Goal: Information Seeking & Learning: Check status

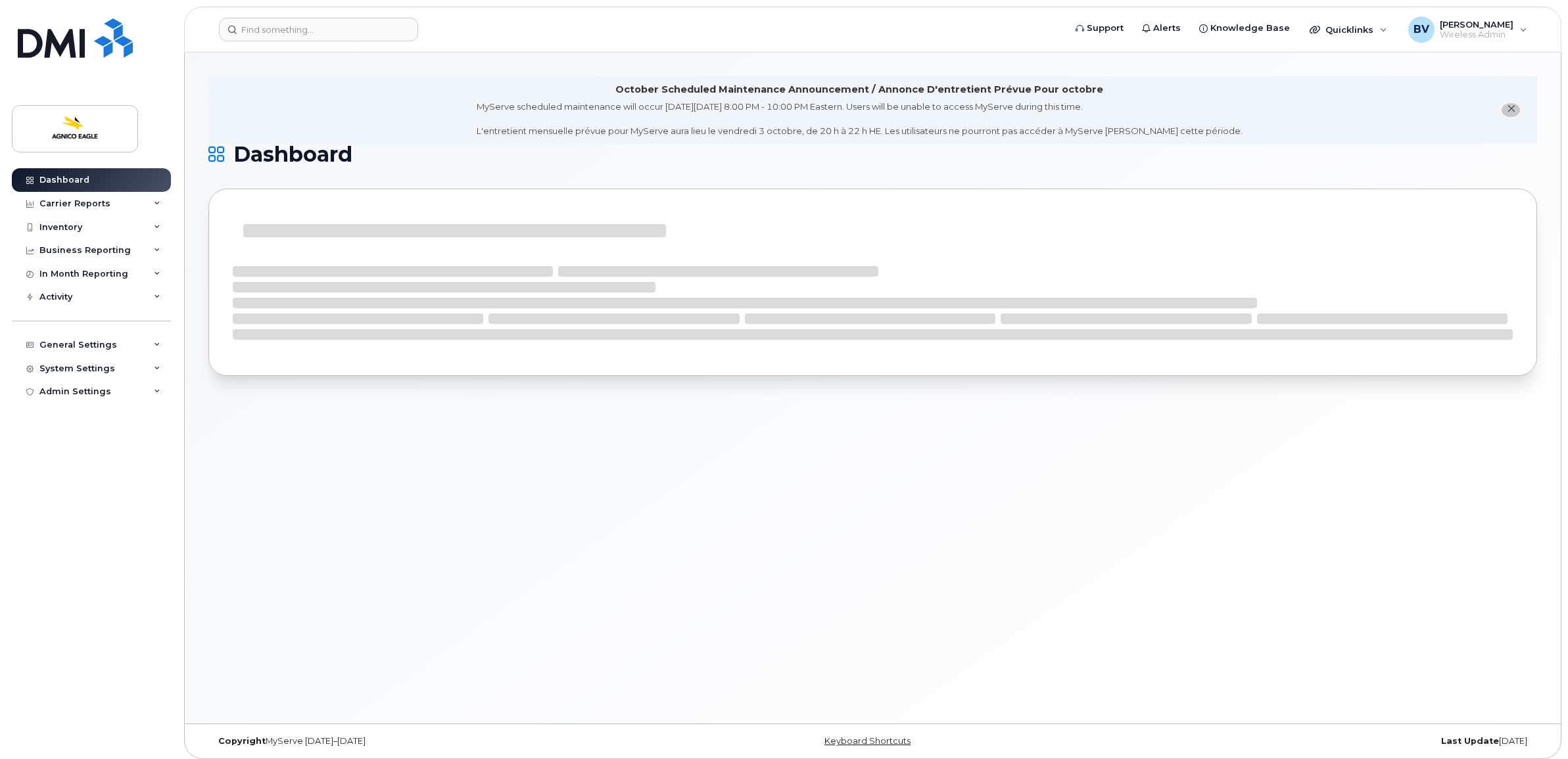
click at [1424, 104] on li "October Scheduled Maintenance Announcement / Annonce D'entretient Prévue Pour o…" at bounding box center [873, 110] width 1329 height 68
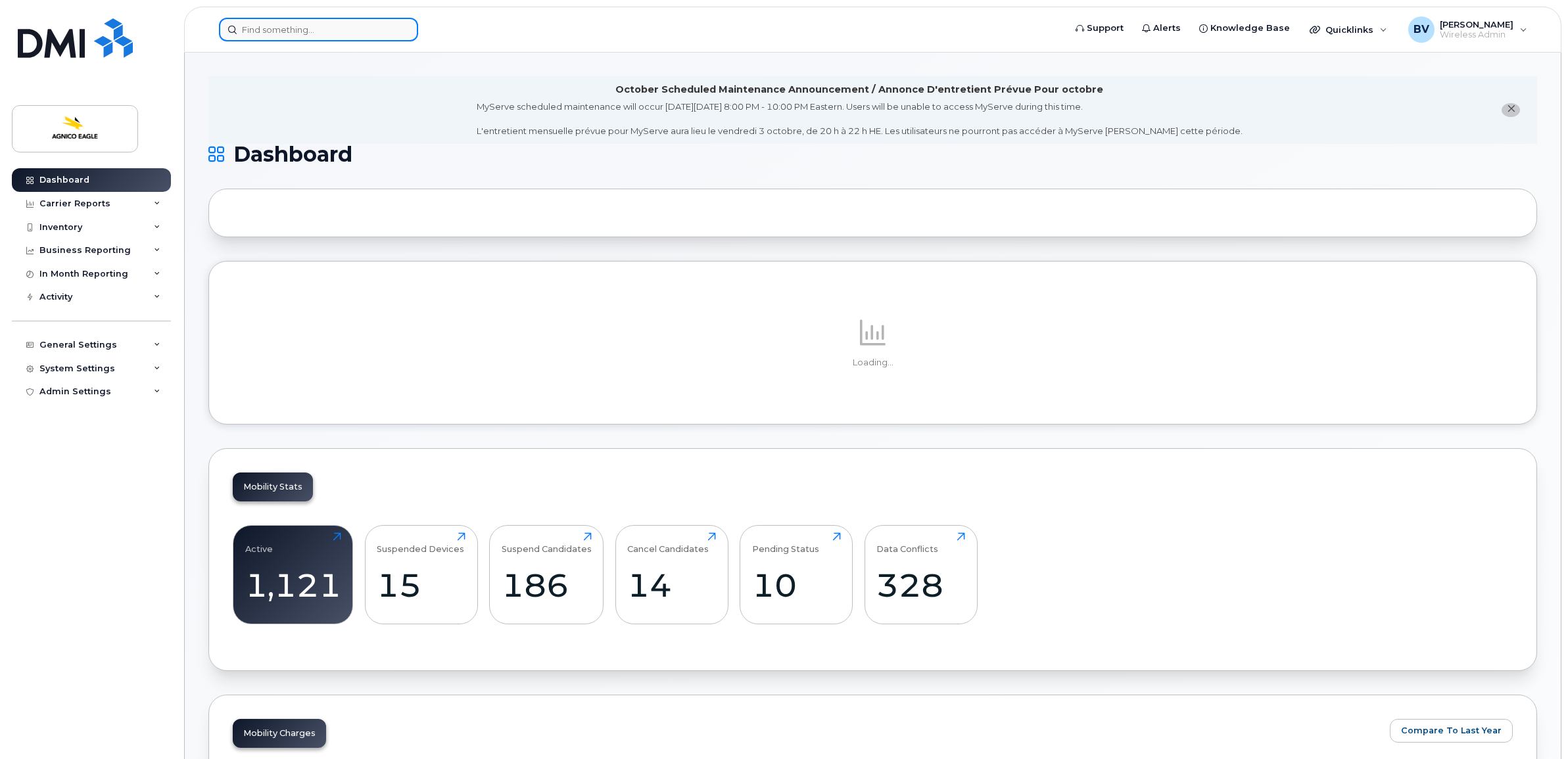
click at [340, 30] on input at bounding box center [318, 30] width 199 height 24
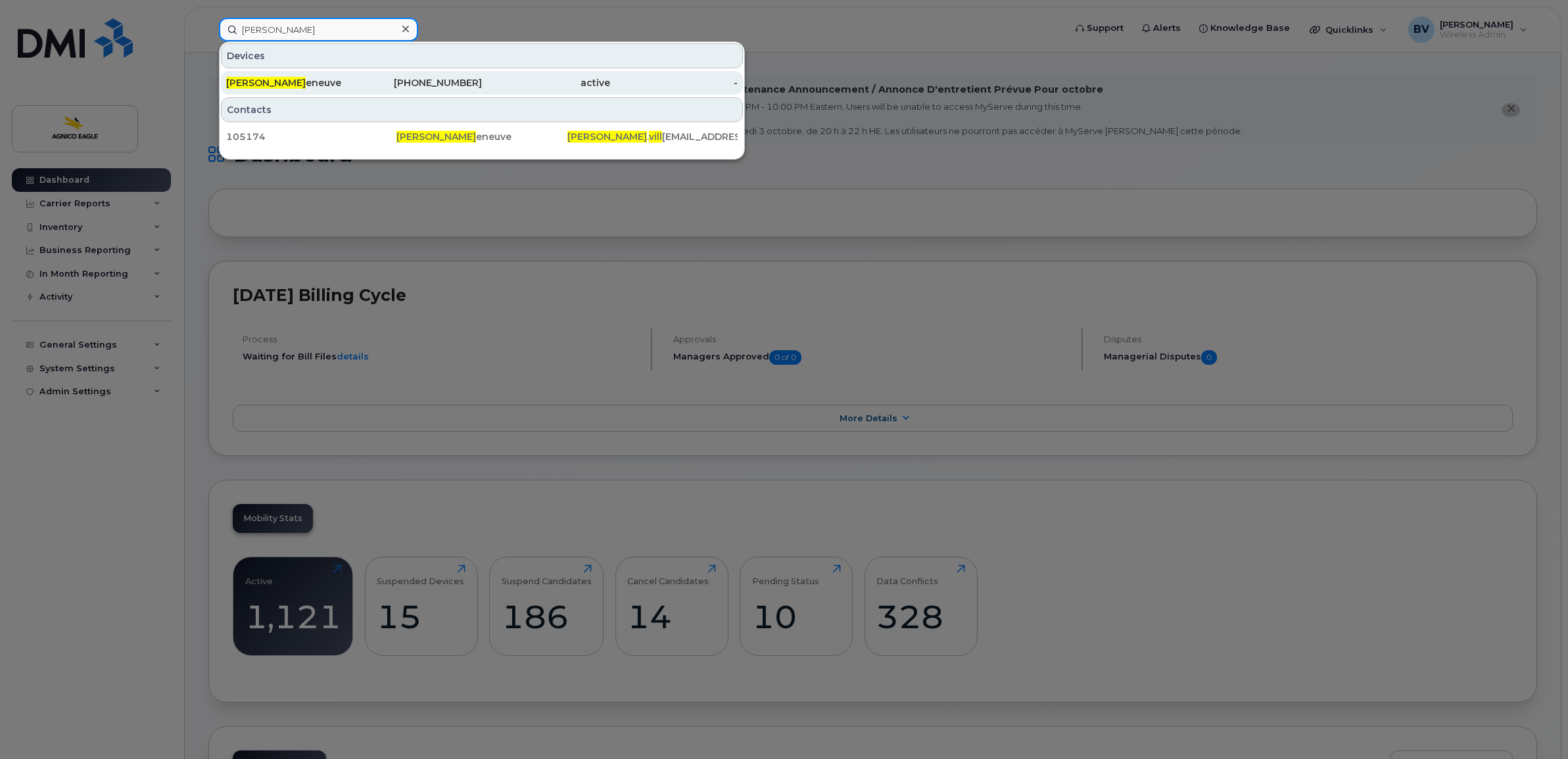
type input "bruno vill"
click at [270, 82] on span "Bruno Vill" at bounding box center [266, 83] width 80 height 12
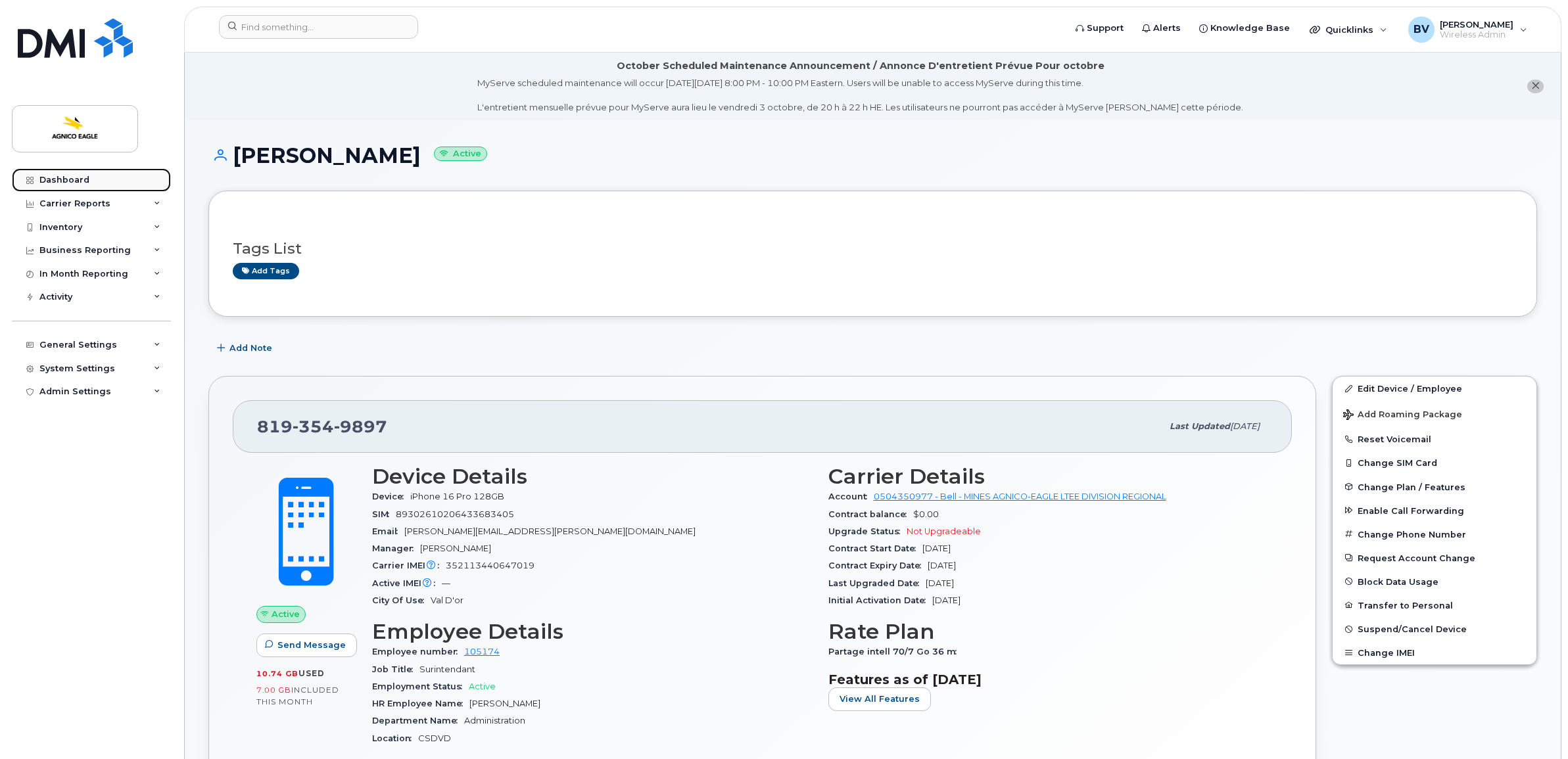
click at [80, 169] on link "Dashboard" at bounding box center [92, 181] width 159 height 24
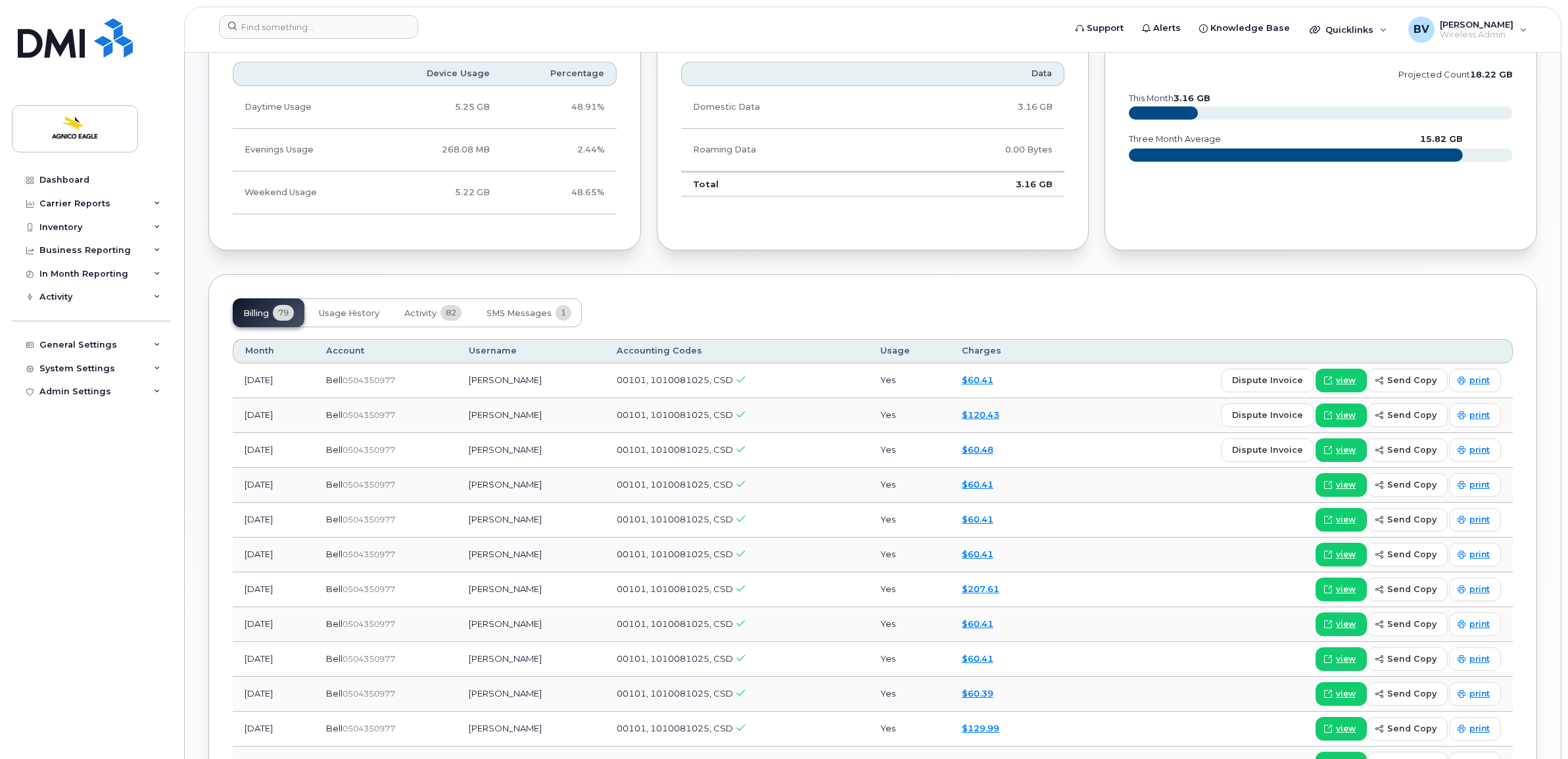
scroll to position [986, 0]
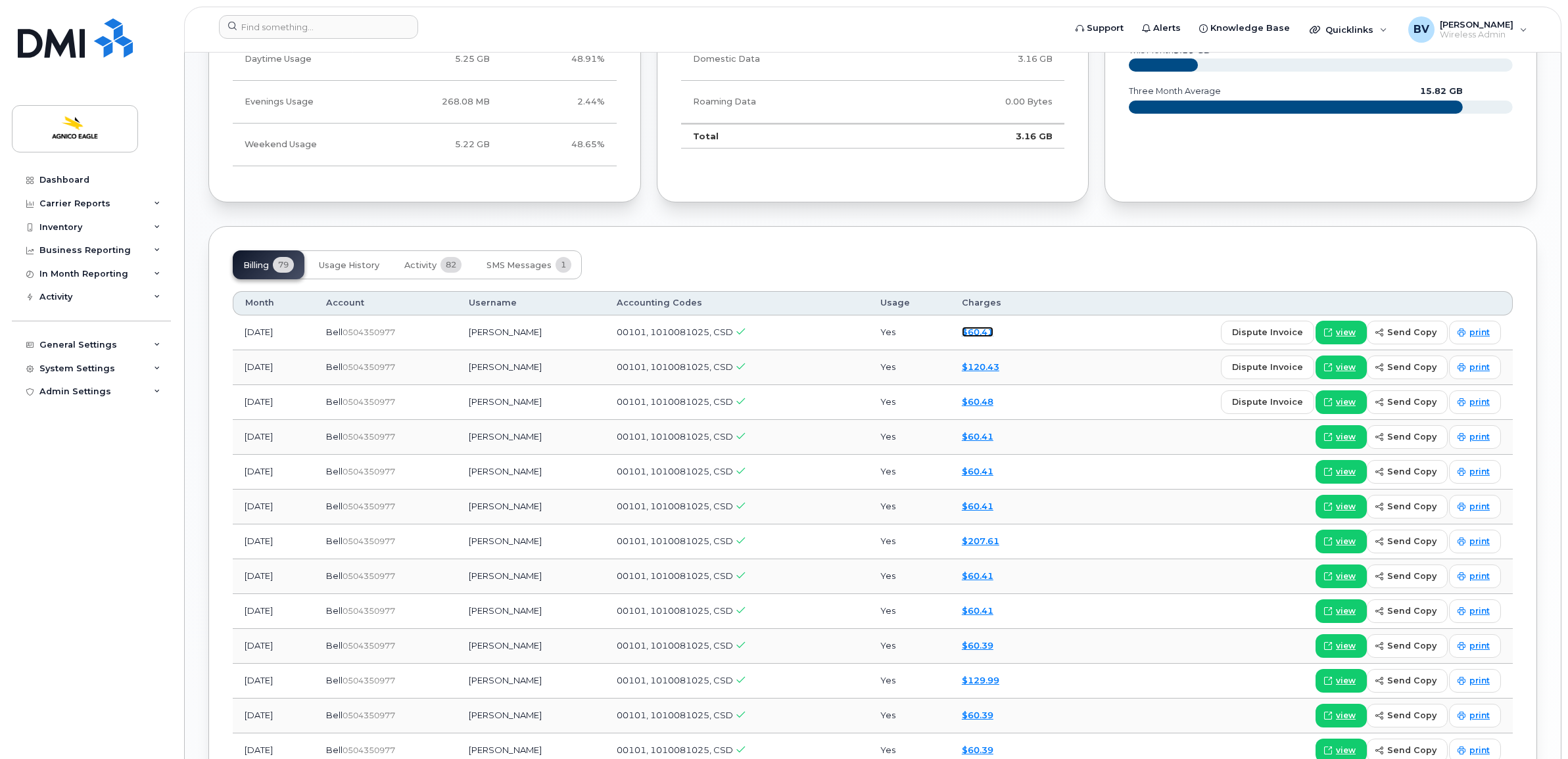
click at [990, 334] on link "$60.41" at bounding box center [977, 332] width 32 height 11
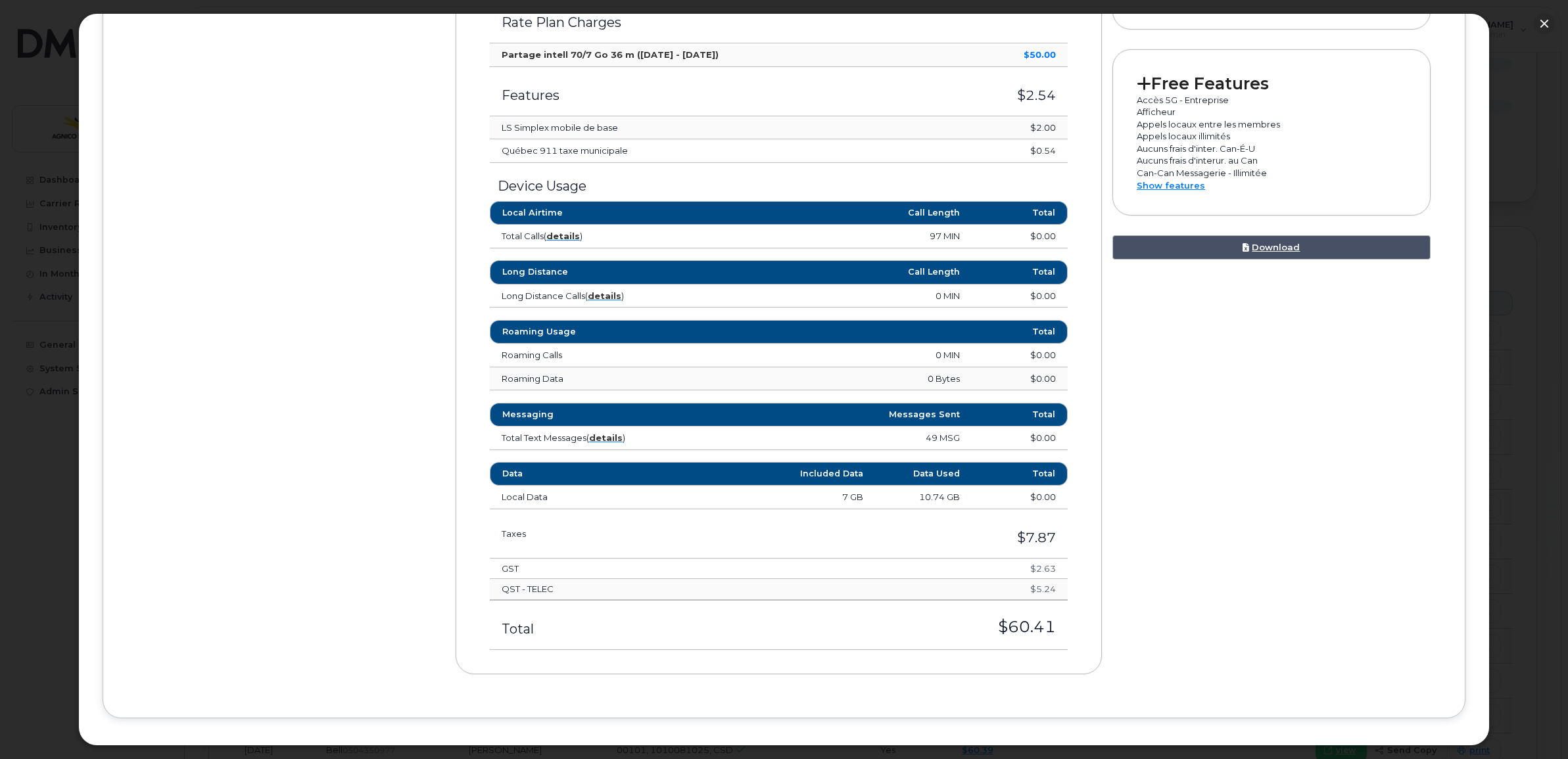
scroll to position [575, 0]
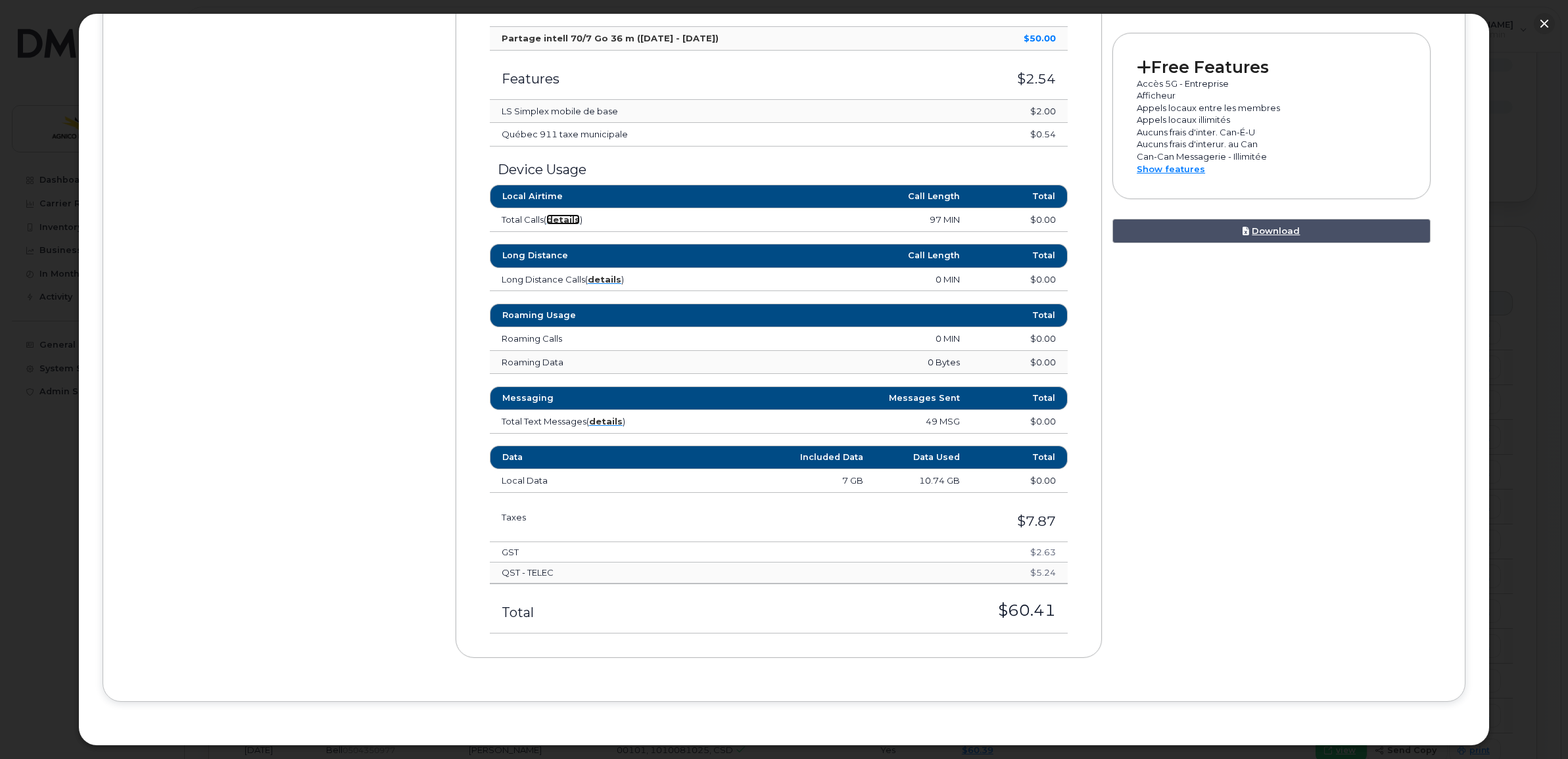
click at [564, 214] on strong "details" at bounding box center [563, 219] width 34 height 11
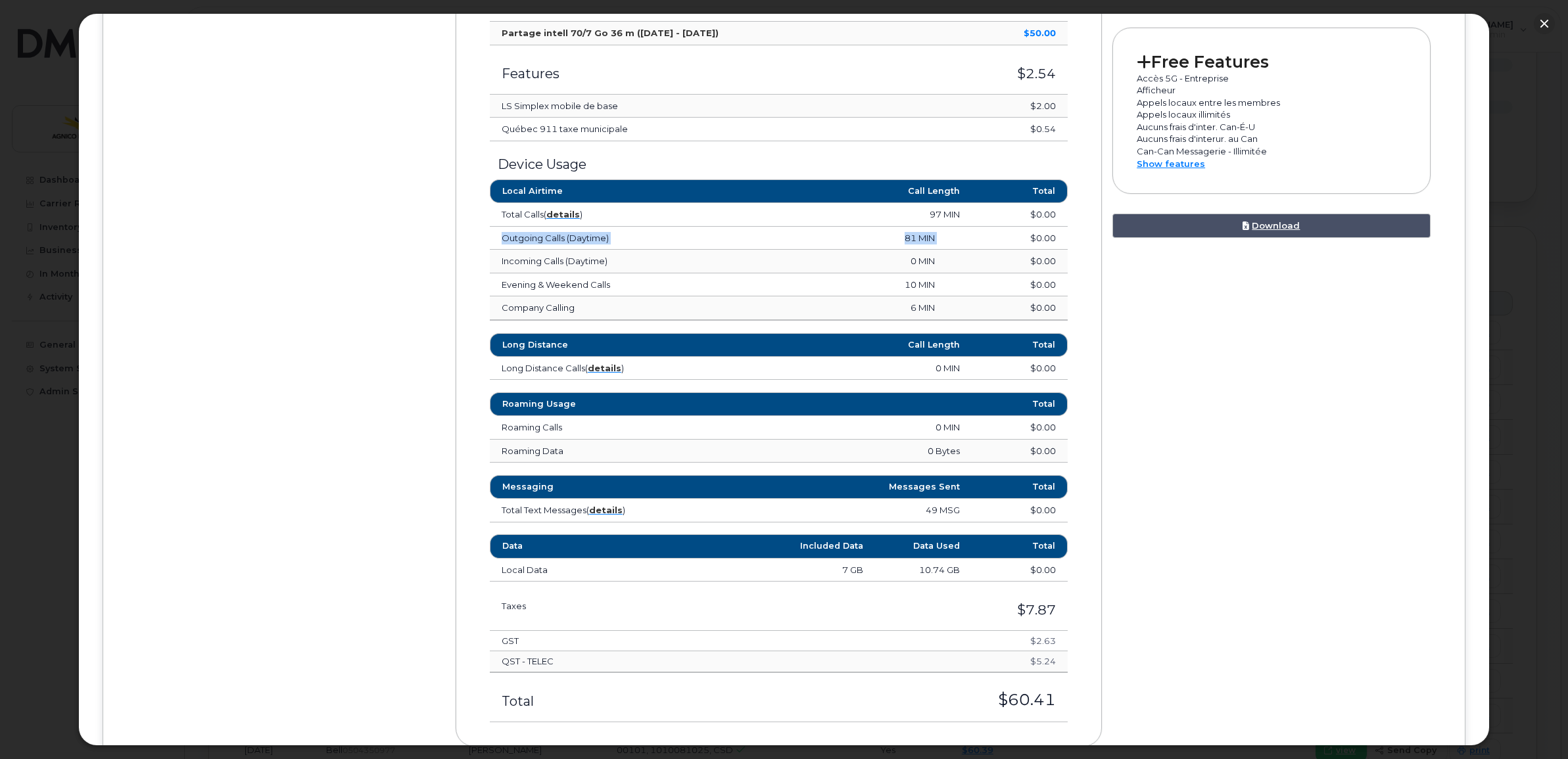
drag, startPoint x: 501, startPoint y: 240, endPoint x: 1002, endPoint y: 242, distance: 501.0
click at [1002, 242] on tr "Outgoing Calls (Daytime) 81 MIN $0.00" at bounding box center [778, 239] width 578 height 24
drag, startPoint x: 1002, startPoint y: 242, endPoint x: 966, endPoint y: 242, distance: 36.0
click at [966, 242] on td "$0.00" at bounding box center [1007, 239] width 121 height 24
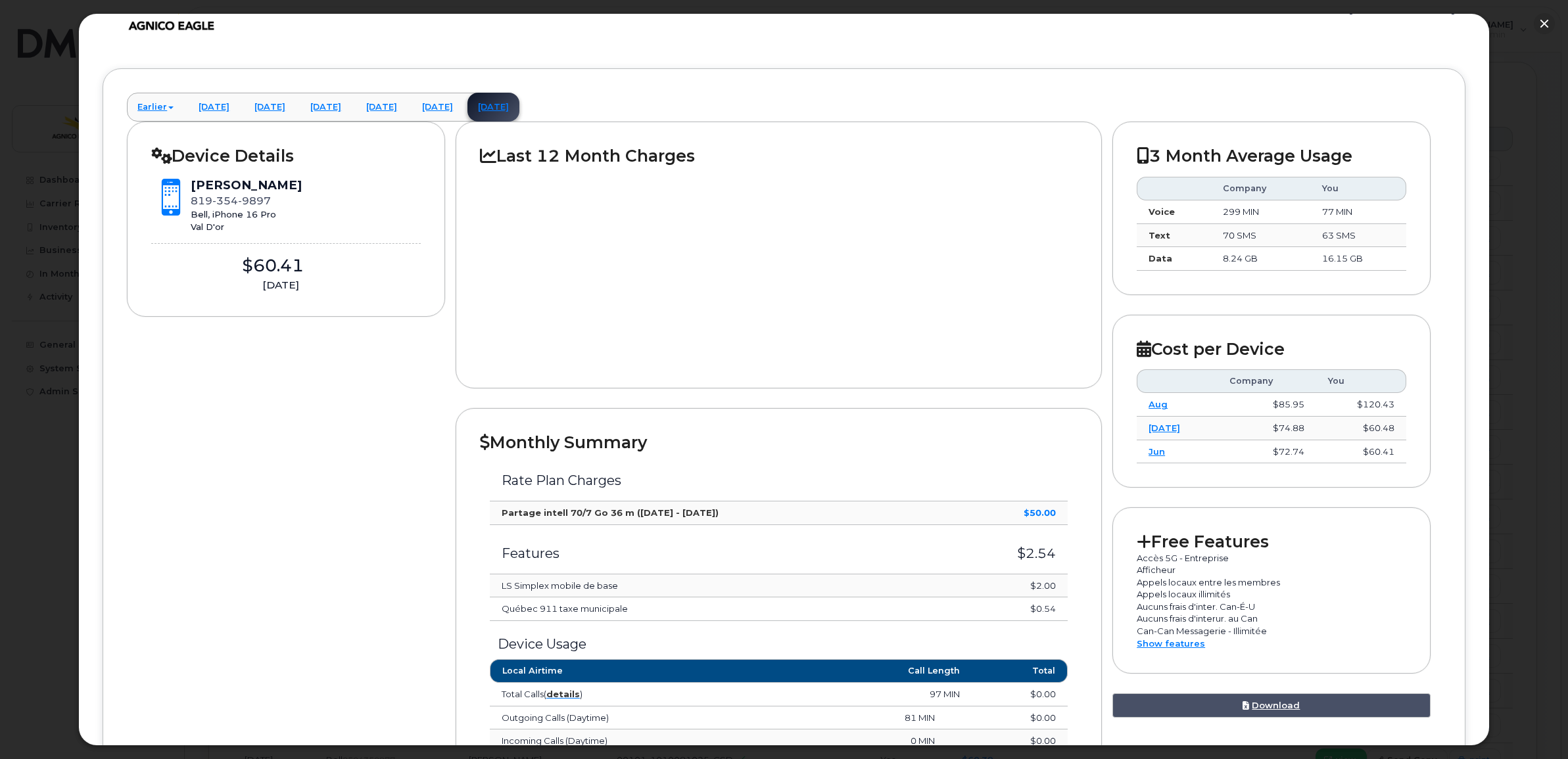
scroll to position [13, 0]
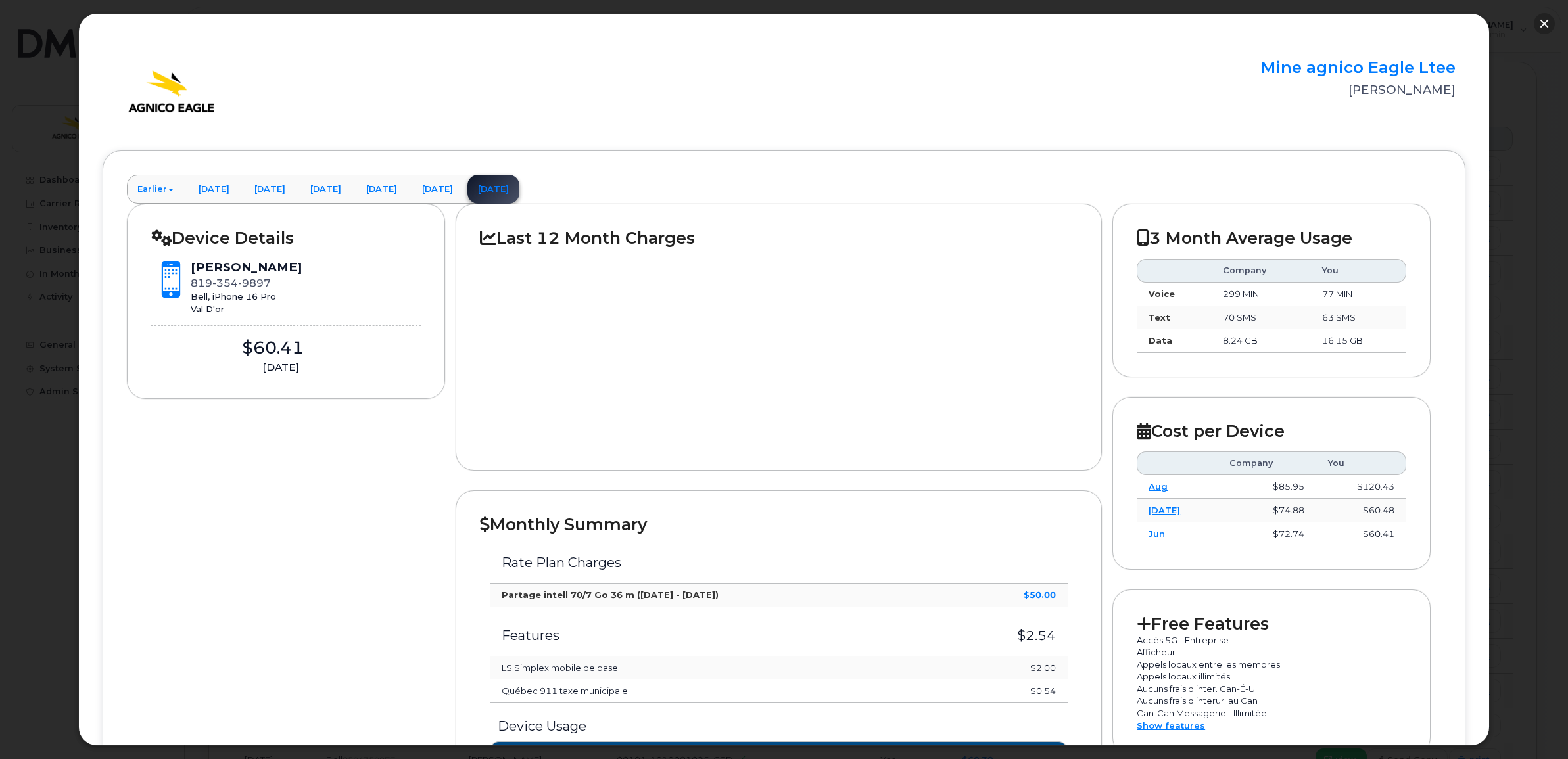
click at [1539, 20] on button "button" at bounding box center [1544, 24] width 21 height 21
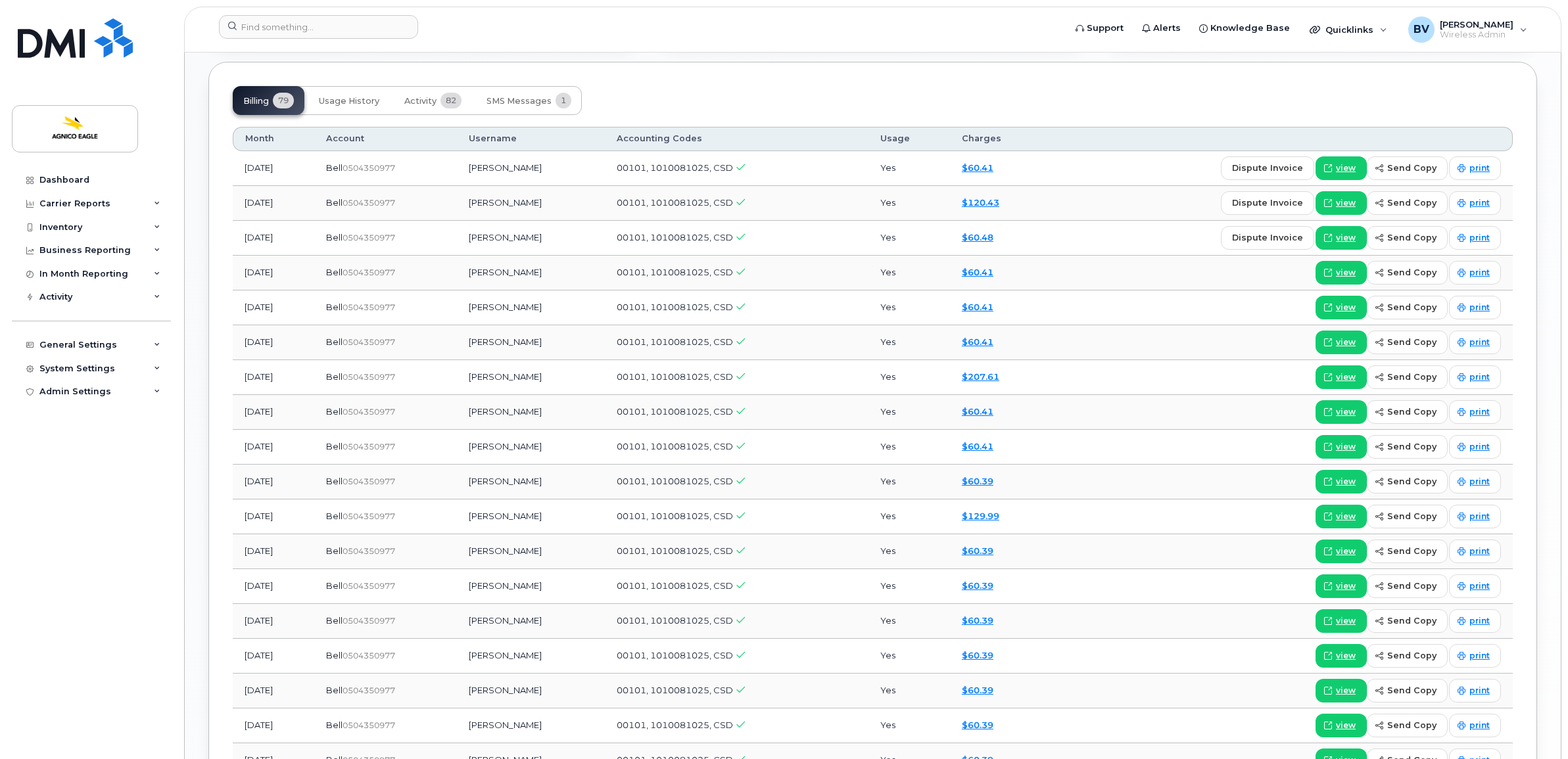
click at [195, 28] on header "Support Alerts Knowledge Base Quicklinks Suspend / Cancel Device Change SIM Car…" at bounding box center [873, 29] width 1377 height 46
click at [324, 15] on input at bounding box center [318, 27] width 199 height 24
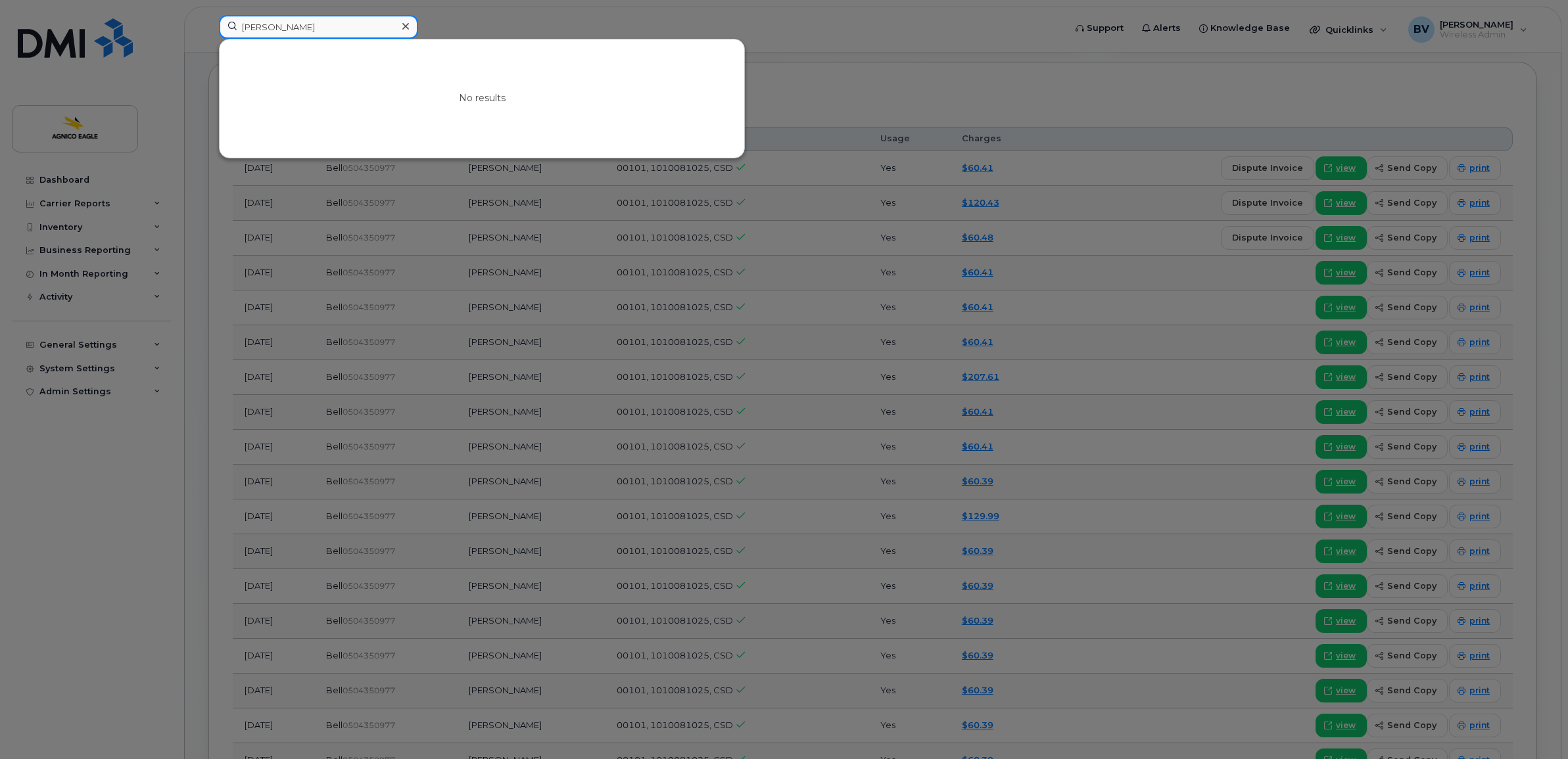
type input "luc cousineau"
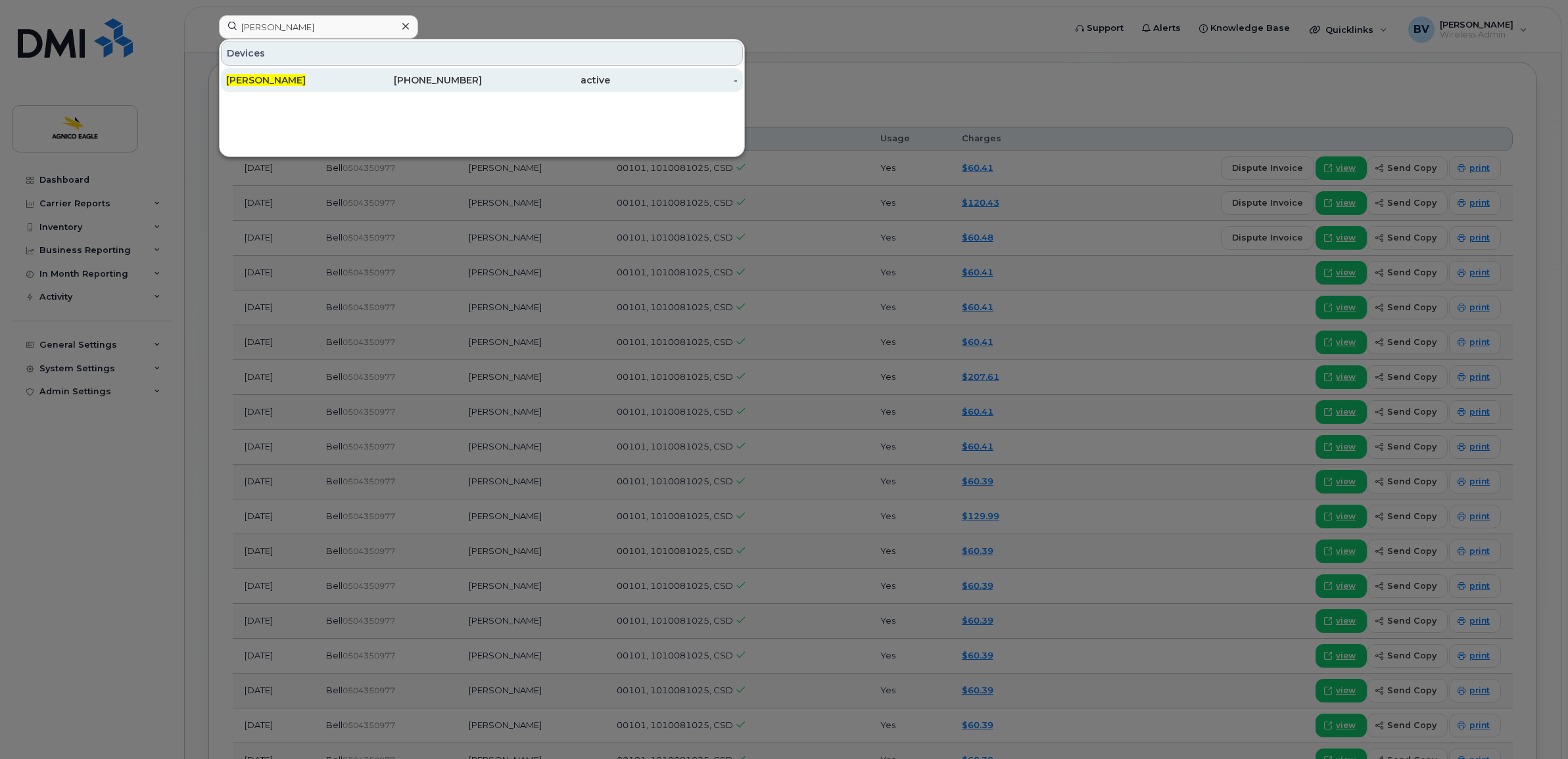
click at [284, 79] on span "[PERSON_NAME]" at bounding box center [266, 80] width 80 height 12
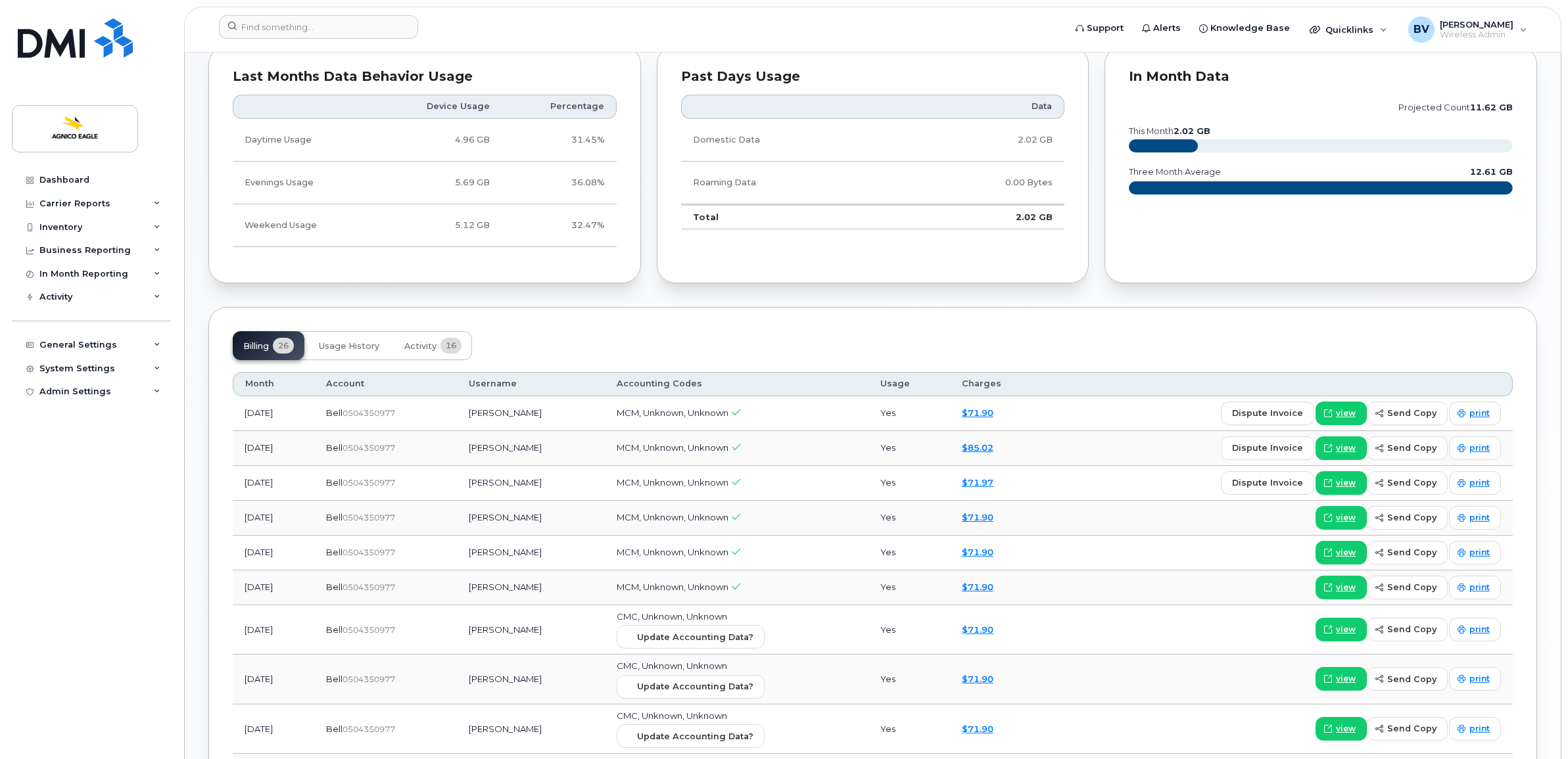
scroll to position [822, 0]
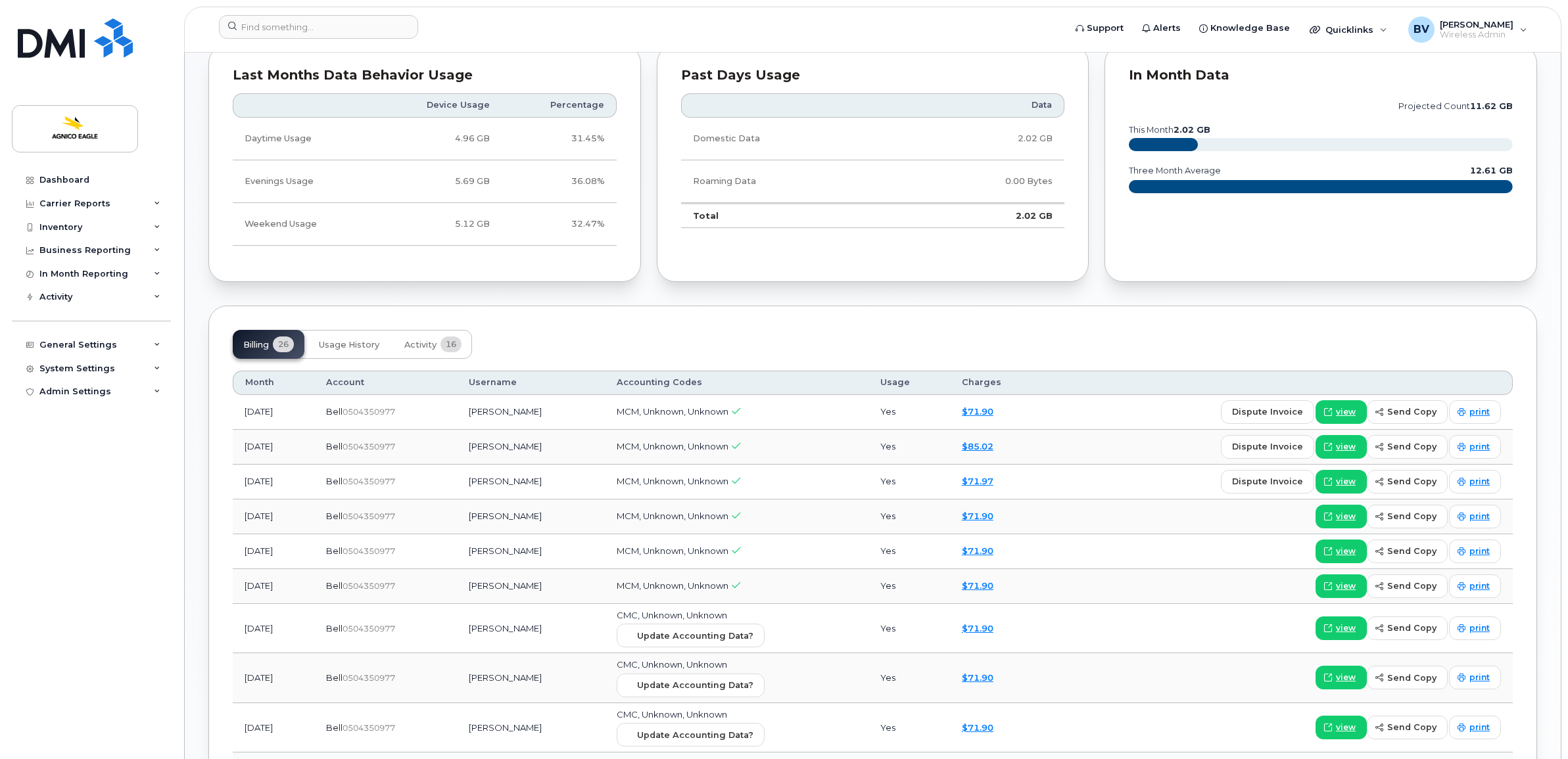
click at [534, 352] on div "Billing 26 Usage History Activity 16" at bounding box center [873, 344] width 1280 height 29
click at [430, 349] on span "Activity" at bounding box center [420, 345] width 32 height 11
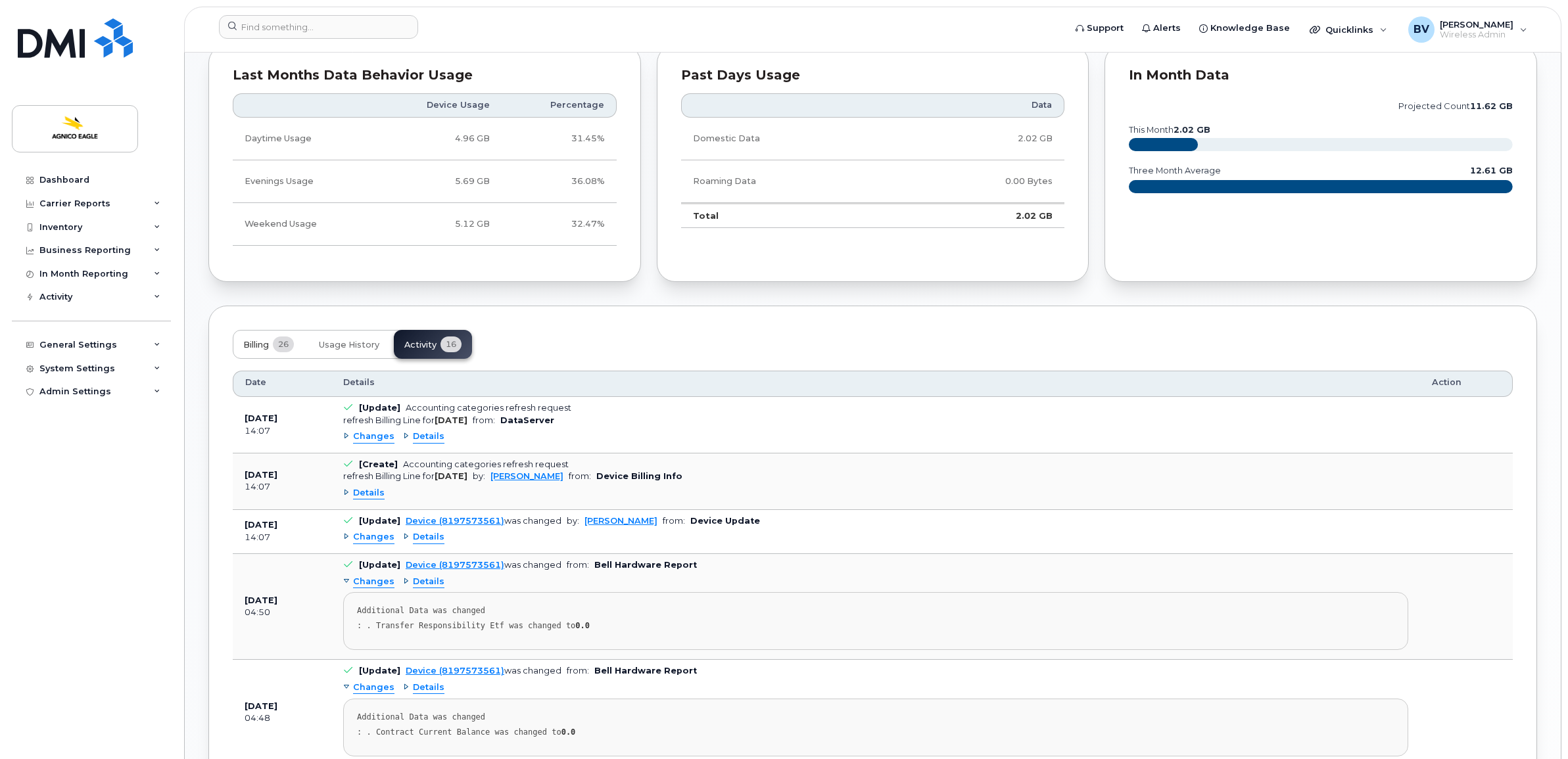
click at [258, 346] on span "Billing" at bounding box center [256, 345] width 25 height 11
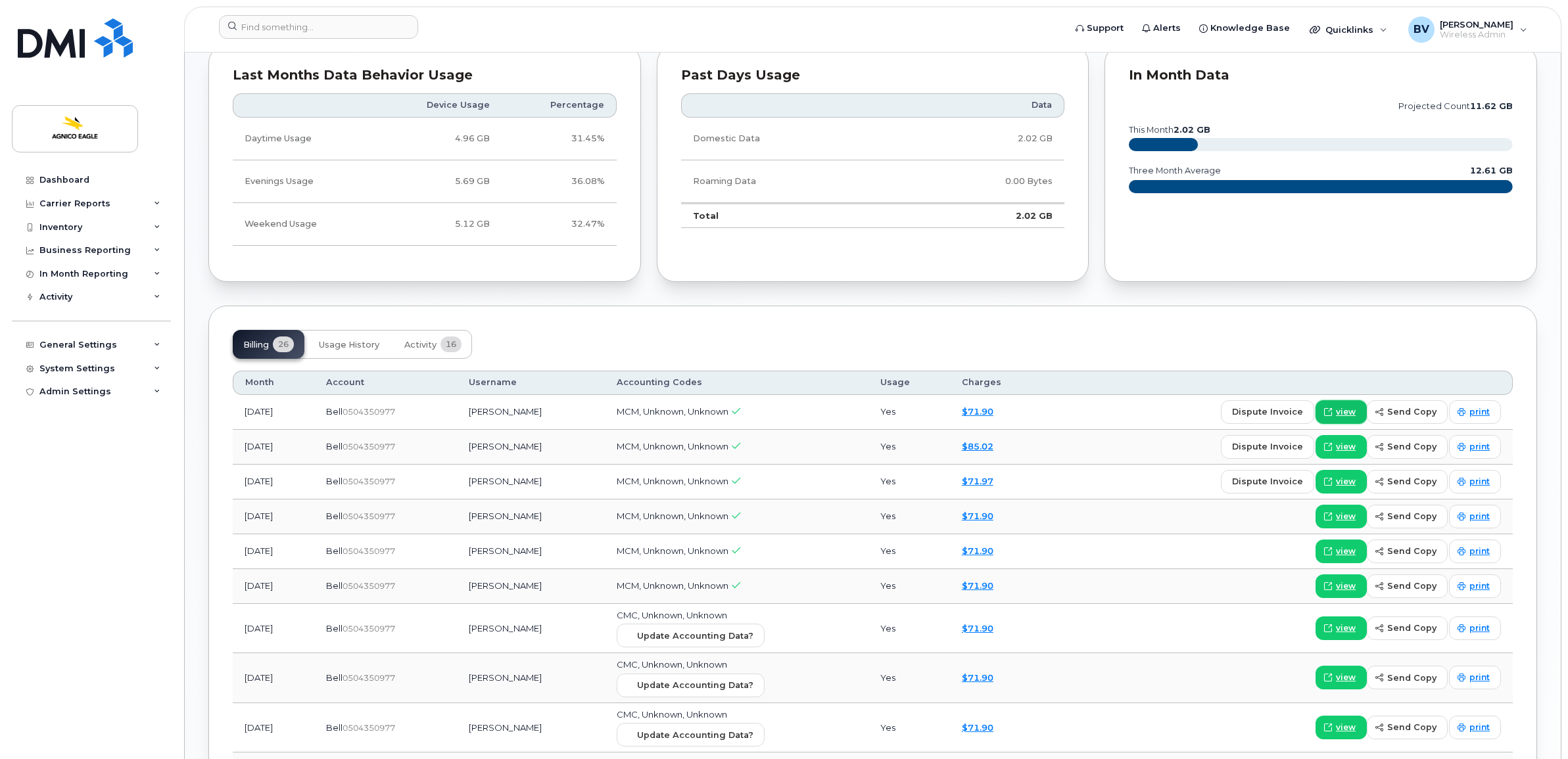
click at [1345, 415] on span "view" at bounding box center [1346, 412] width 20 height 12
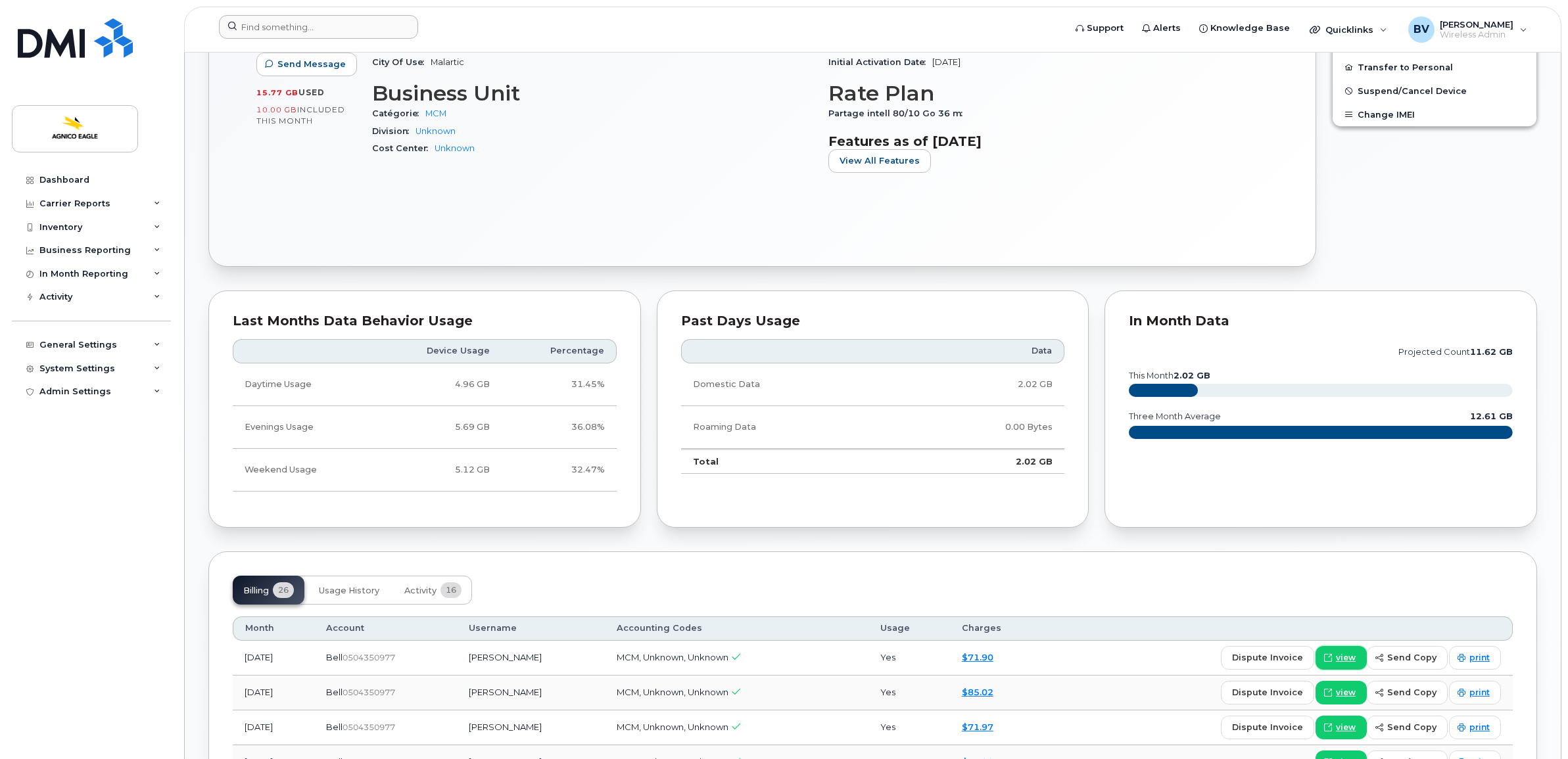
scroll to position [575, 0]
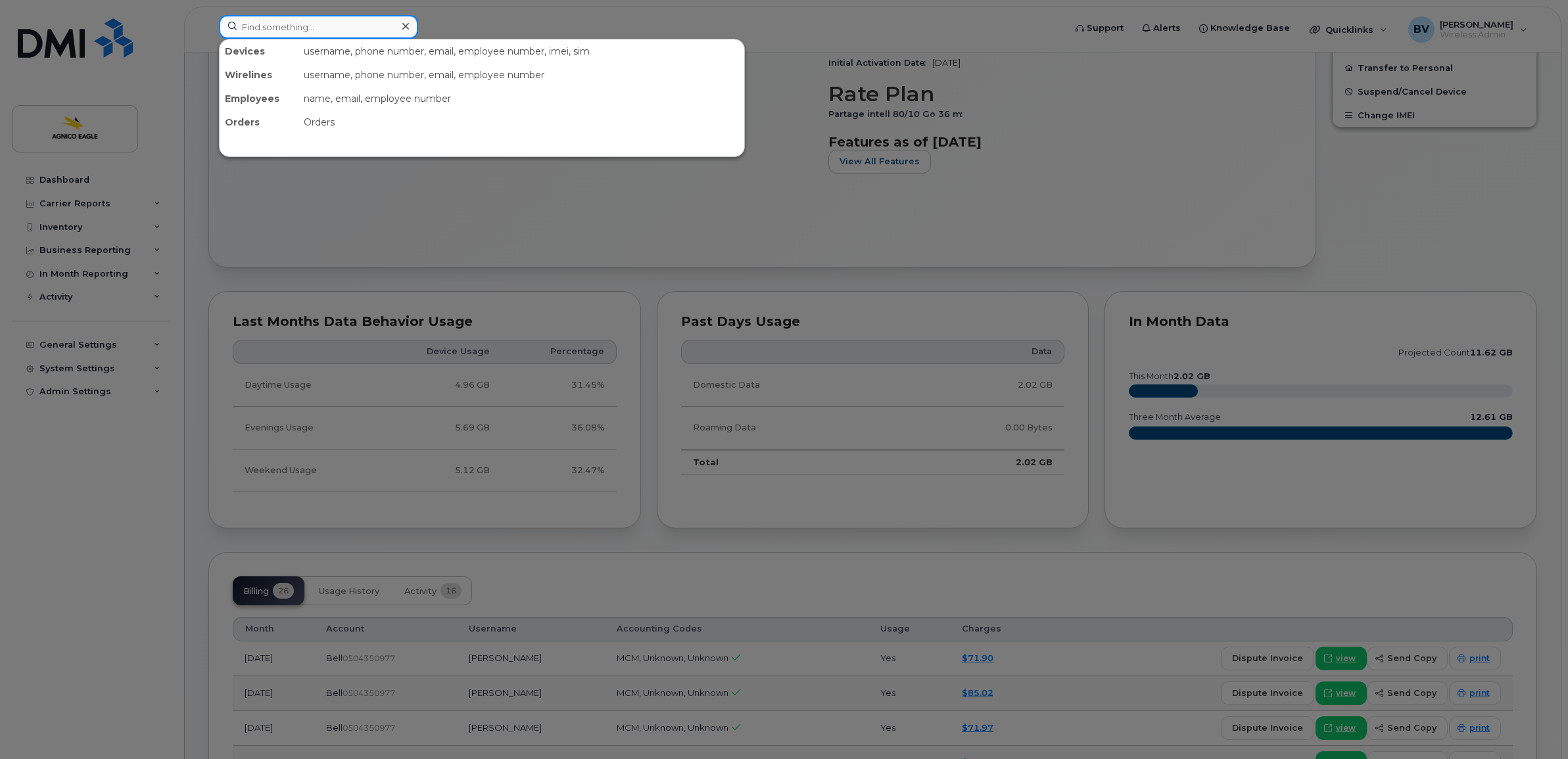
click at [286, 34] on input at bounding box center [318, 27] width 199 height 24
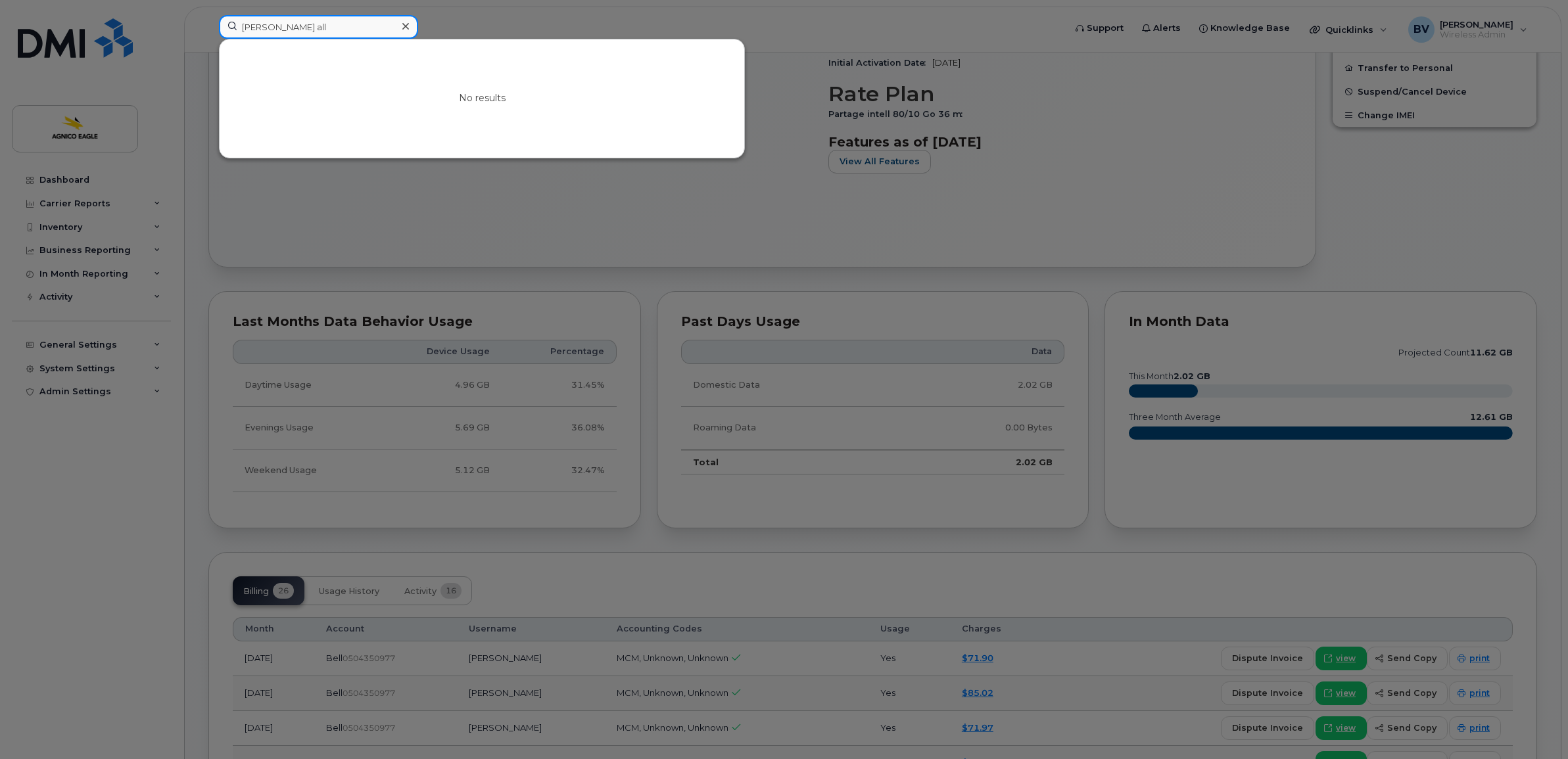
drag, startPoint x: 296, startPoint y: 24, endPoint x: 216, endPoint y: 17, distance: 80.3
click at [216, 17] on div "cathie all No results" at bounding box center [637, 29] width 858 height 29
type input "cathie all"
click at [396, 24] on div at bounding box center [405, 26] width 19 height 19
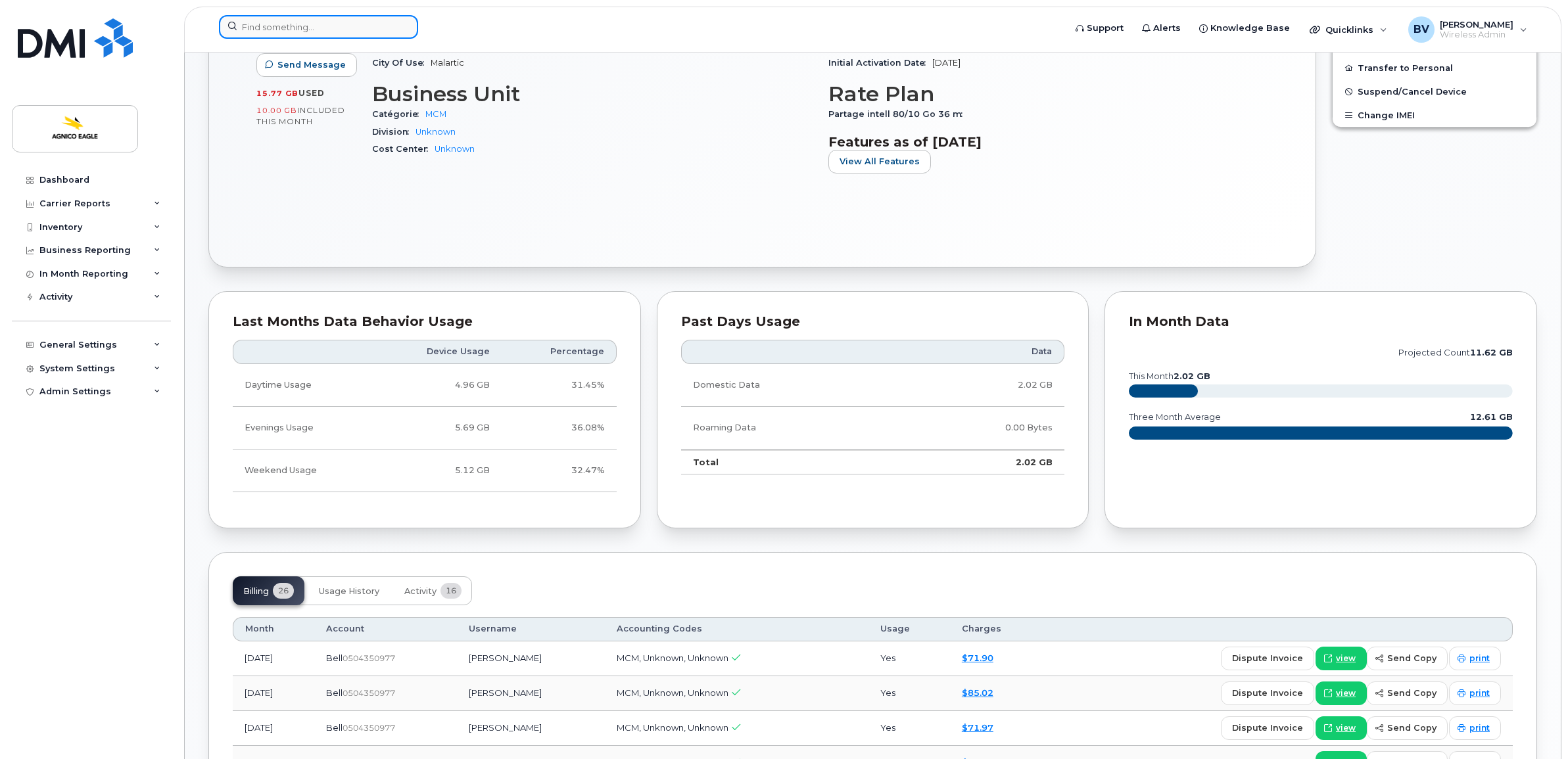
click at [406, 24] on div at bounding box center [318, 27] width 199 height 24
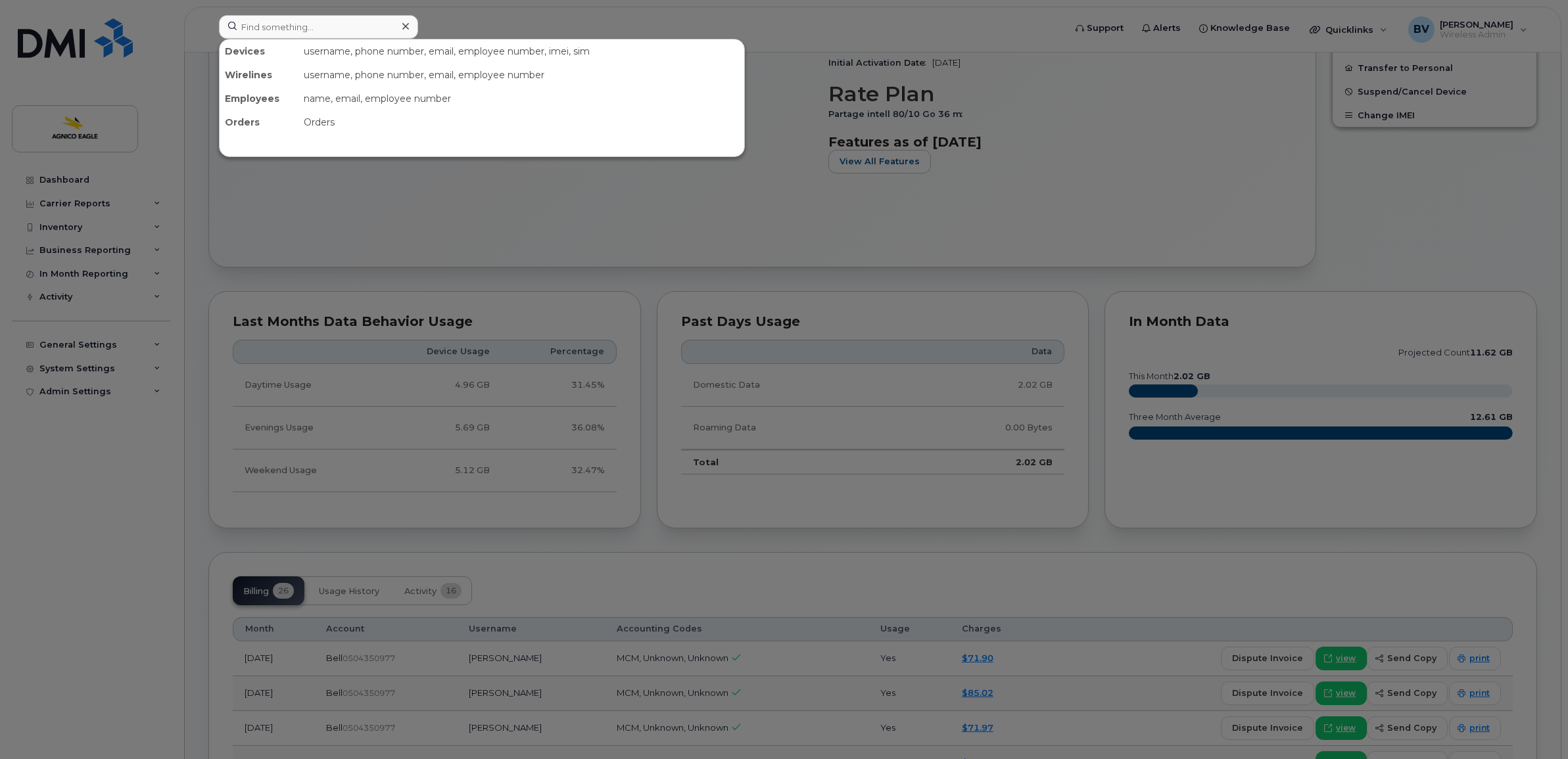
click at [447, 21] on div at bounding box center [784, 380] width 1568 height 759
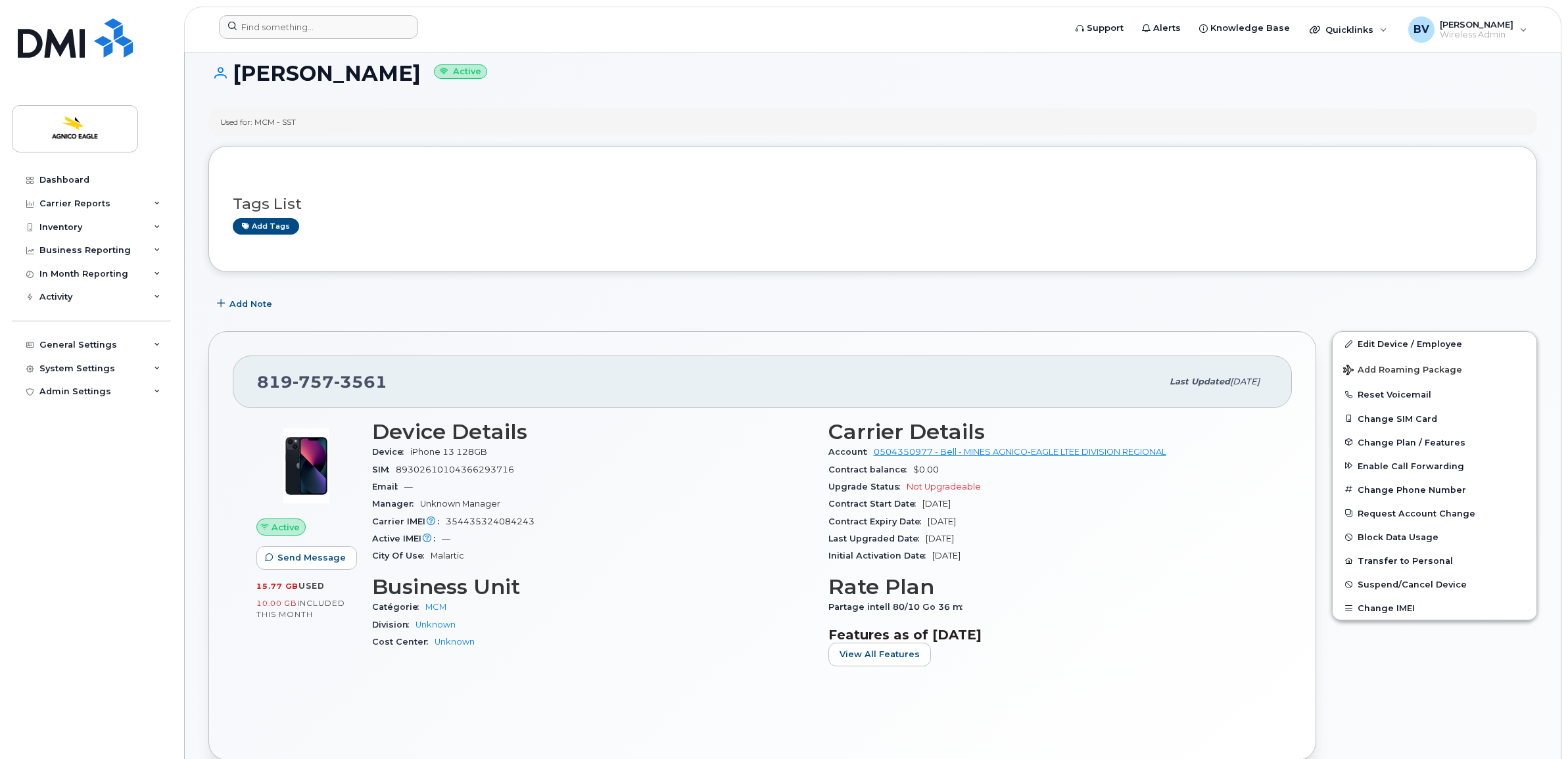
scroll to position [0, 0]
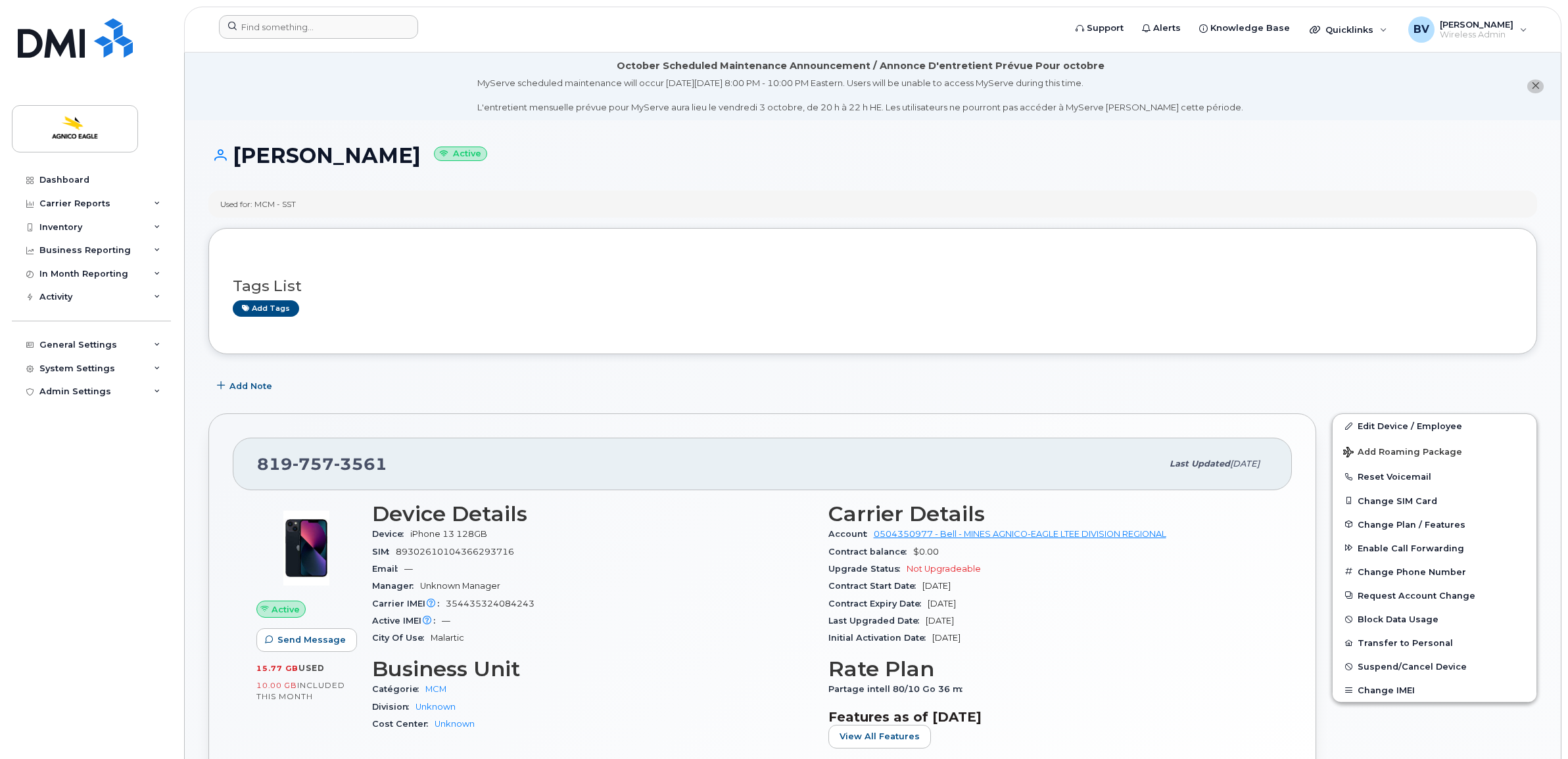
click at [297, 152] on h1 "Luc Cousineau Active" at bounding box center [873, 155] width 1329 height 23
drag, startPoint x: 297, startPoint y: 152, endPoint x: 265, endPoint y: 201, distance: 58.5
click at [265, 201] on div "Used for: MCM - SST" at bounding box center [257, 204] width 75 height 11
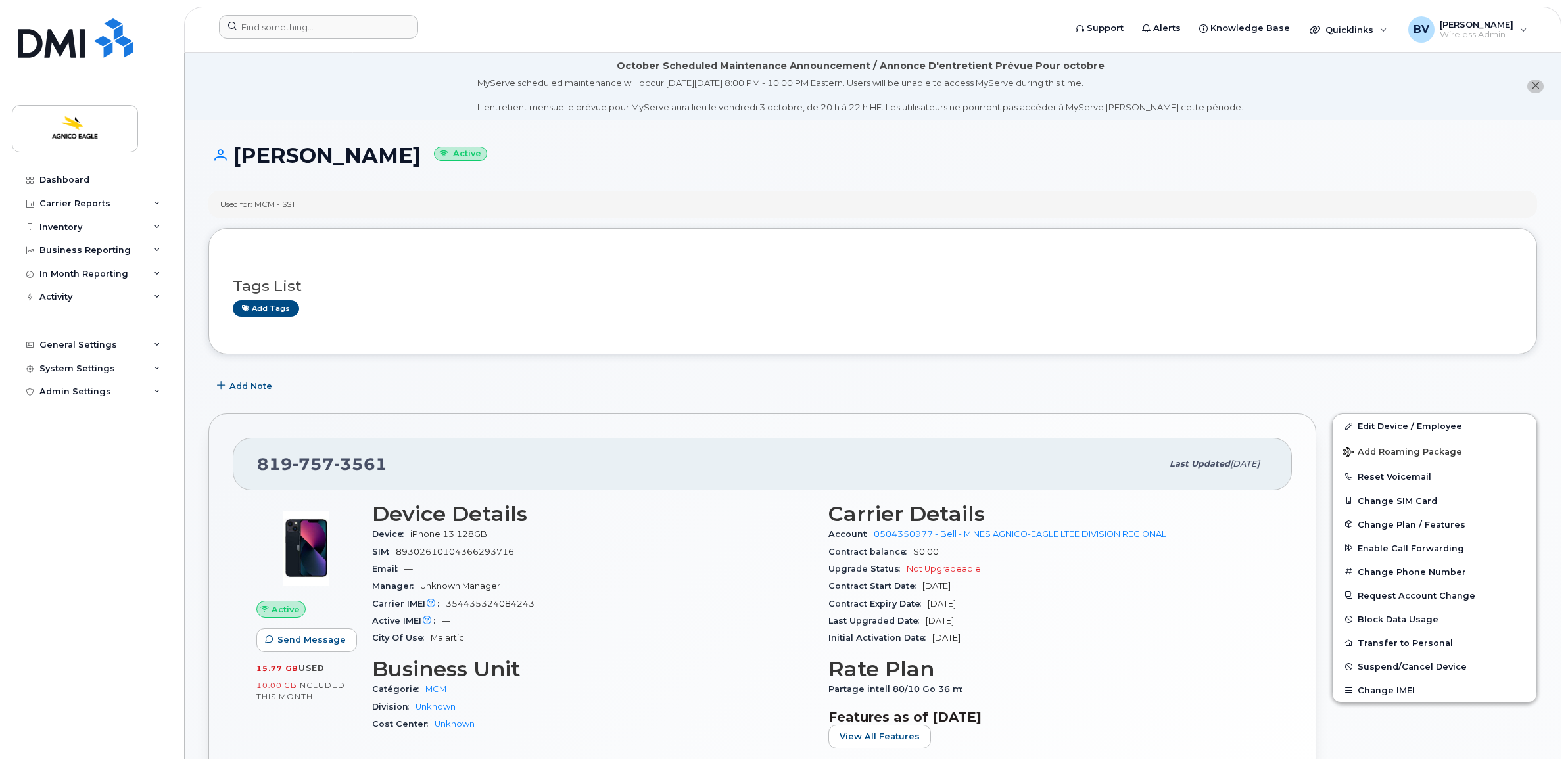
drag, startPoint x: 265, startPoint y: 201, endPoint x: 234, endPoint y: 202, distance: 31.0
click at [234, 202] on div "Used for: MCM - SST" at bounding box center [257, 204] width 75 height 11
drag, startPoint x: 234, startPoint y: 202, endPoint x: 269, endPoint y: 204, distance: 35.1
click at [269, 204] on div "Used for: MCM - SST" at bounding box center [257, 204] width 75 height 11
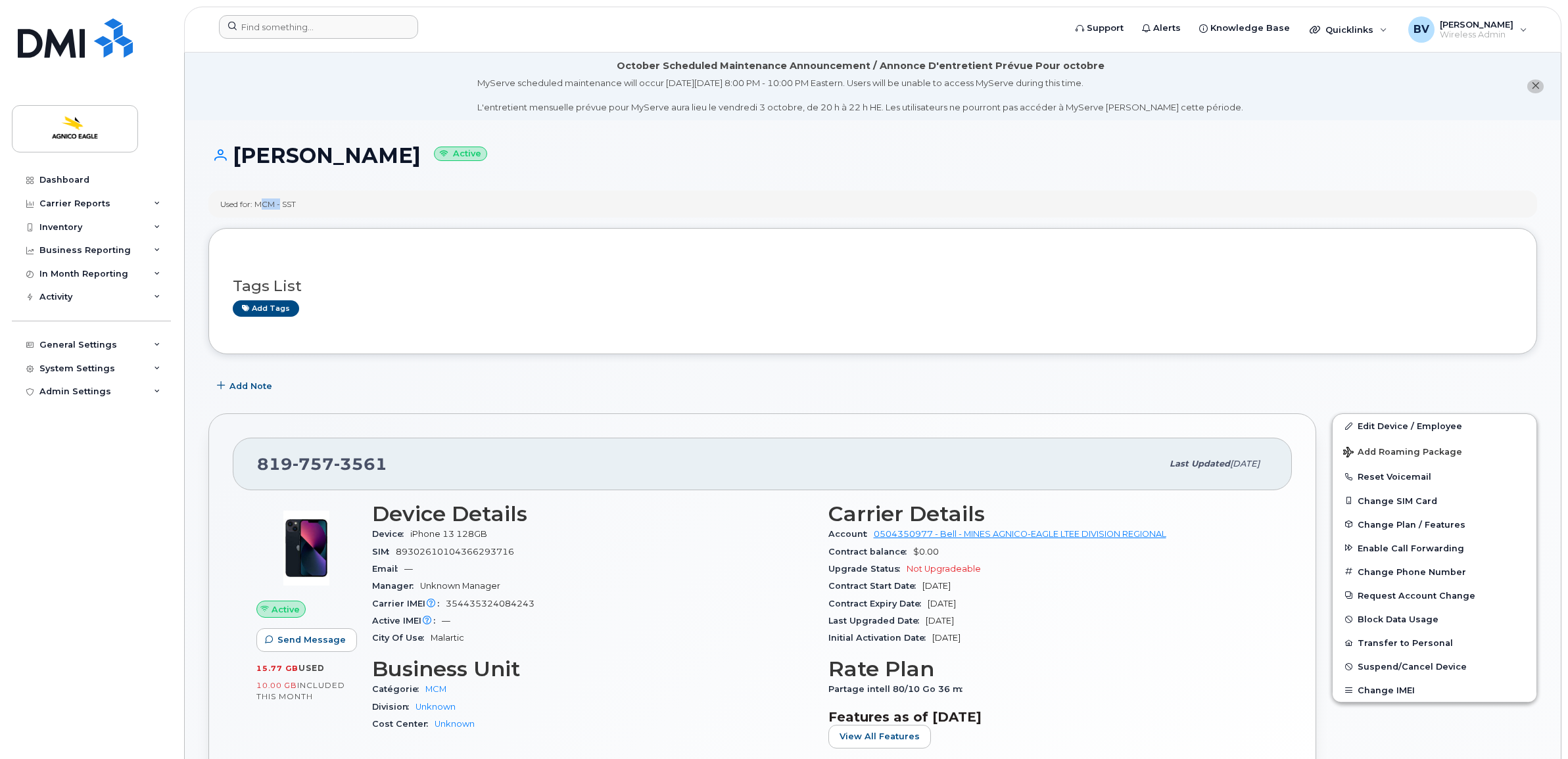
click at [269, 204] on div "Used for: MCM - SST" at bounding box center [257, 204] width 75 height 11
drag, startPoint x: 269, startPoint y: 204, endPoint x: 284, endPoint y: 204, distance: 15.0
click at [284, 204] on div "Used for: MCM - SST" at bounding box center [257, 204] width 75 height 11
drag, startPoint x: 284, startPoint y: 204, endPoint x: 264, endPoint y: 205, distance: 20.0
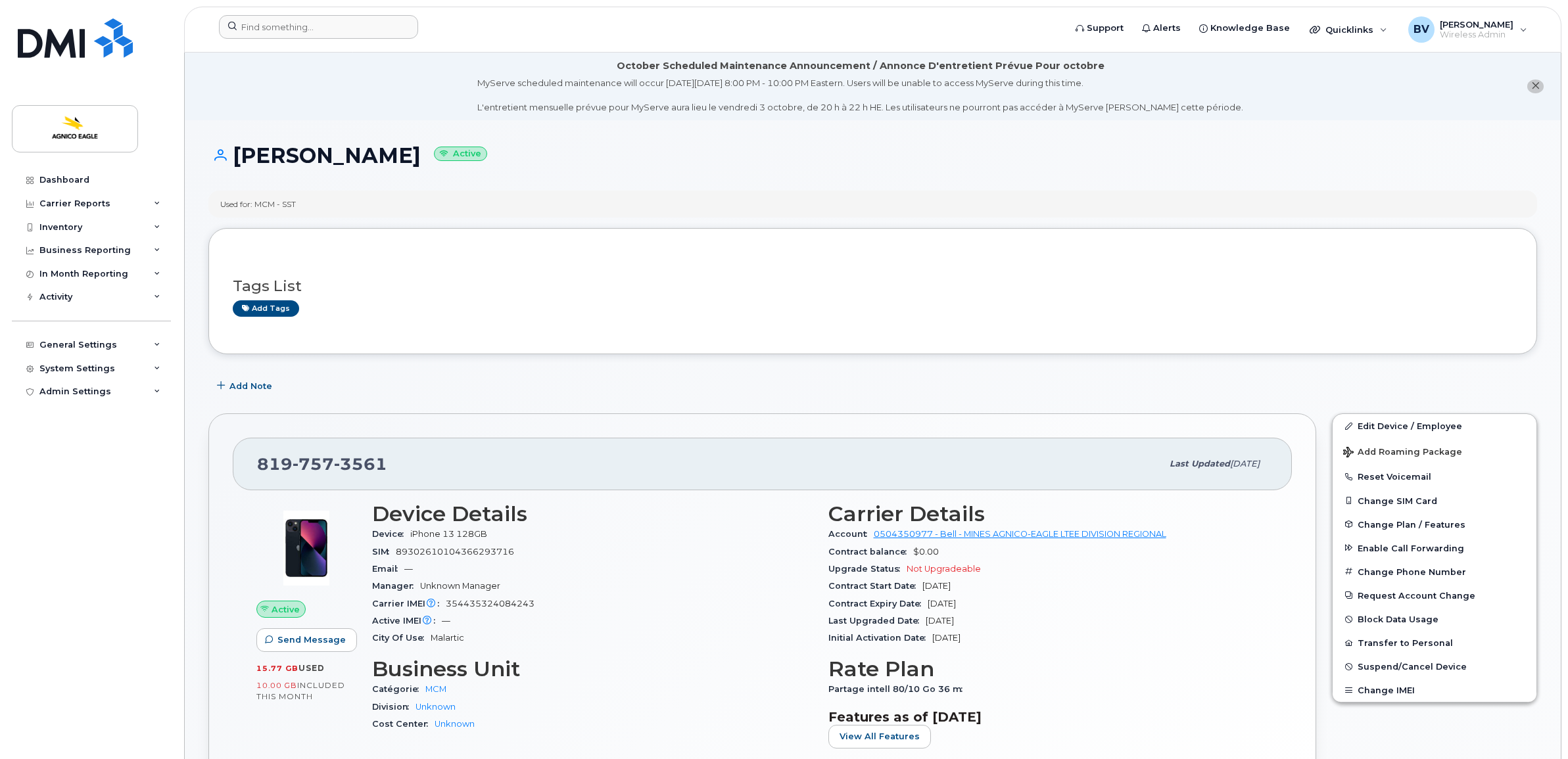
click at [264, 205] on div "Used for: MCM - SST" at bounding box center [257, 204] width 75 height 11
drag, startPoint x: 256, startPoint y: 204, endPoint x: 300, endPoint y: 202, distance: 44.0
click at [300, 202] on div "Used for: MCM - SST" at bounding box center [873, 204] width 1329 height 27
drag, startPoint x: 300, startPoint y: 202, endPoint x: 286, endPoint y: 205, distance: 14.3
click at [291, 205] on div "Used for: MCM - SST" at bounding box center [257, 204] width 75 height 11
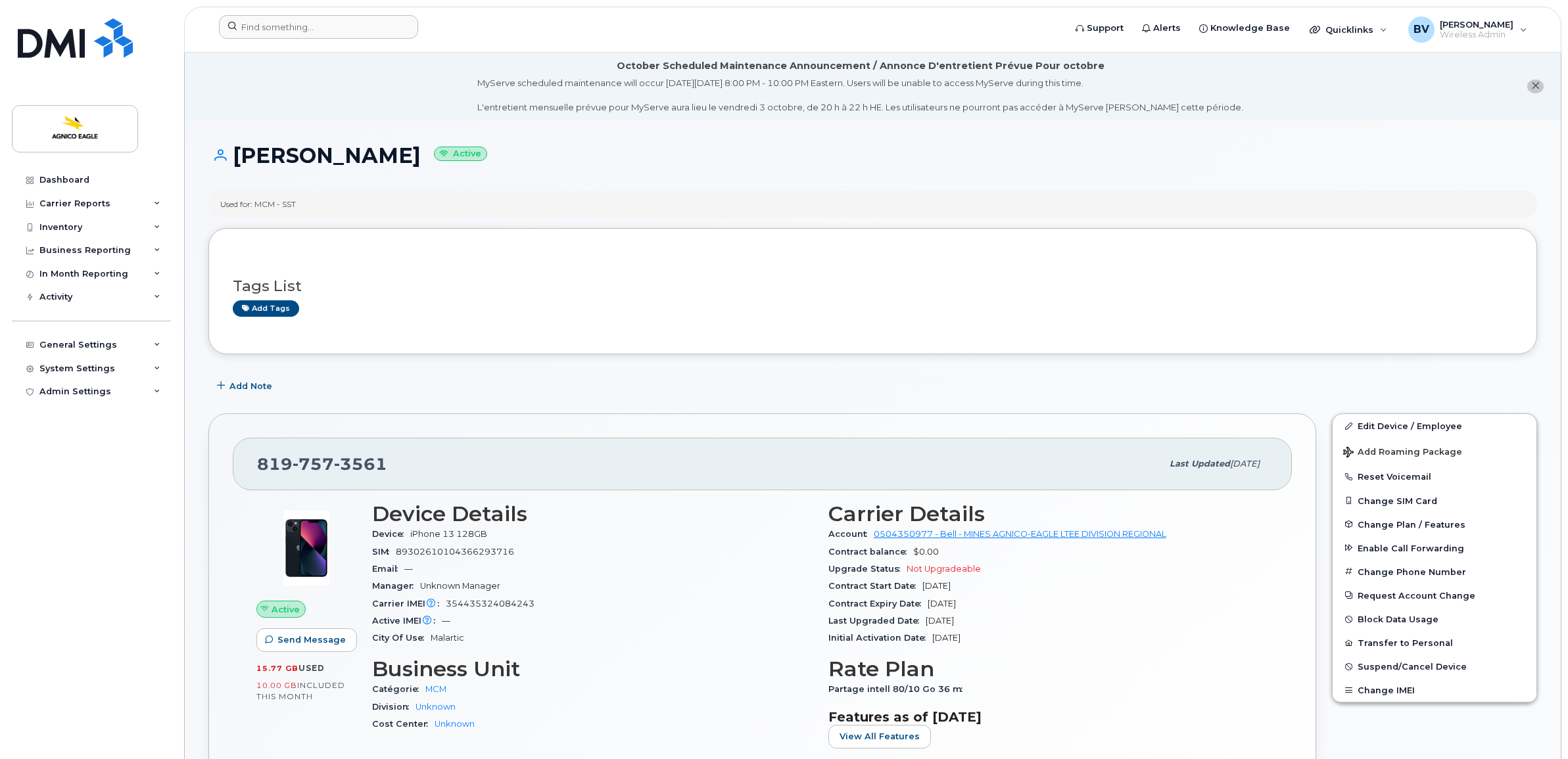
drag, startPoint x: 221, startPoint y: 202, endPoint x: 305, endPoint y: 205, distance: 84.1
click at [305, 205] on div "Used for: MCM - SST" at bounding box center [873, 204] width 1329 height 27
drag, startPoint x: 305, startPoint y: 205, endPoint x: 286, endPoint y: 205, distance: 19.0
click at [296, 205] on div "Used for: MCM - SST" at bounding box center [257, 204] width 75 height 11
drag, startPoint x: 257, startPoint y: 205, endPoint x: 299, endPoint y: 204, distance: 42.0
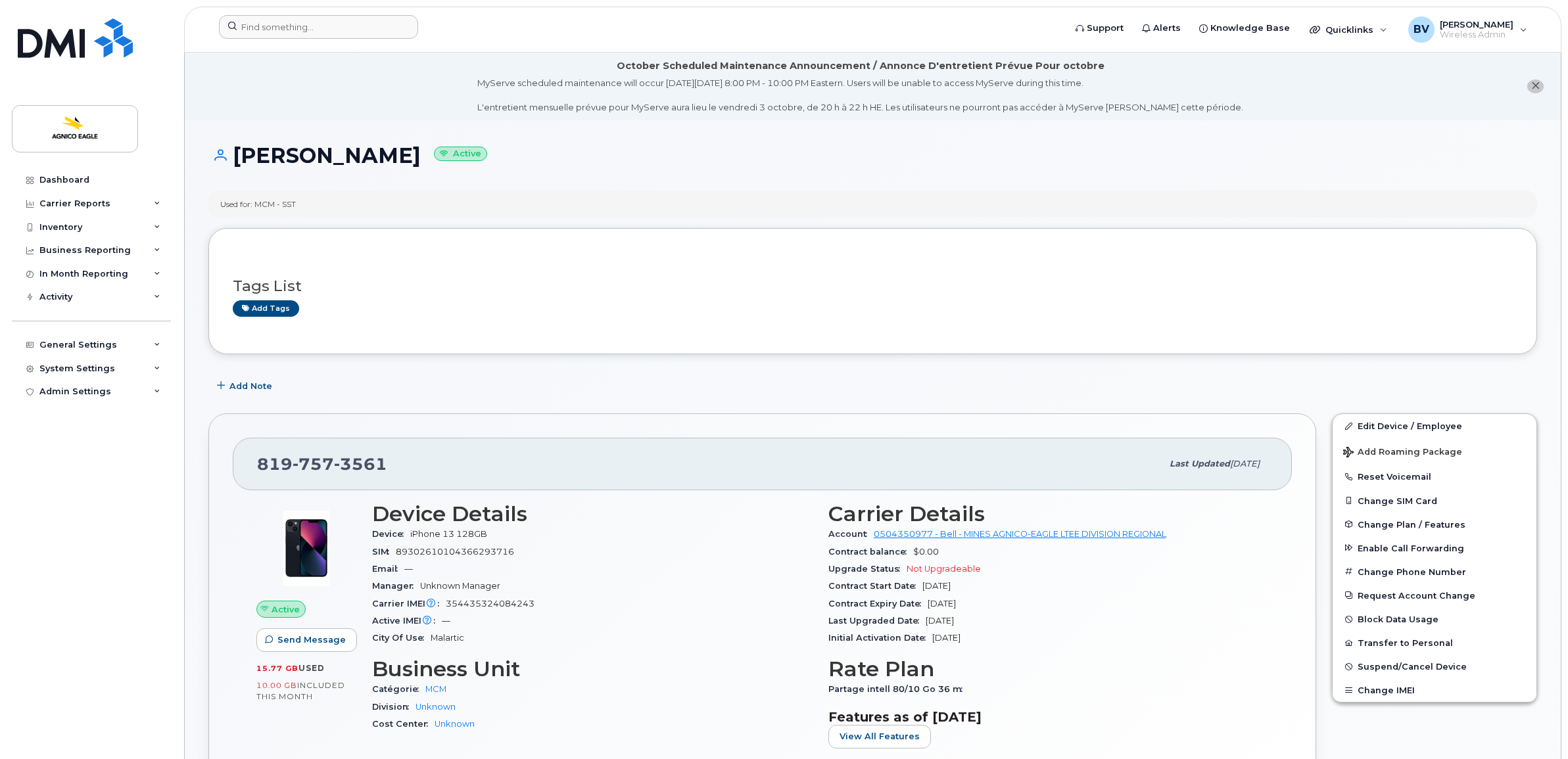
click at [296, 204] on div "Used for: MCM - SST" at bounding box center [257, 204] width 75 height 11
click at [296, 208] on div "Used for: MCM - SST" at bounding box center [257, 204] width 75 height 11
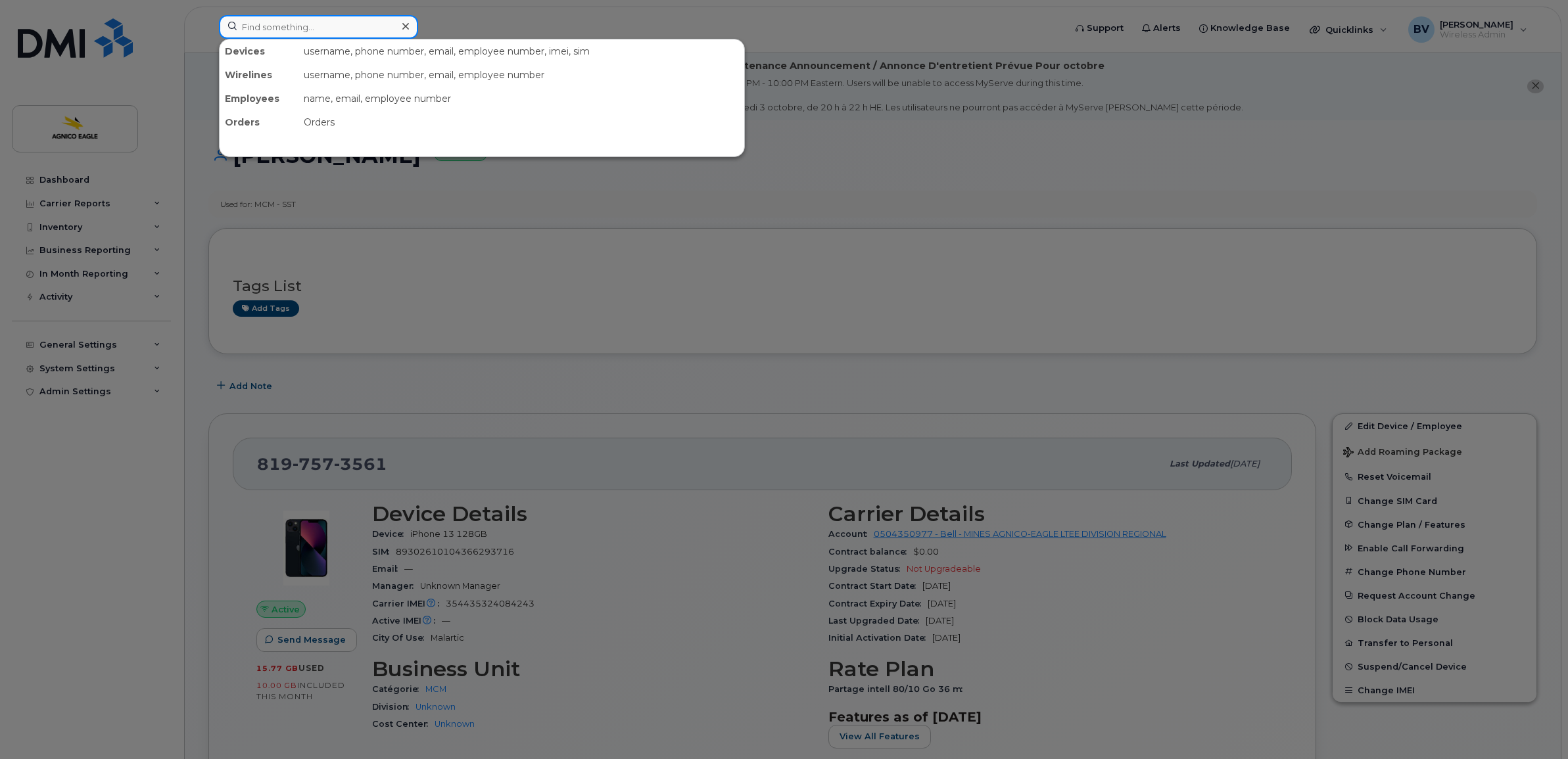
click at [283, 28] on input at bounding box center [318, 27] width 199 height 24
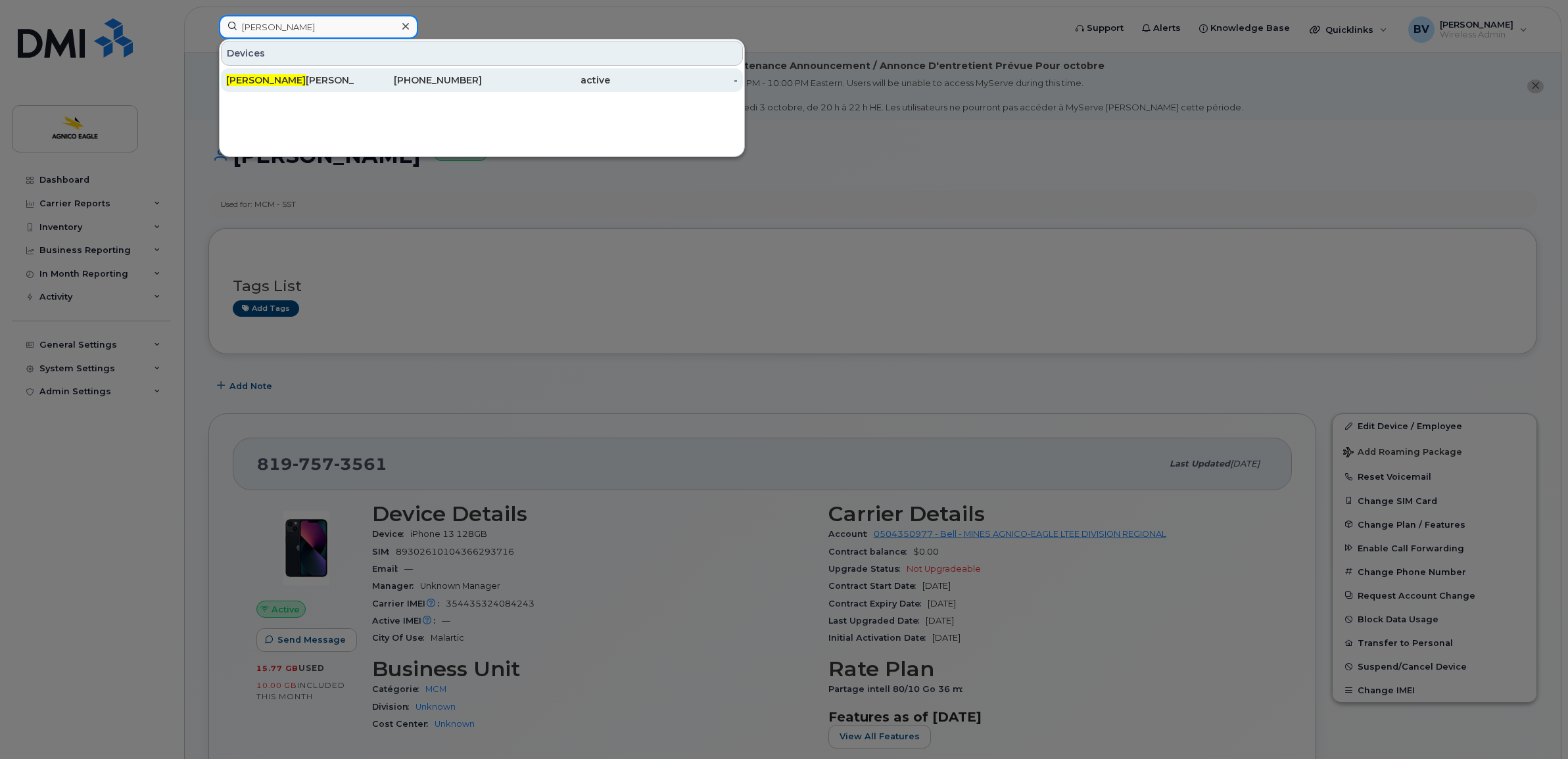
type input "Cathie"
click at [266, 77] on div "Cathie Alain" at bounding box center [291, 80] width 128 height 13
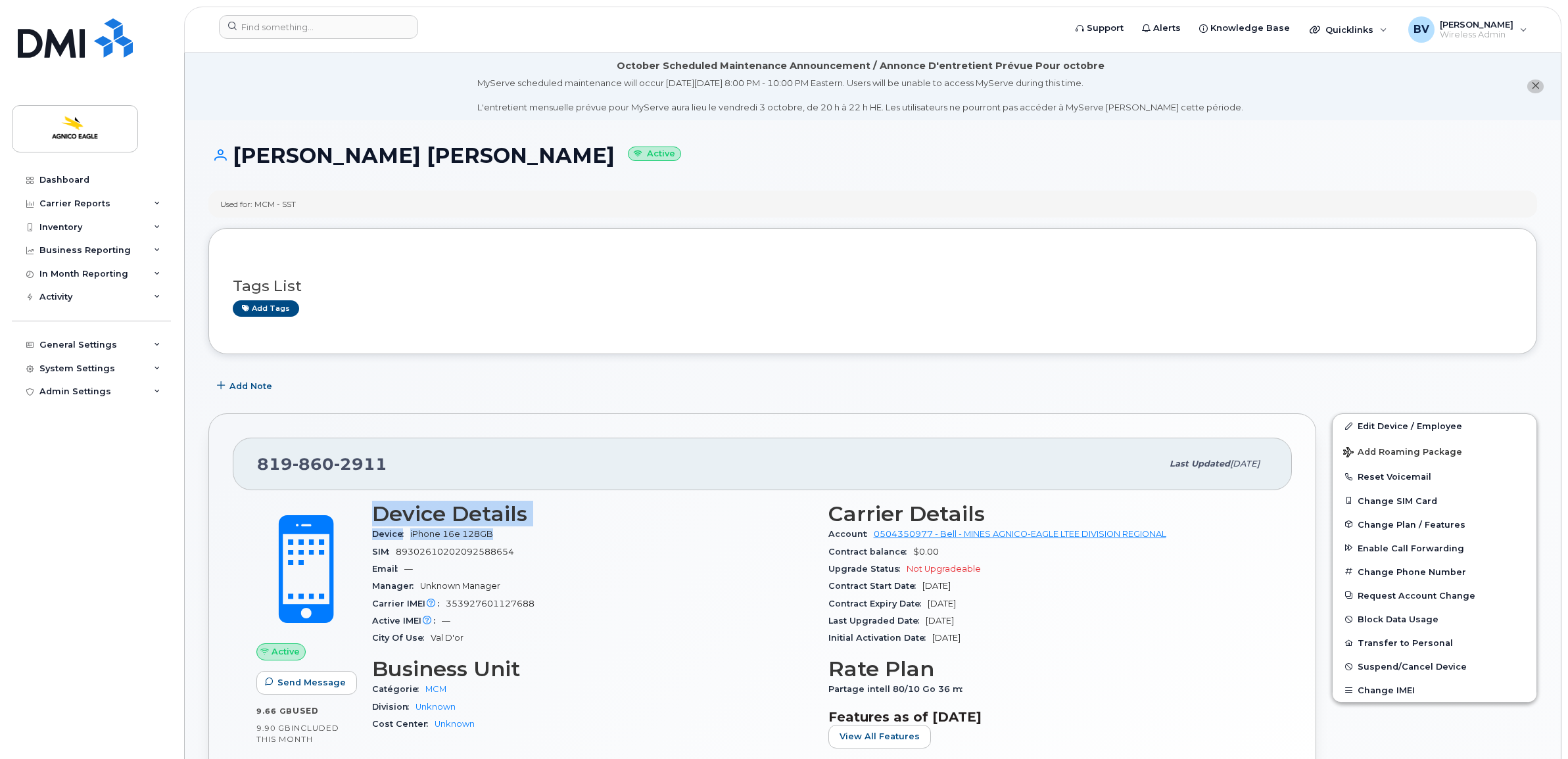
drag, startPoint x: 491, startPoint y: 534, endPoint x: 370, endPoint y: 521, distance: 121.7
click at [370, 521] on div "Device Details Device iPhone 16e 128GB SIM [TECHNICAL_ID] Email — Manager Unkno…" at bounding box center [592, 631] width 456 height 272
click at [372, 518] on h3 "Device Details" at bounding box center [592, 514] width 440 height 24
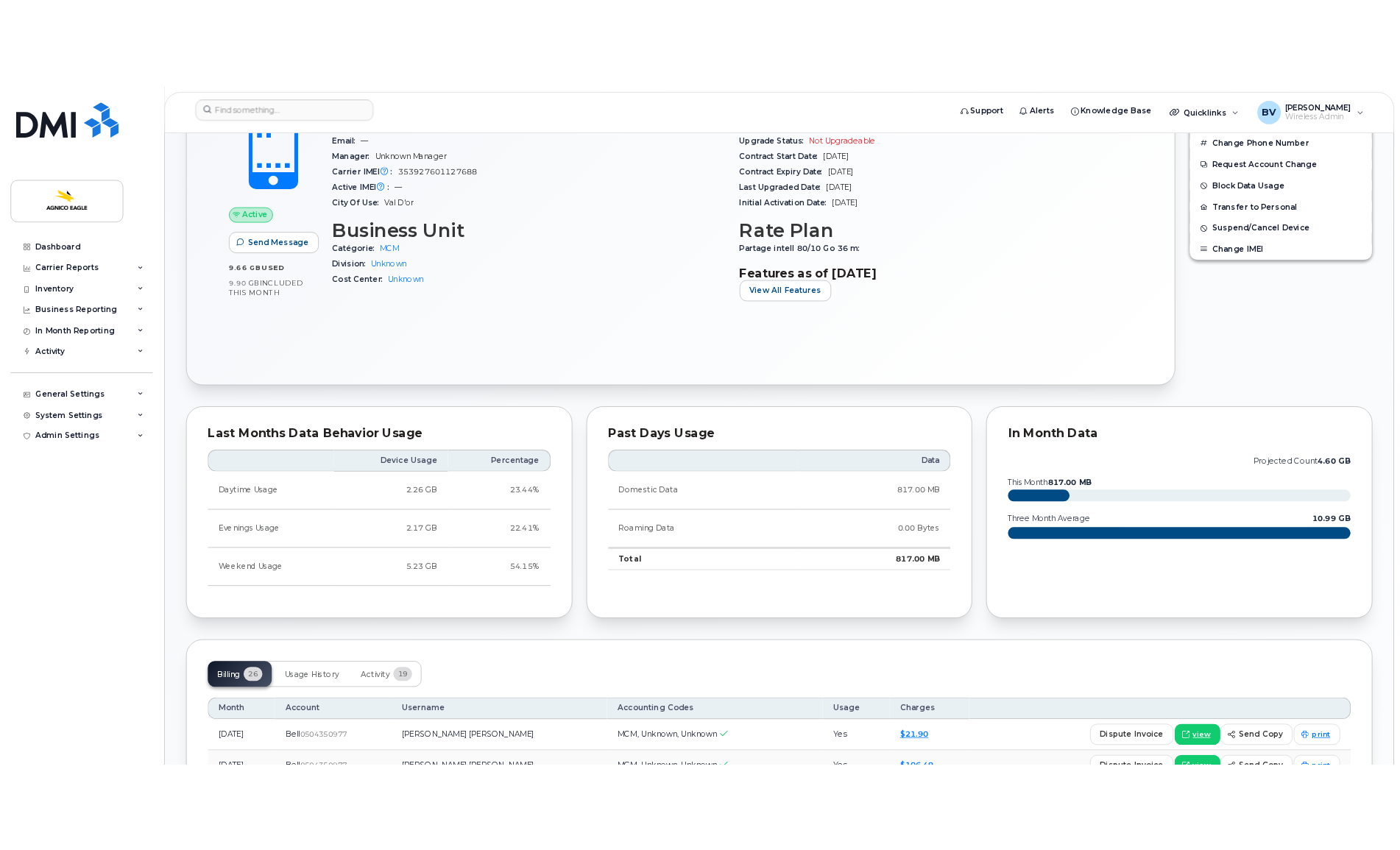
scroll to position [644, 0]
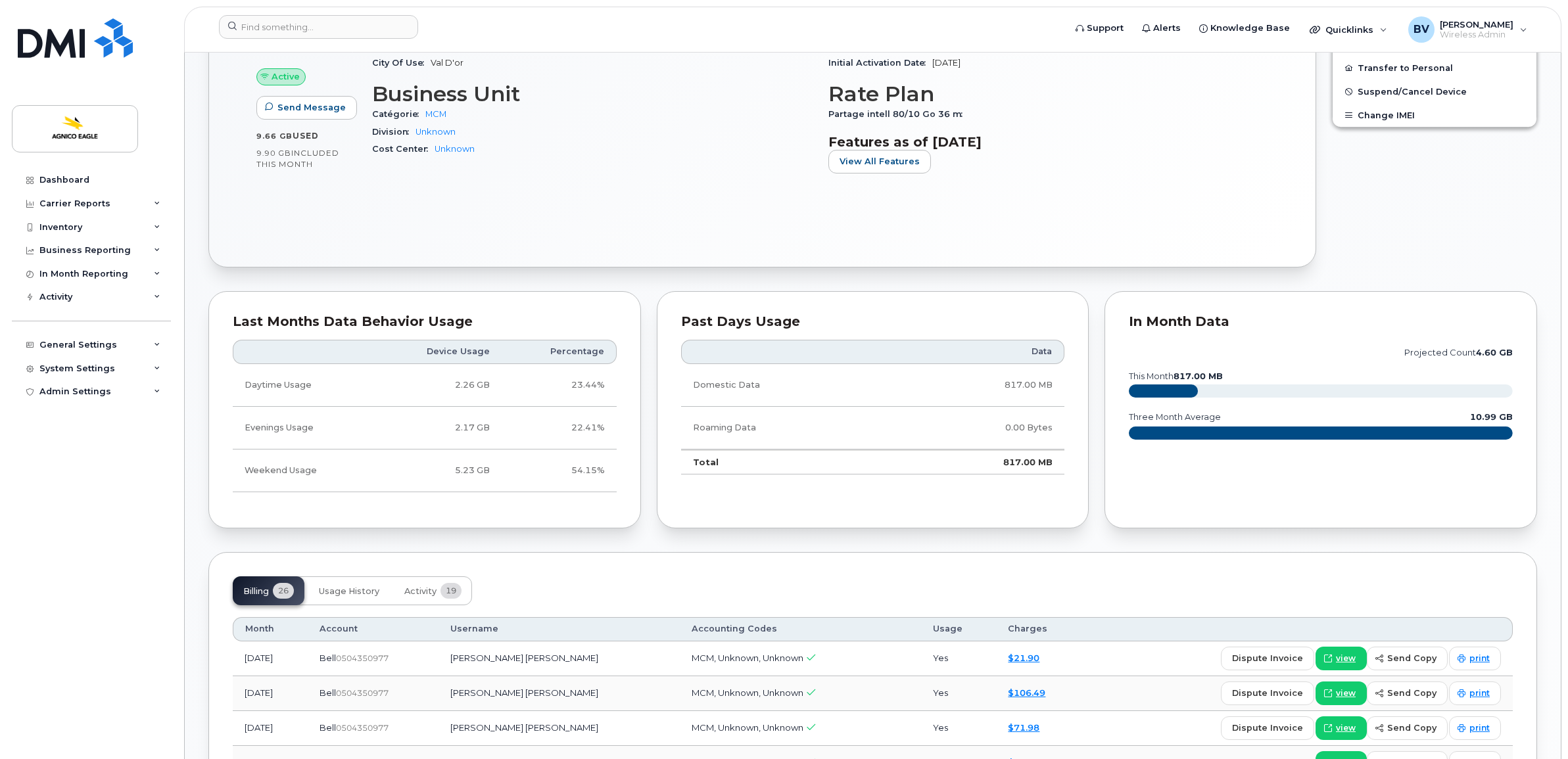
click at [1351, 250] on div "Edit Device / Employee Add Roaming Package Reset Voicemail Change SIM Card Chan…" at bounding box center [1434, 53] width 221 height 445
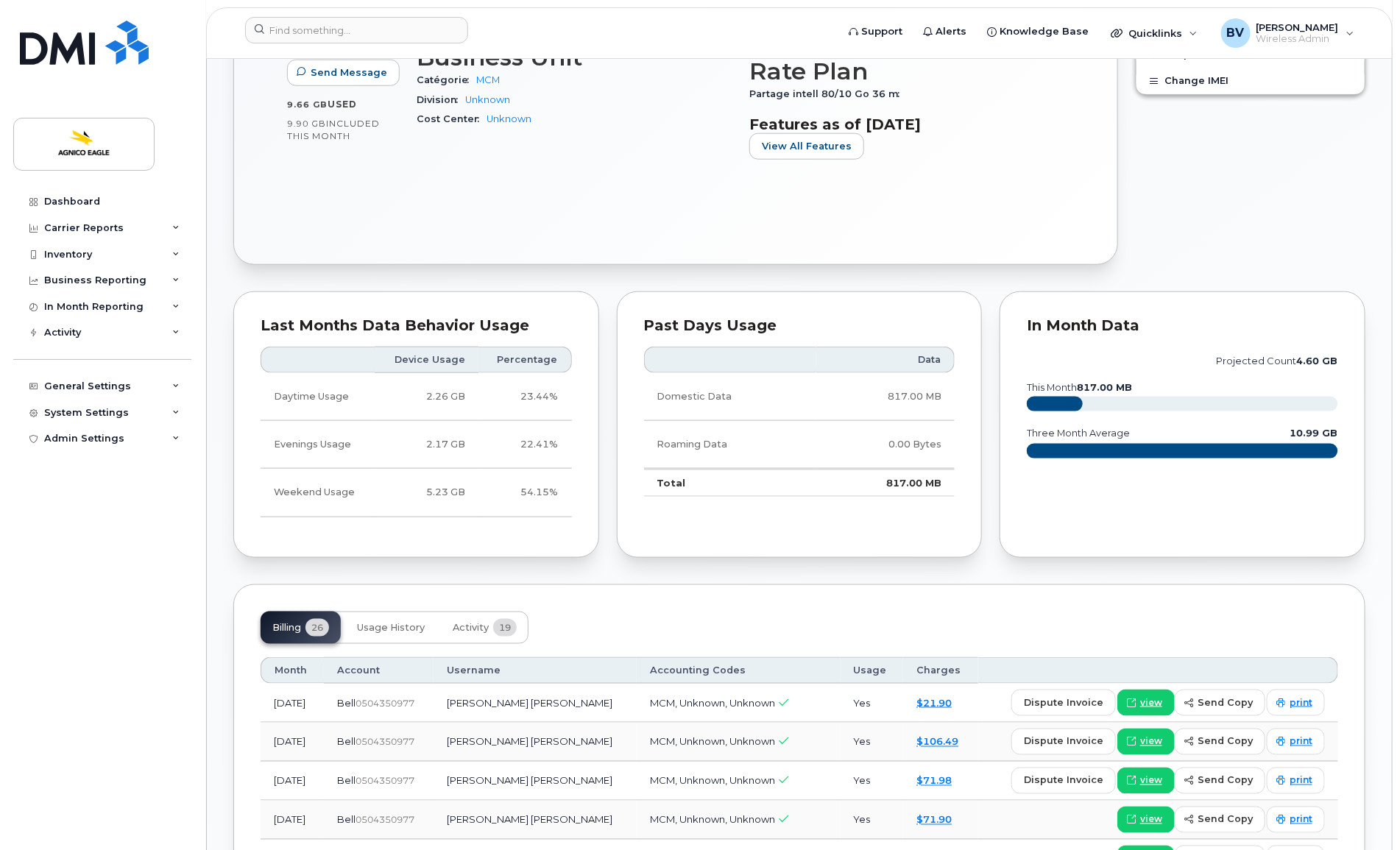
scroll to position [736, 0]
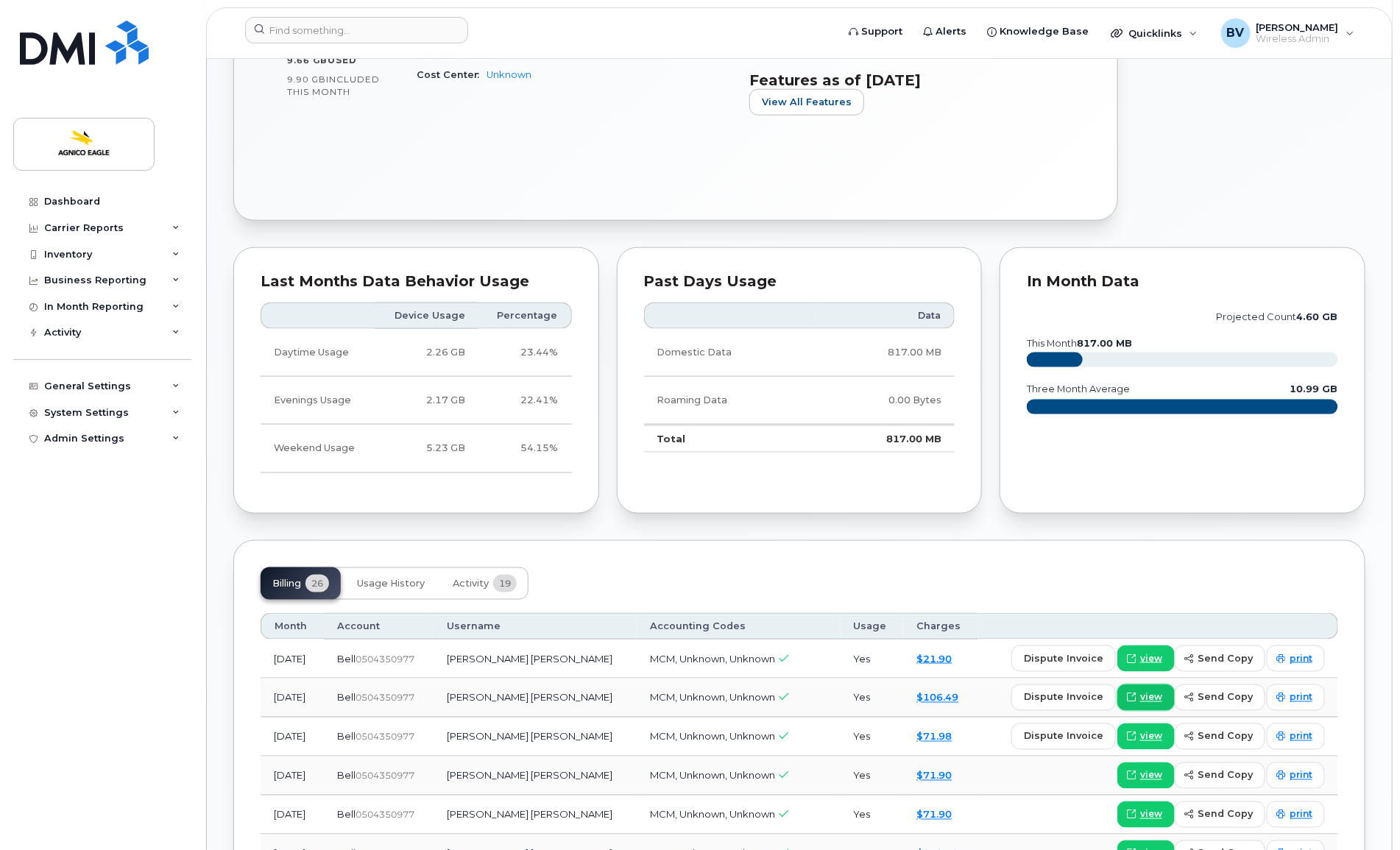
click at [1150, 698] on span "view" at bounding box center [1151, 698] width 22 height 13
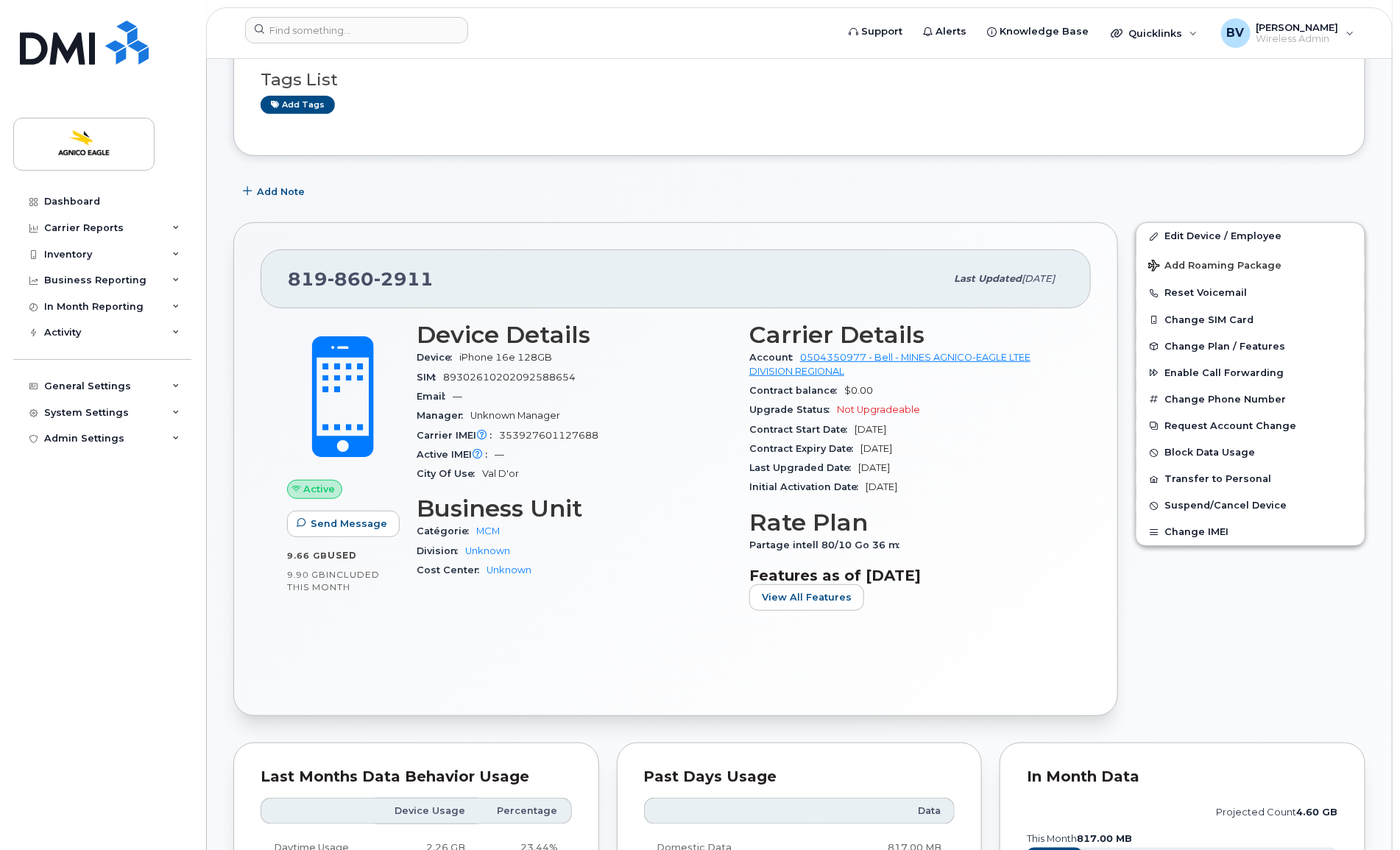
scroll to position [92, 0]
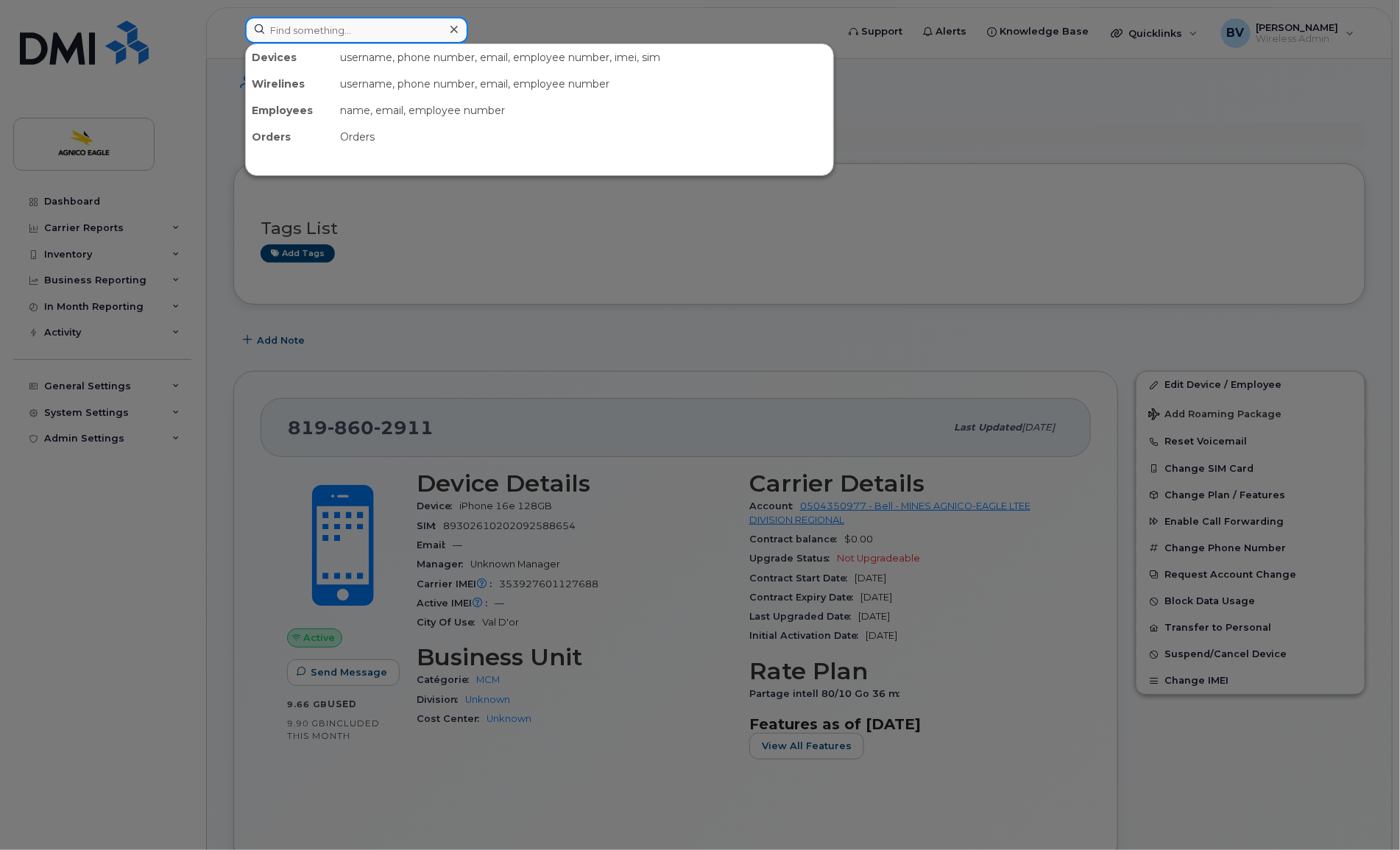
click at [386, 27] on input at bounding box center [356, 30] width 223 height 27
click at [355, 36] on input at bounding box center [356, 30] width 223 height 27
type input "luc cousi"
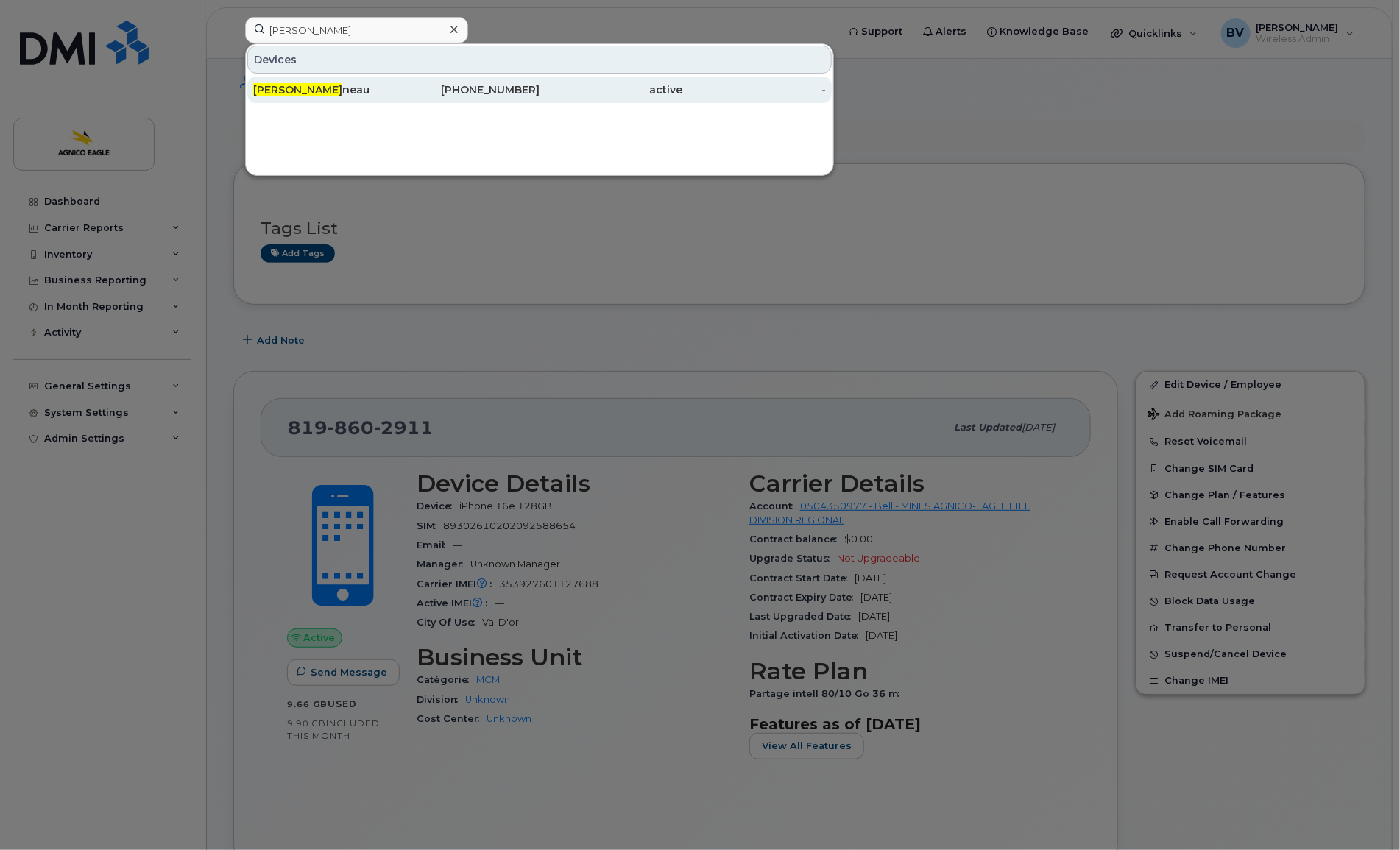
click at [262, 92] on span "Luc Cousi" at bounding box center [298, 89] width 89 height 13
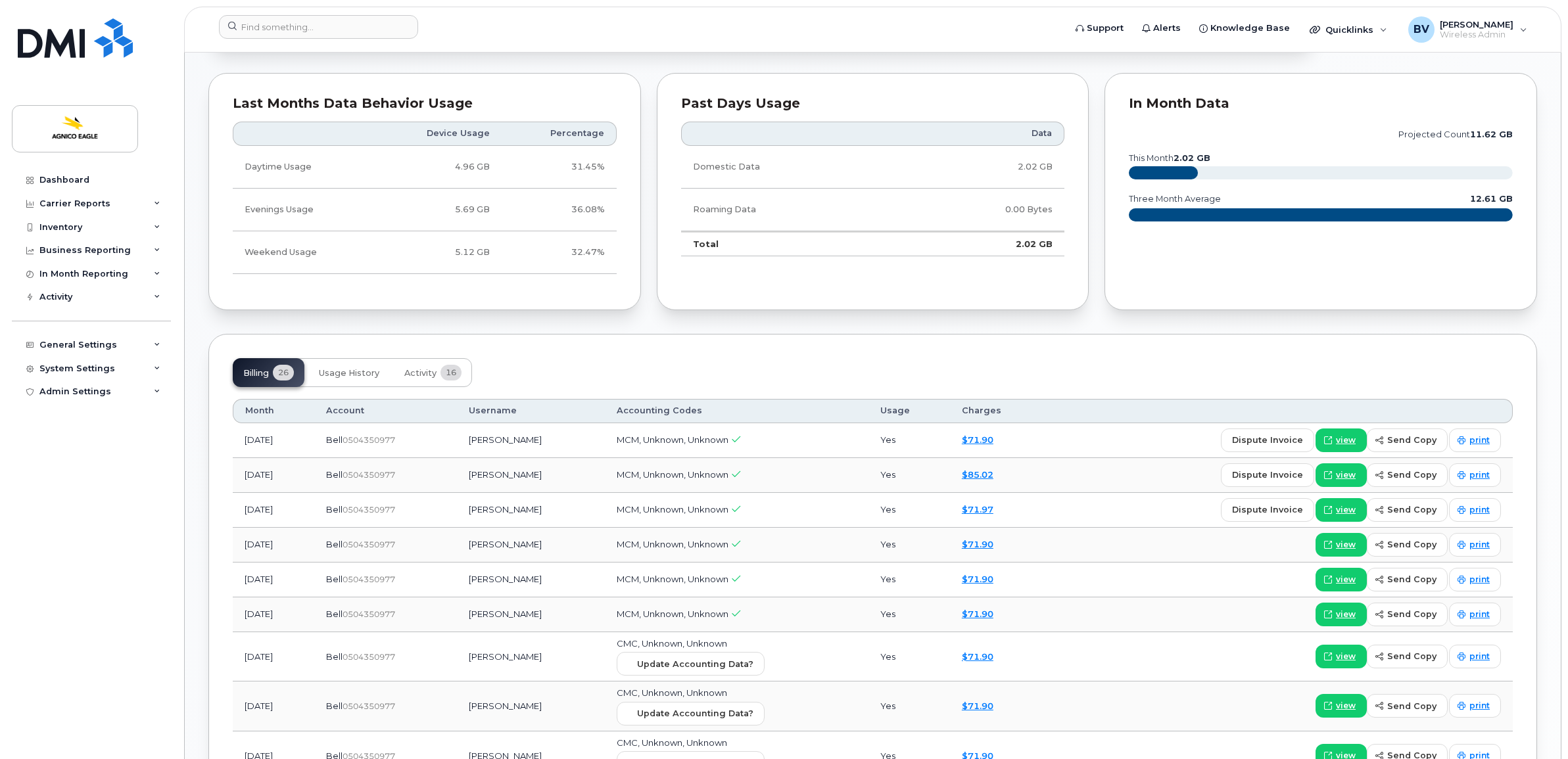
scroll to position [822, 0]
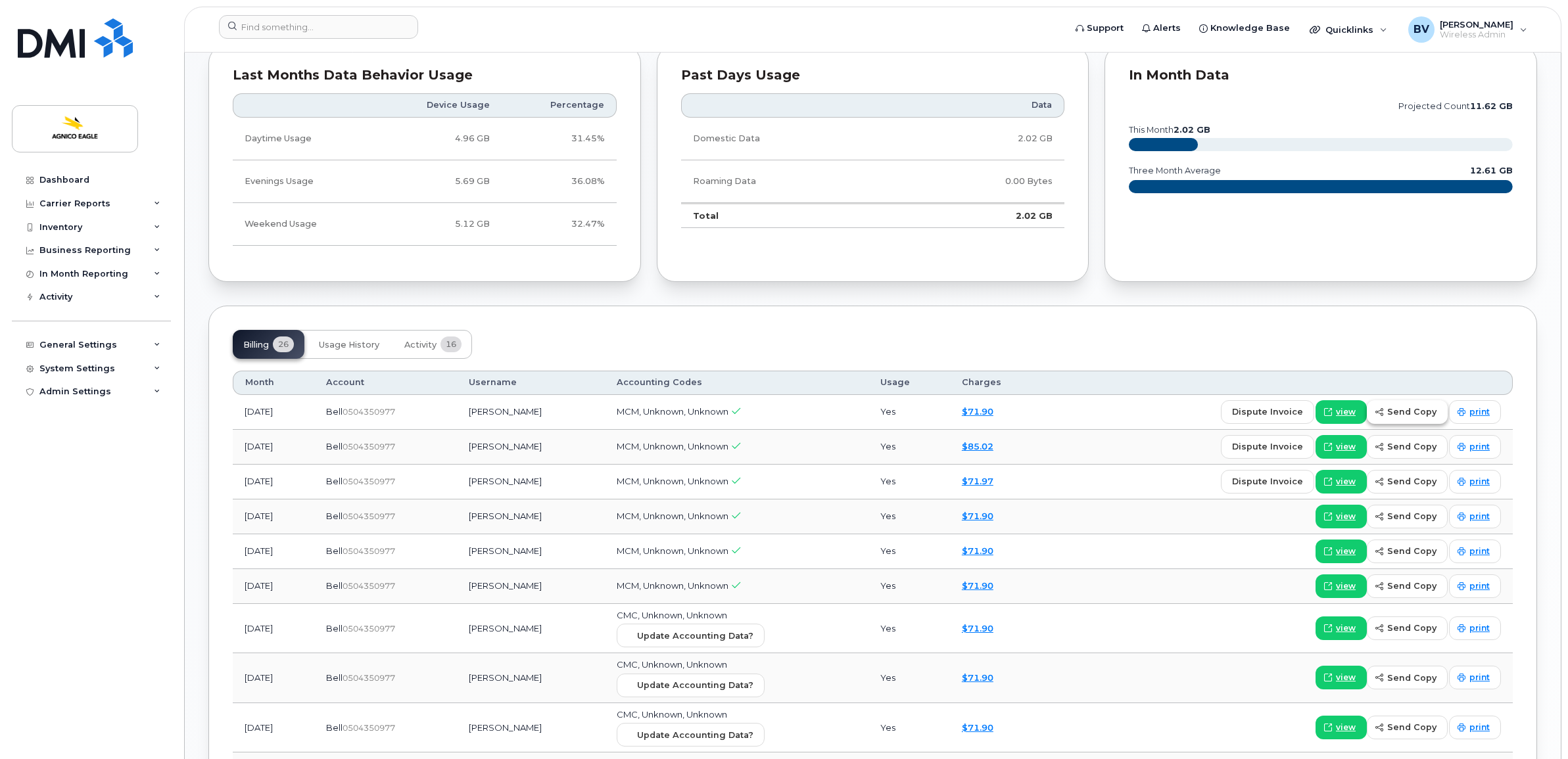
click at [1250, 411] on span "send copy" at bounding box center [1411, 412] width 49 height 13
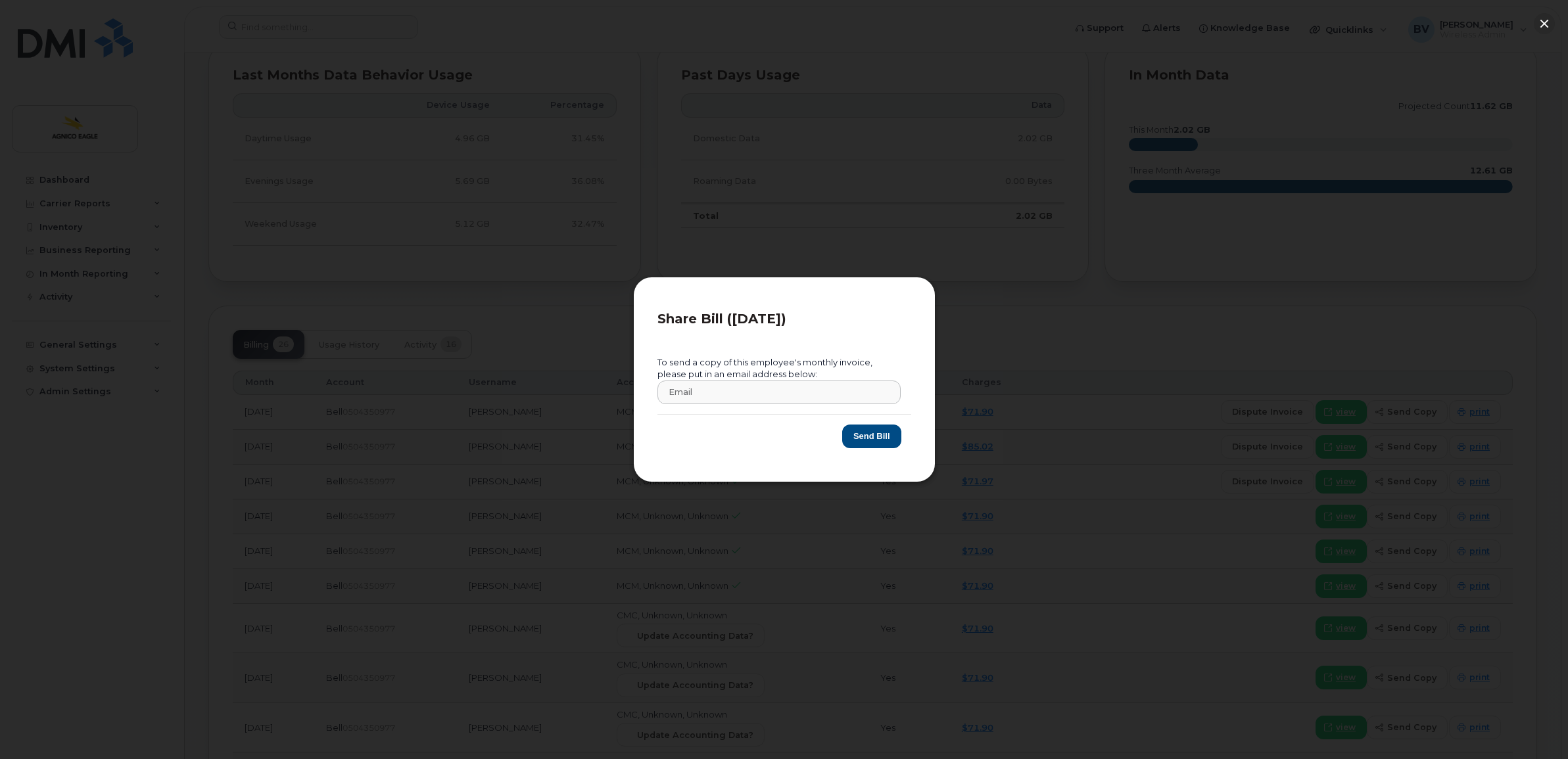
click at [955, 314] on div at bounding box center [784, 380] width 1568 height 759
click at [711, 396] on input "text" at bounding box center [779, 393] width 243 height 24
drag, startPoint x: 836, startPoint y: 298, endPoint x: 911, endPoint y: 291, distance: 75.3
click at [838, 298] on div "Share Bill (2025-09-01) To send a copy of this employee's monthly invoice, plea…" at bounding box center [784, 380] width 303 height 207
drag, startPoint x: 913, startPoint y: 291, endPoint x: 966, endPoint y: 280, distance: 54.1
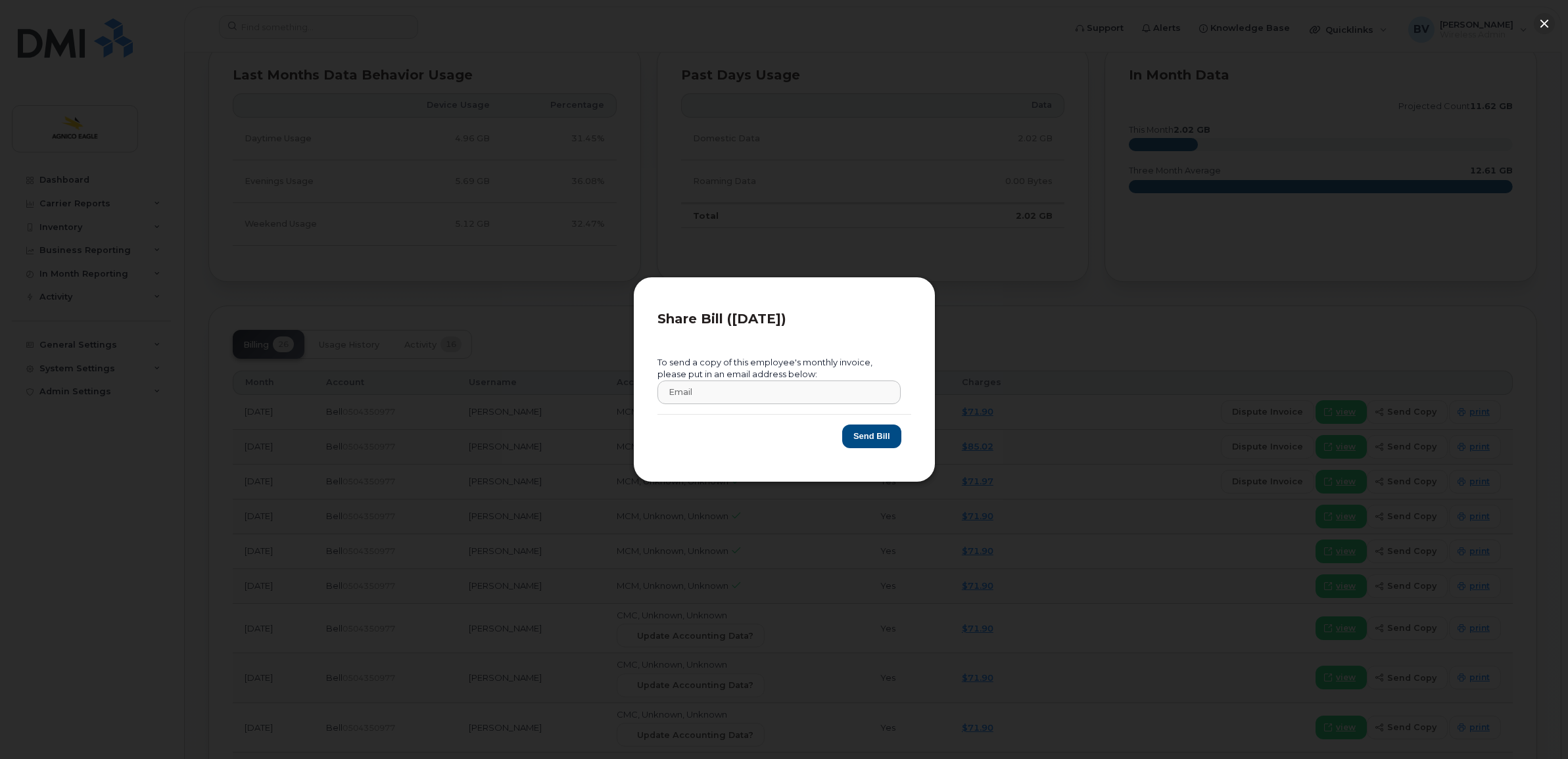
click at [913, 291] on div "Share Bill (2025-09-01) To send a copy of this employee's monthly invoice, plea…" at bounding box center [784, 380] width 303 height 207
click at [1250, 26] on button "button" at bounding box center [1544, 24] width 21 height 21
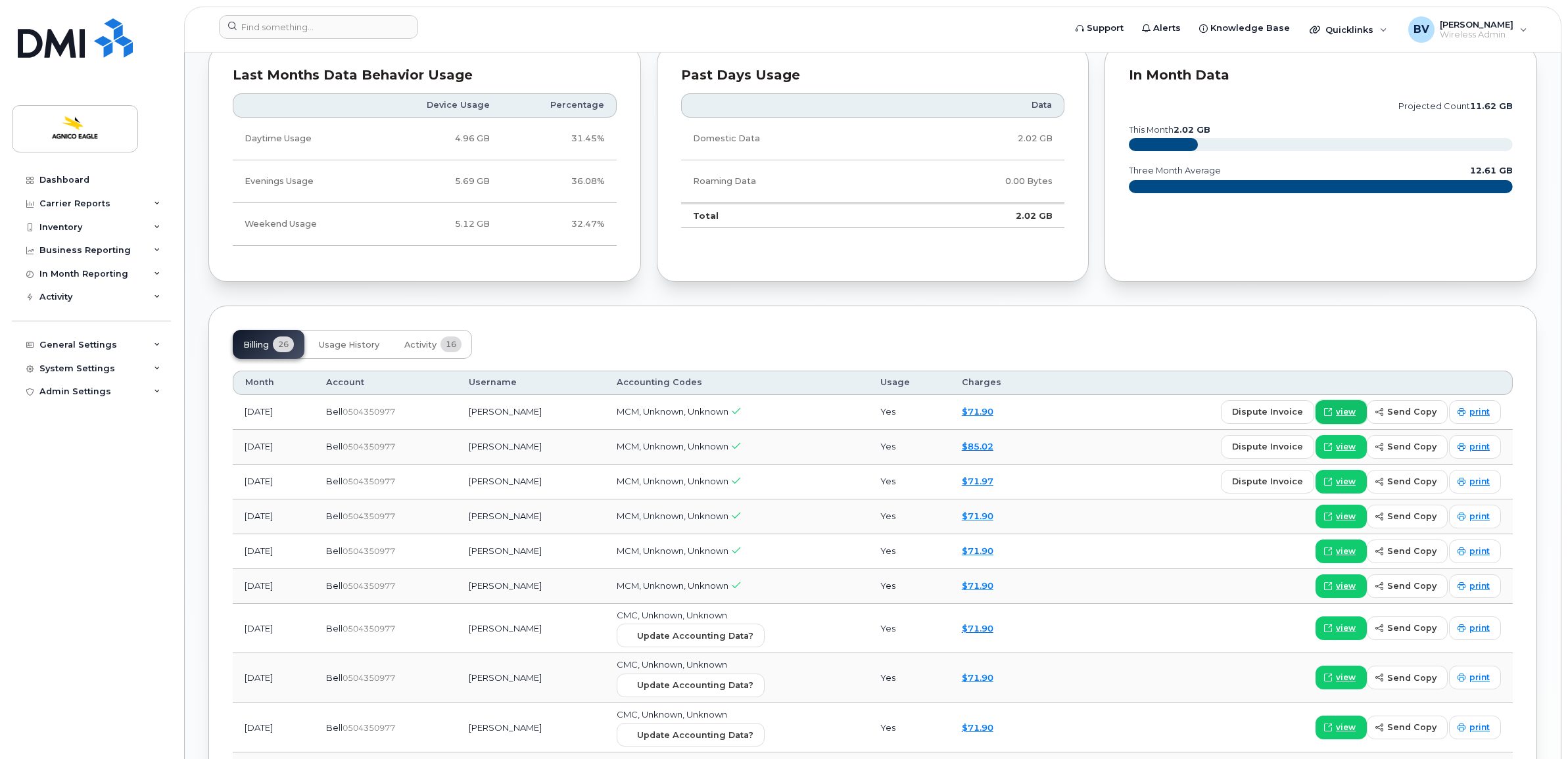
click at [1250, 415] on span "view" at bounding box center [1346, 412] width 20 height 12
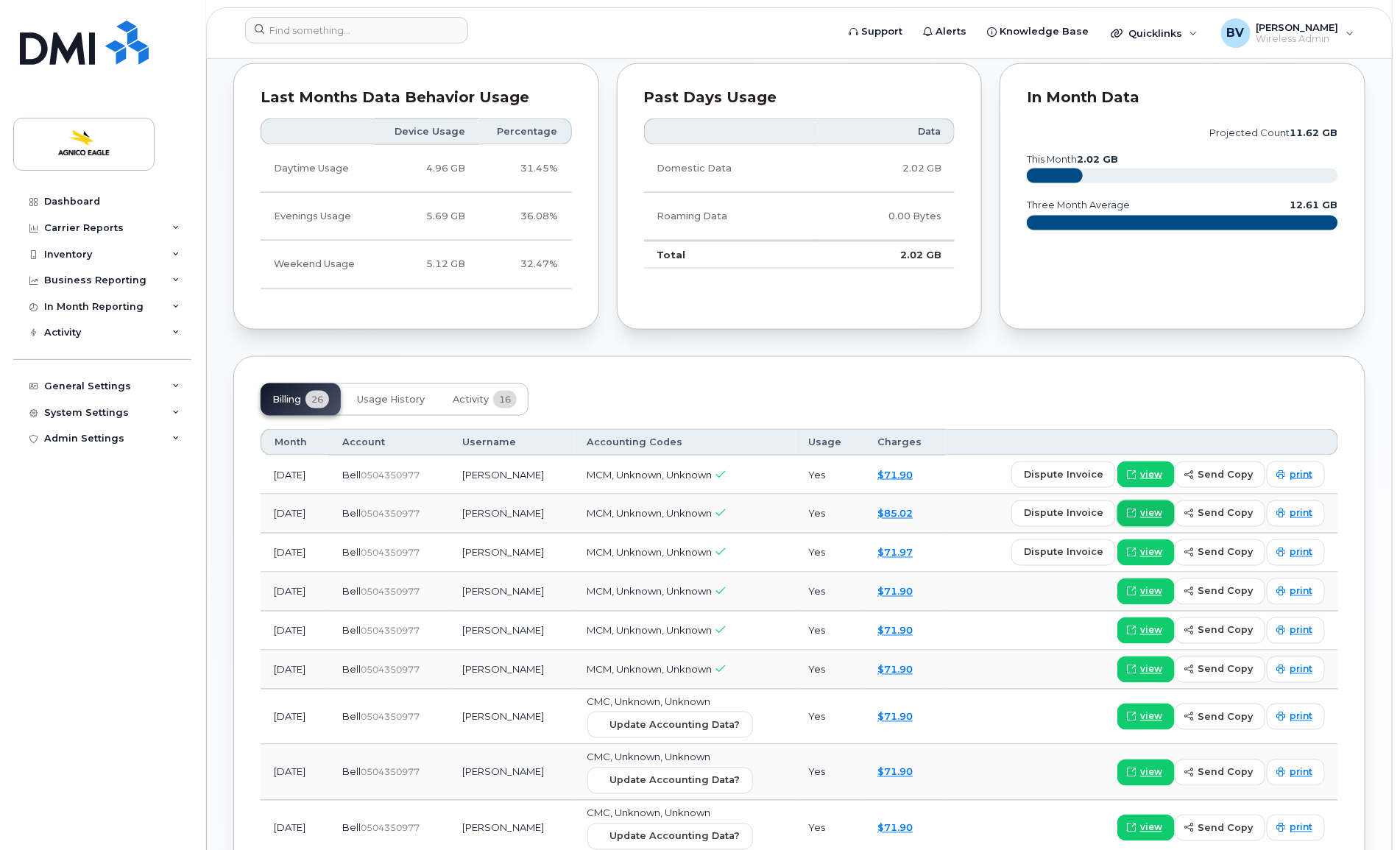
click at [1142, 520] on link "view" at bounding box center [1146, 514] width 58 height 27
click at [1158, 558] on span "view" at bounding box center [1151, 553] width 22 height 13
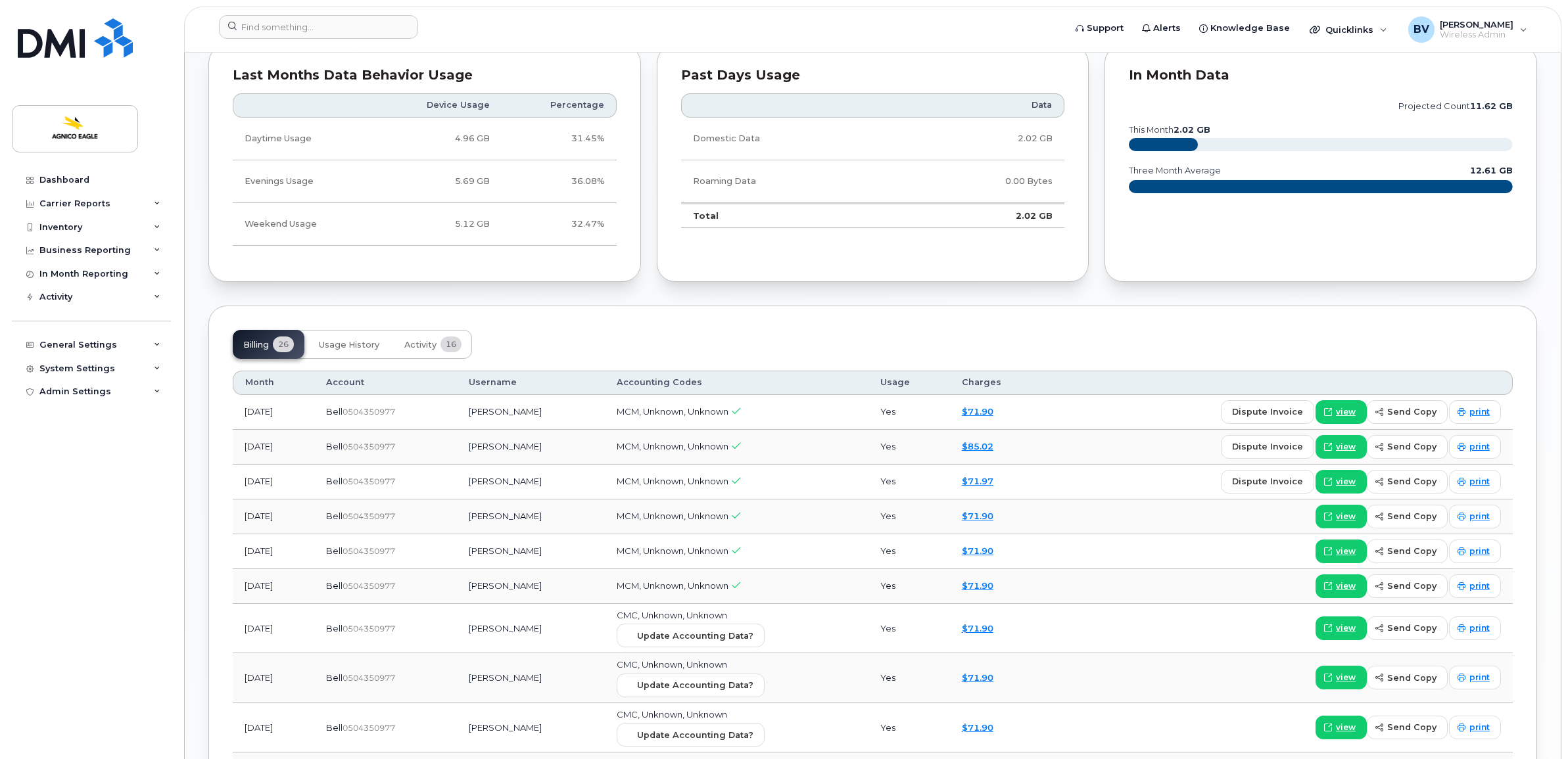
click at [600, 344] on div "Billing 26 Usage History Activity 16" at bounding box center [873, 344] width 1280 height 29
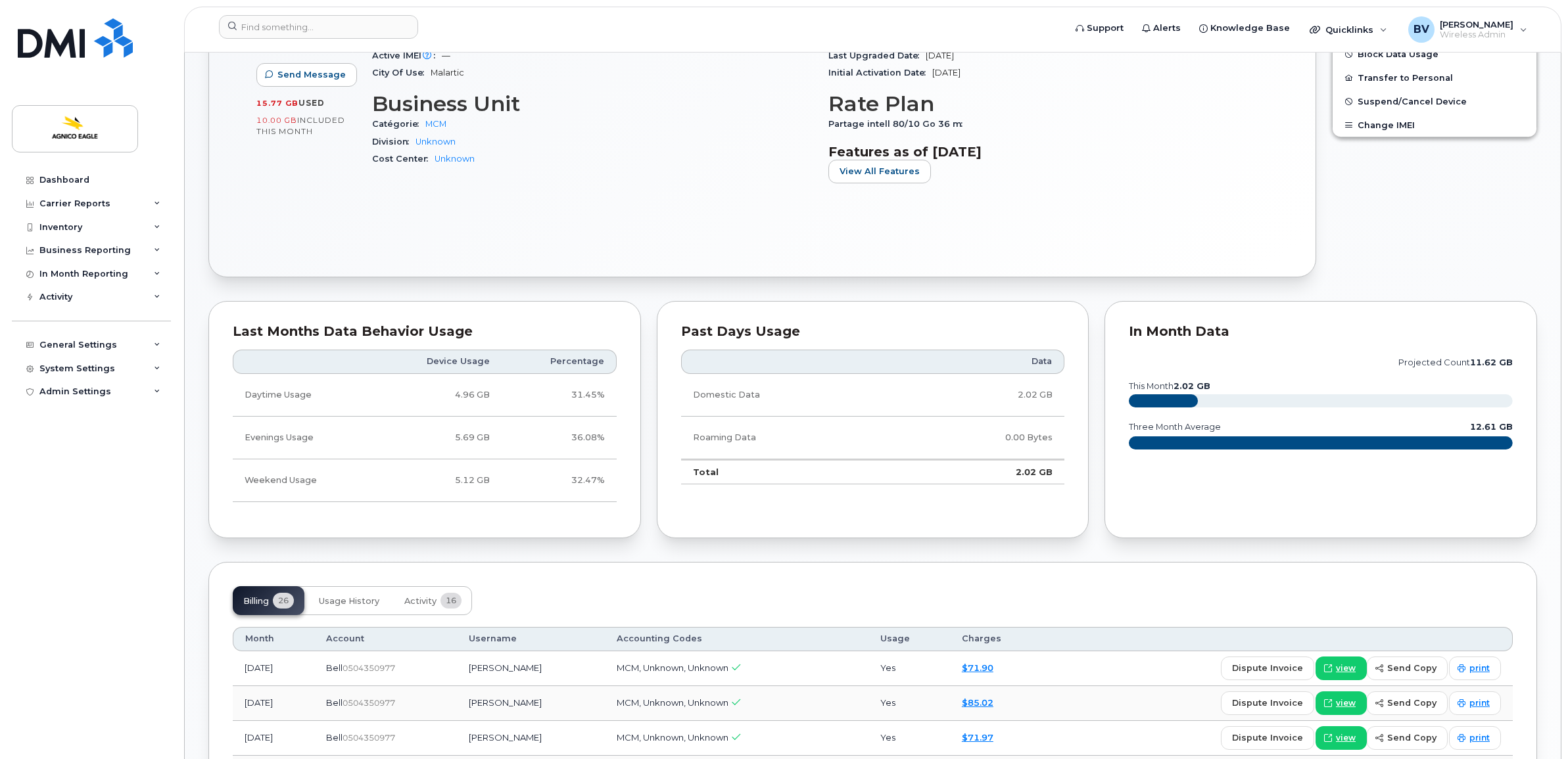
scroll to position [575, 0]
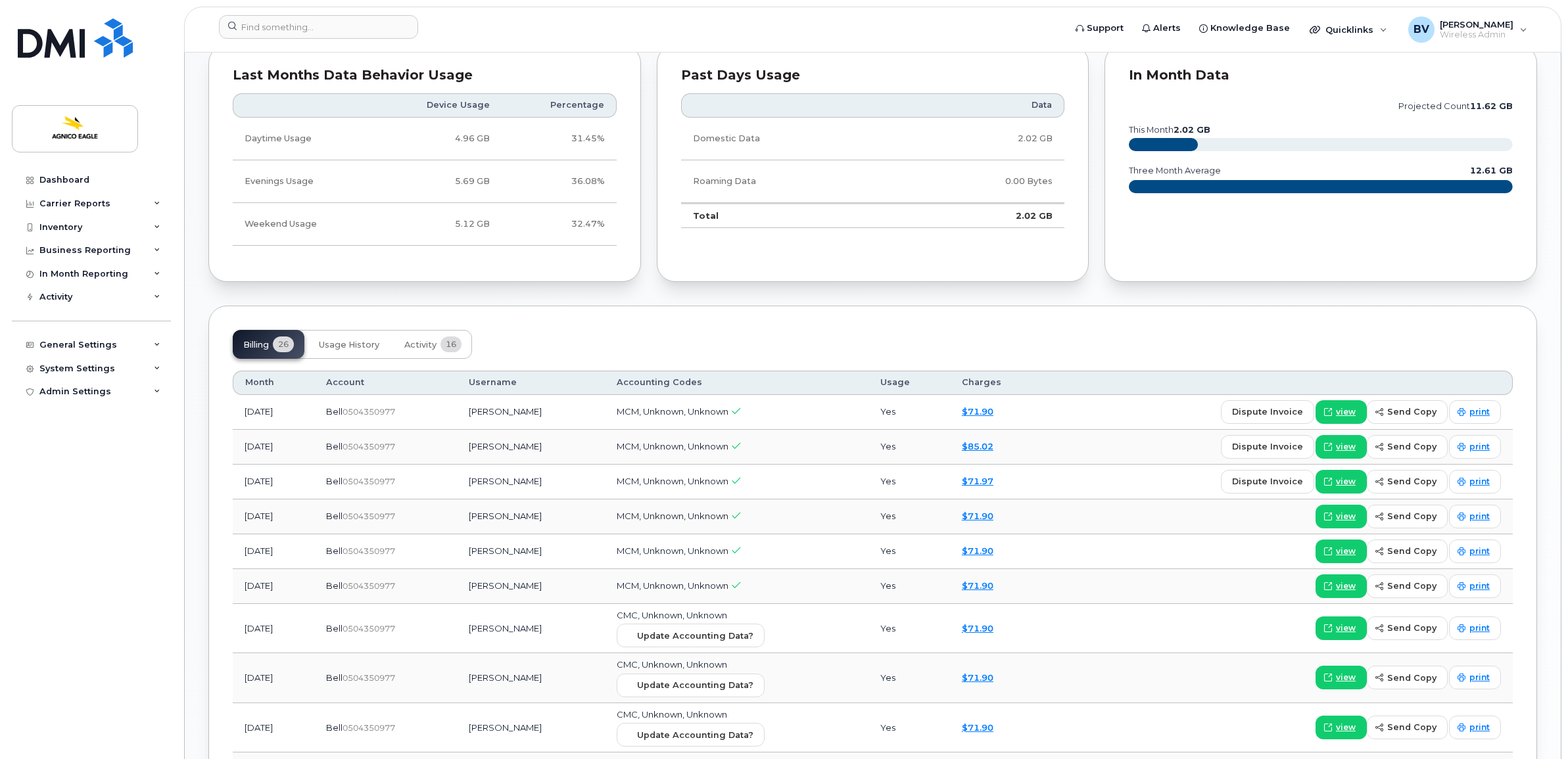
scroll to position [904, 0]
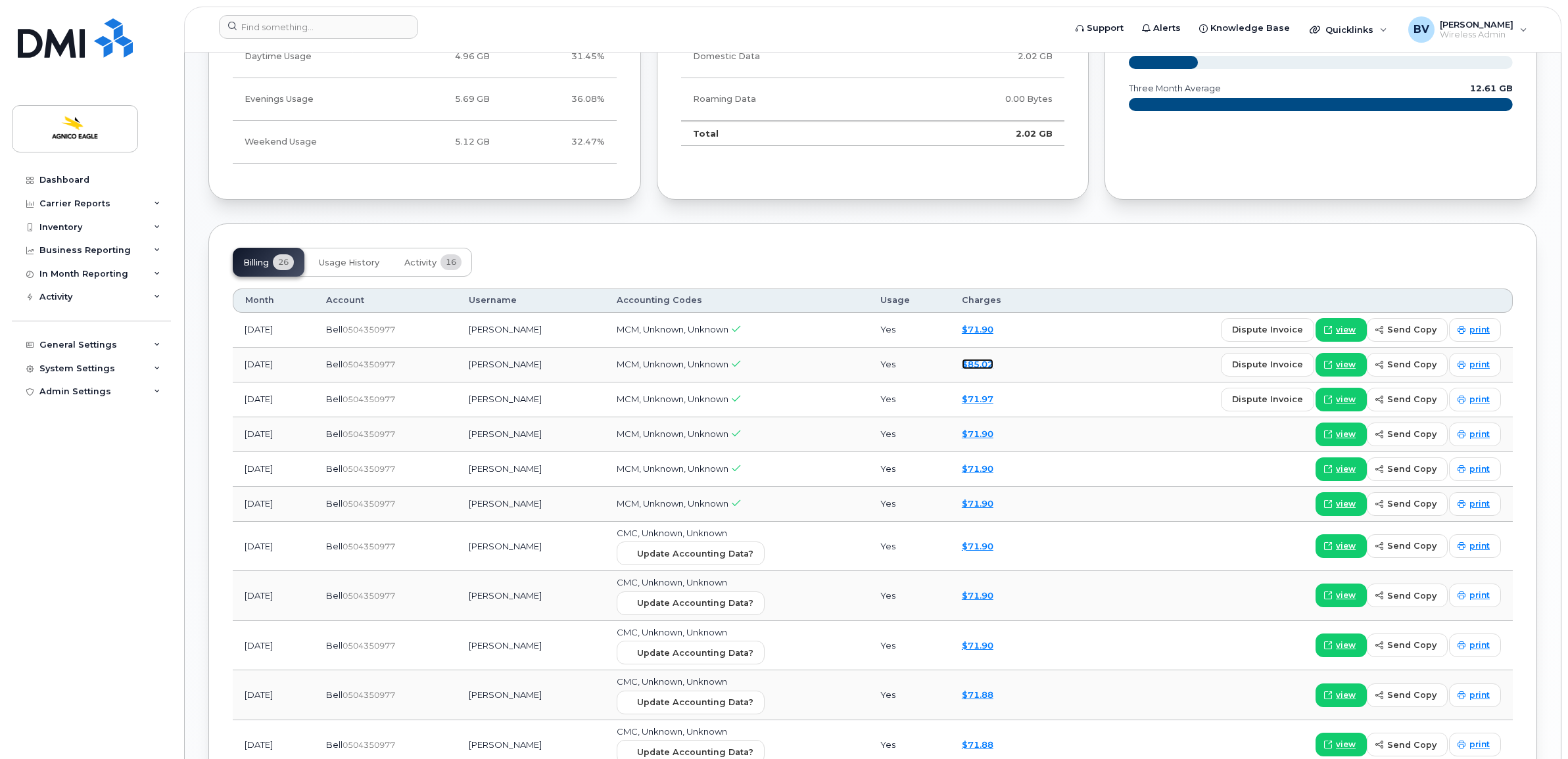
click at [986, 370] on link "$85.02" at bounding box center [977, 364] width 32 height 11
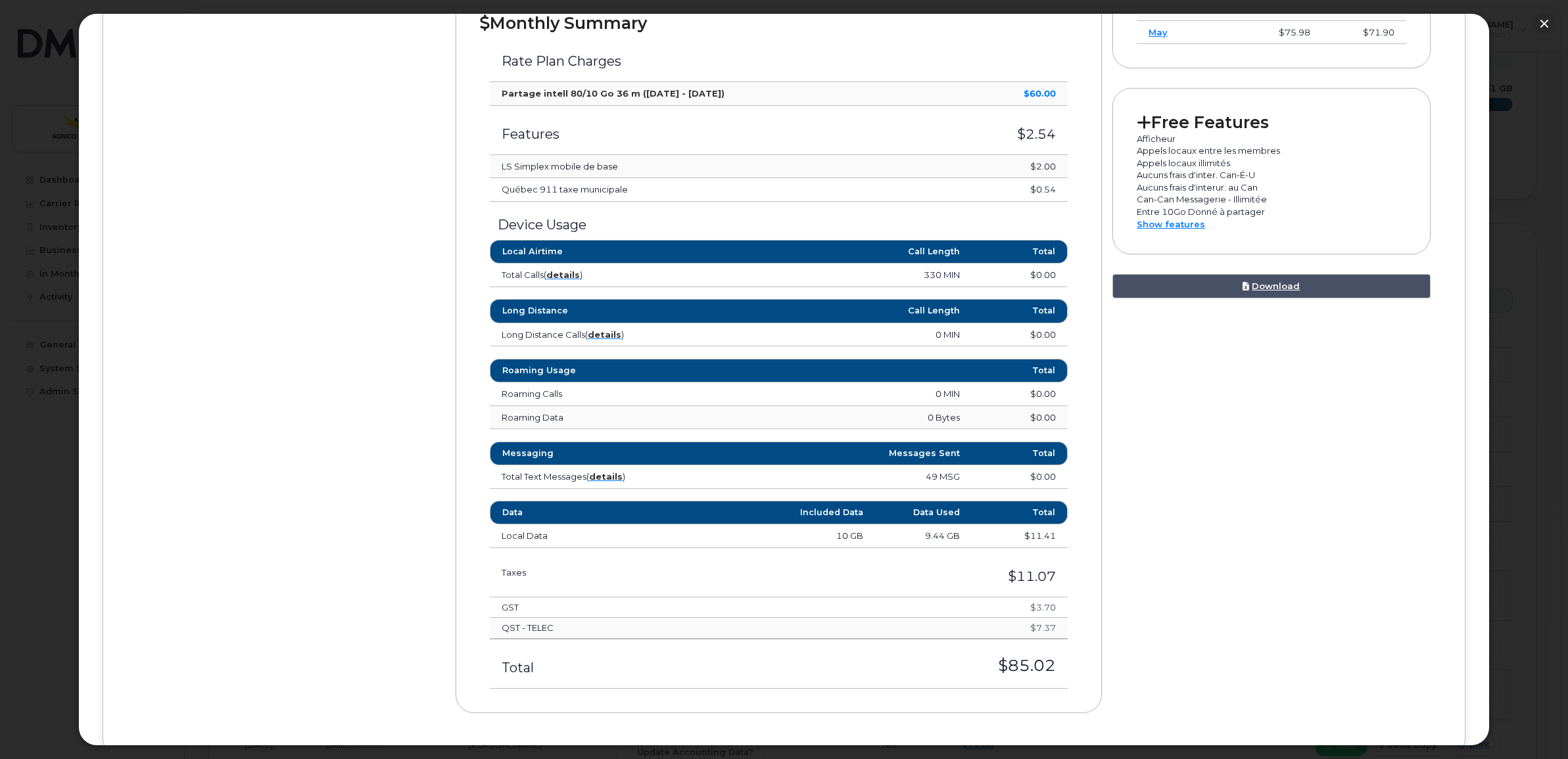
scroll to position [493, 0]
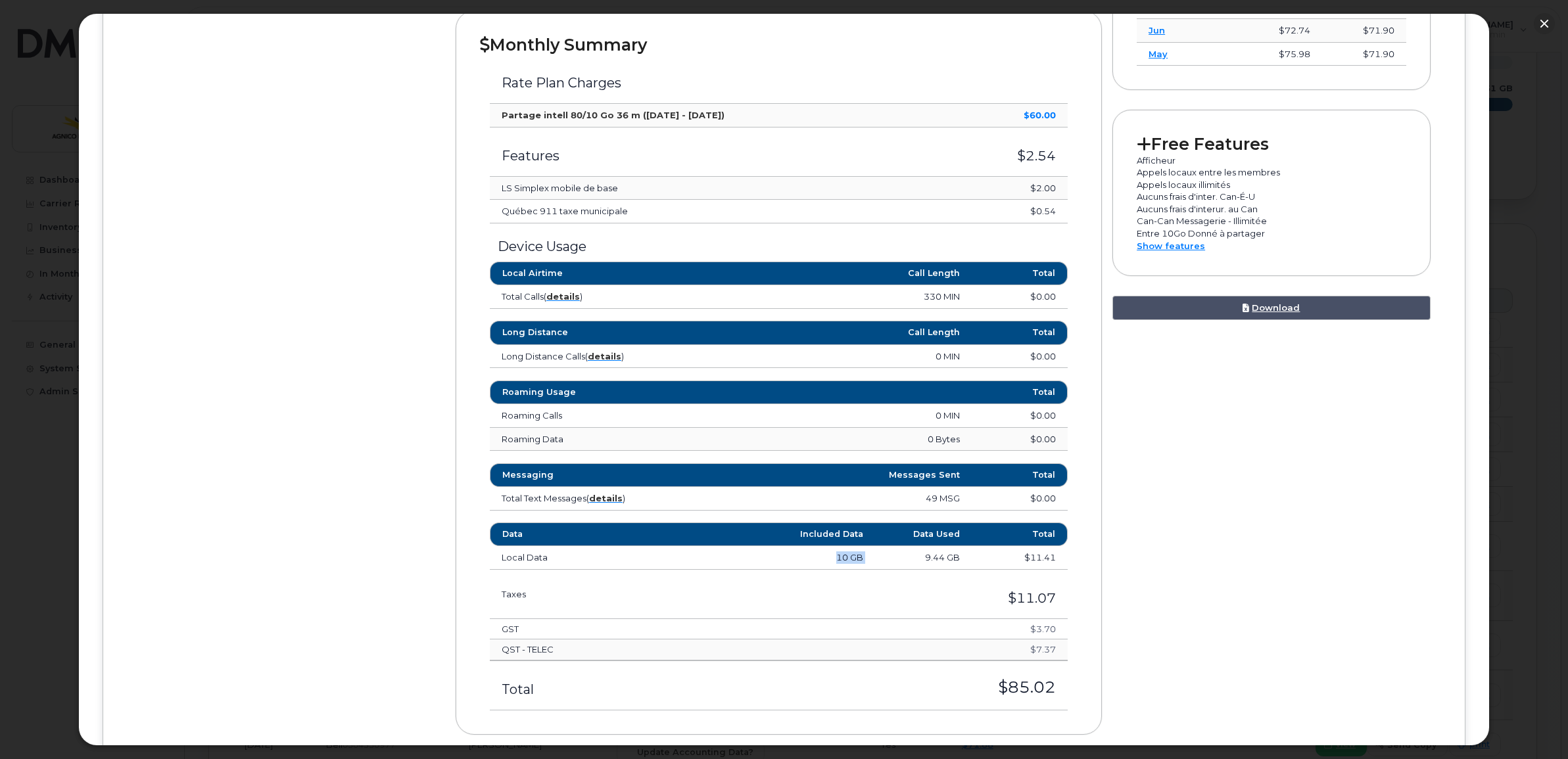
drag, startPoint x: 832, startPoint y: 561, endPoint x: 894, endPoint y: 564, distance: 62.1
click at [894, 564] on tr "Local Data 10 GB 9.44 GB $11.41" at bounding box center [778, 558] width 578 height 24
drag, startPoint x: 894, startPoint y: 564, endPoint x: 835, endPoint y: 566, distance: 59.0
click at [835, 566] on td "10 GB" at bounding box center [827, 558] width 97 height 24
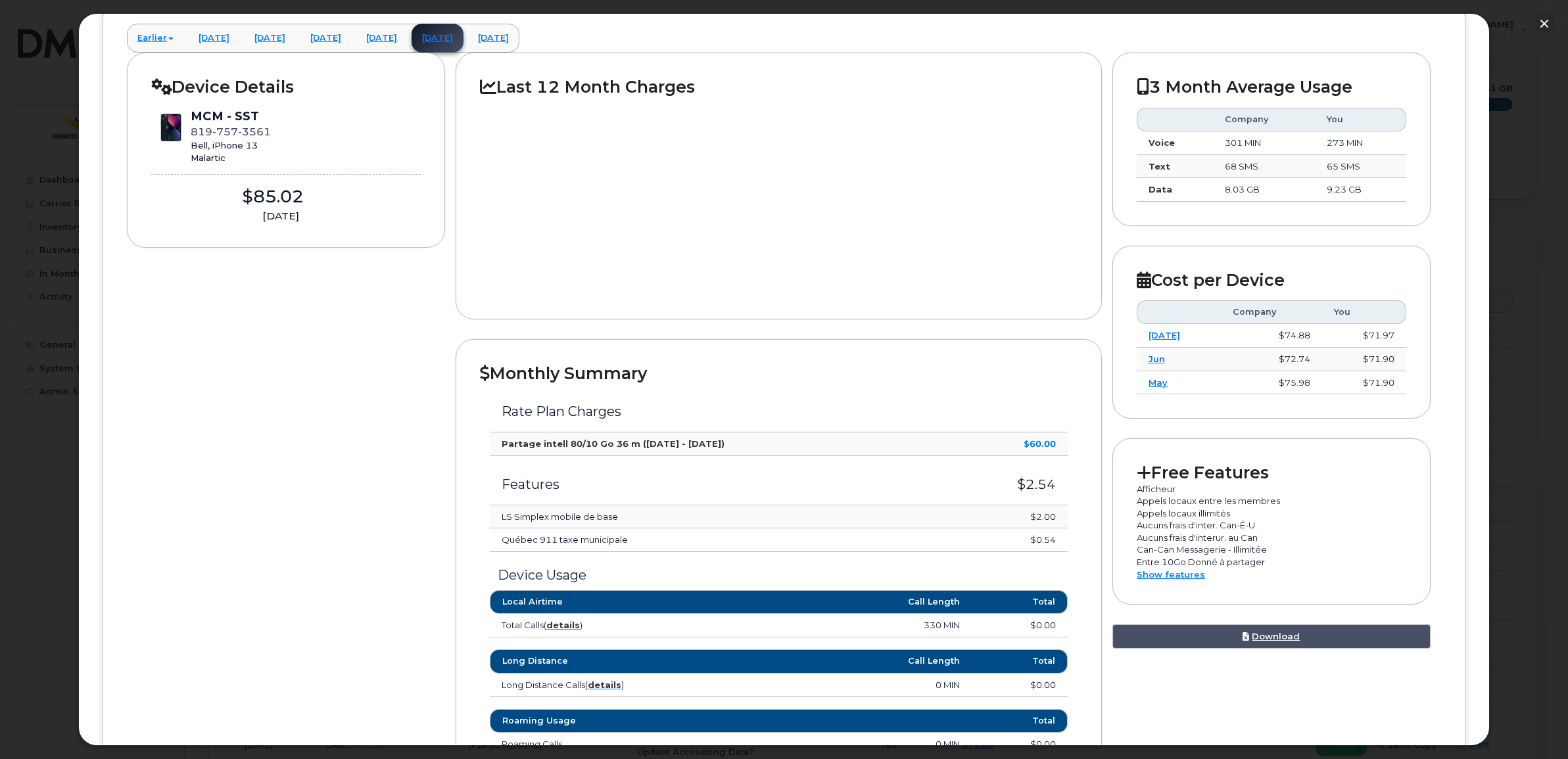
scroll to position [82, 0]
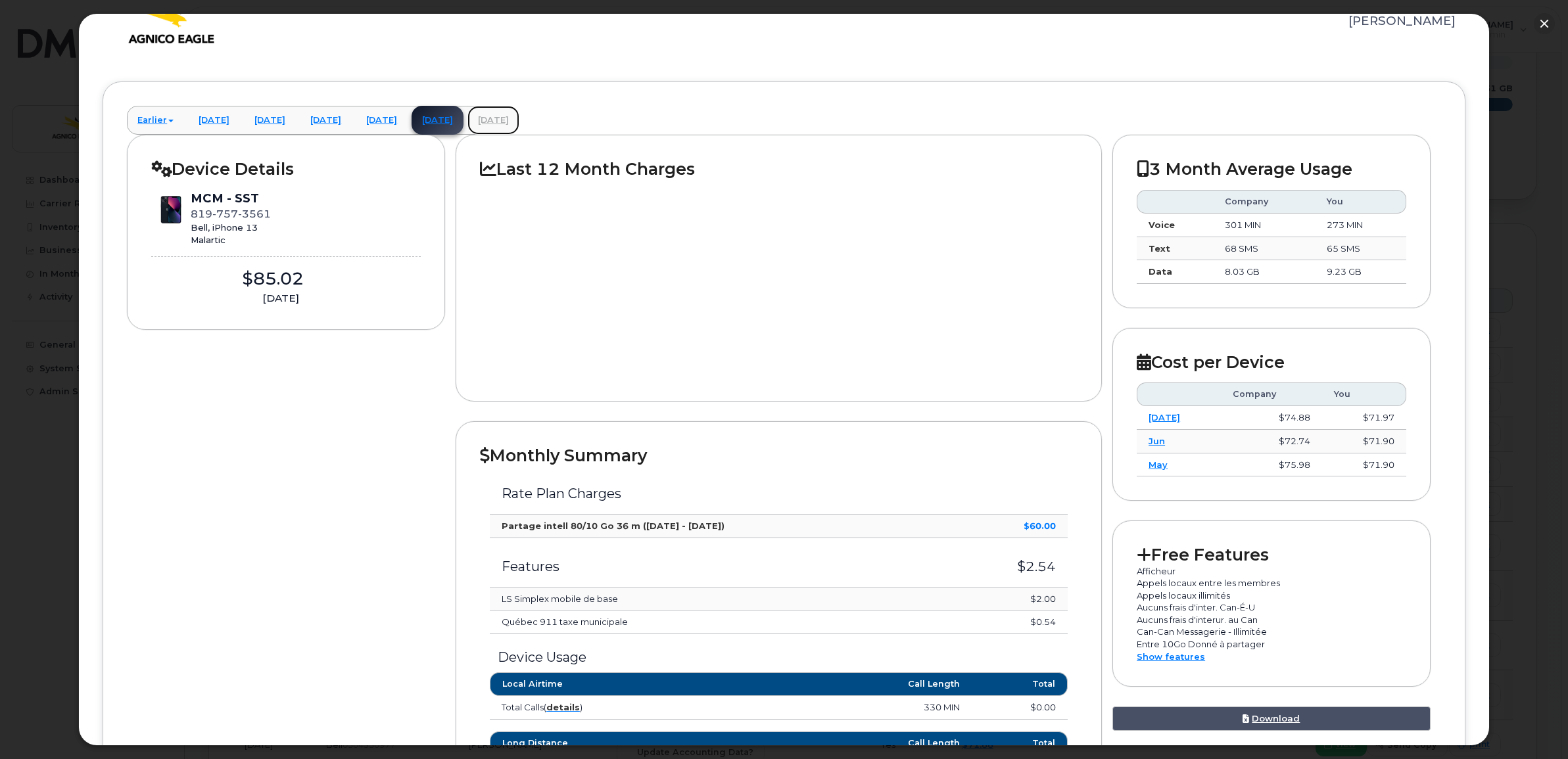
click at [519, 123] on link "[DATE]" at bounding box center [494, 120] width 52 height 29
click at [408, 122] on link "[DATE]" at bounding box center [382, 120] width 52 height 29
click at [519, 123] on link "[DATE]" at bounding box center [494, 120] width 52 height 29
click at [1250, 21] on button "button" at bounding box center [1544, 24] width 21 height 21
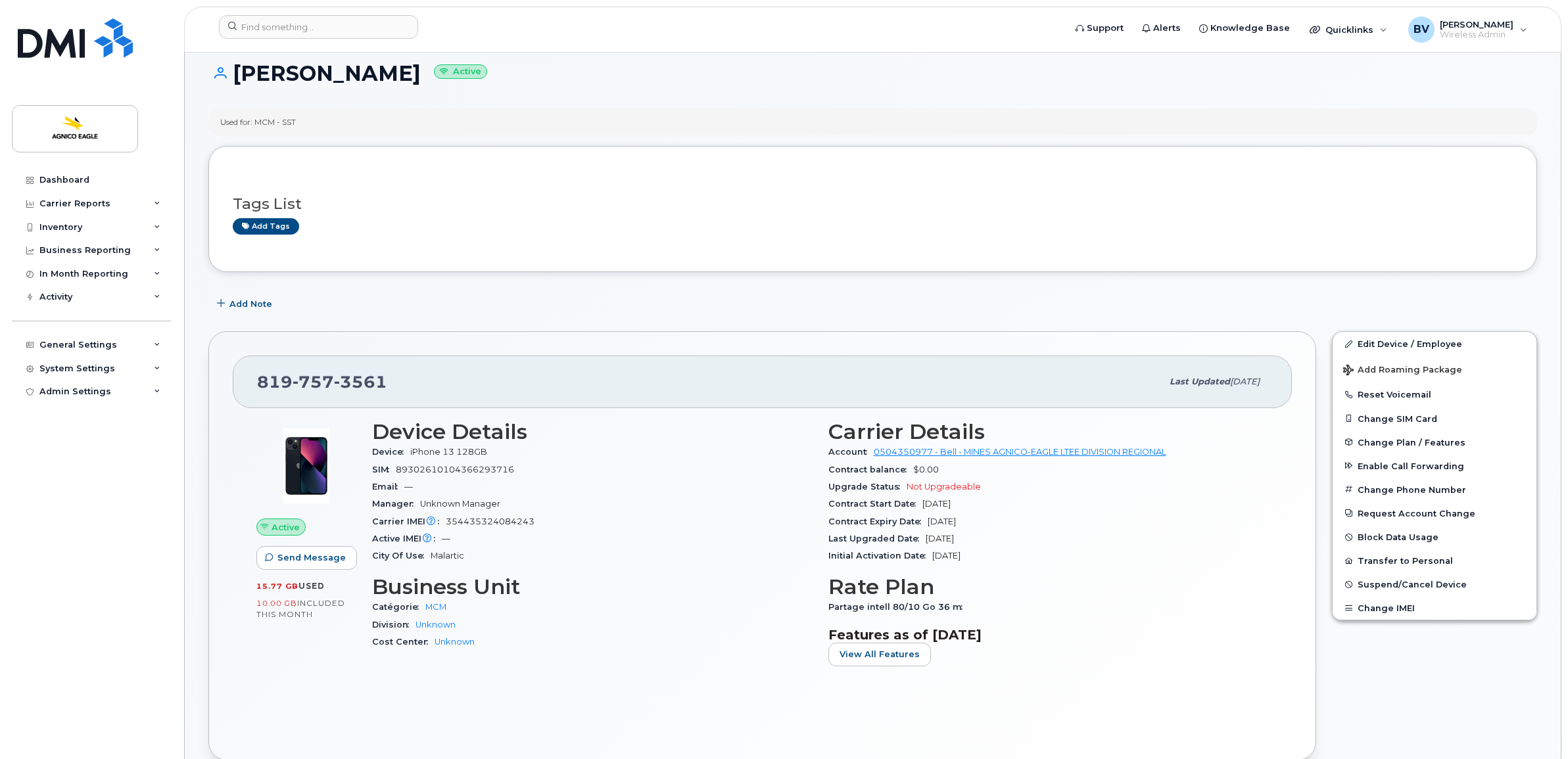
click at [293, 166] on div "Tags List Add tags" at bounding box center [873, 209] width 1329 height 126
click at [308, 73] on h1 "Luc Cousineau Active" at bounding box center [873, 73] width 1329 height 23
drag, startPoint x: 308, startPoint y: 73, endPoint x: 351, endPoint y: 152, distance: 89.9
click at [351, 152] on div "Tags List Add tags" at bounding box center [873, 209] width 1329 height 126
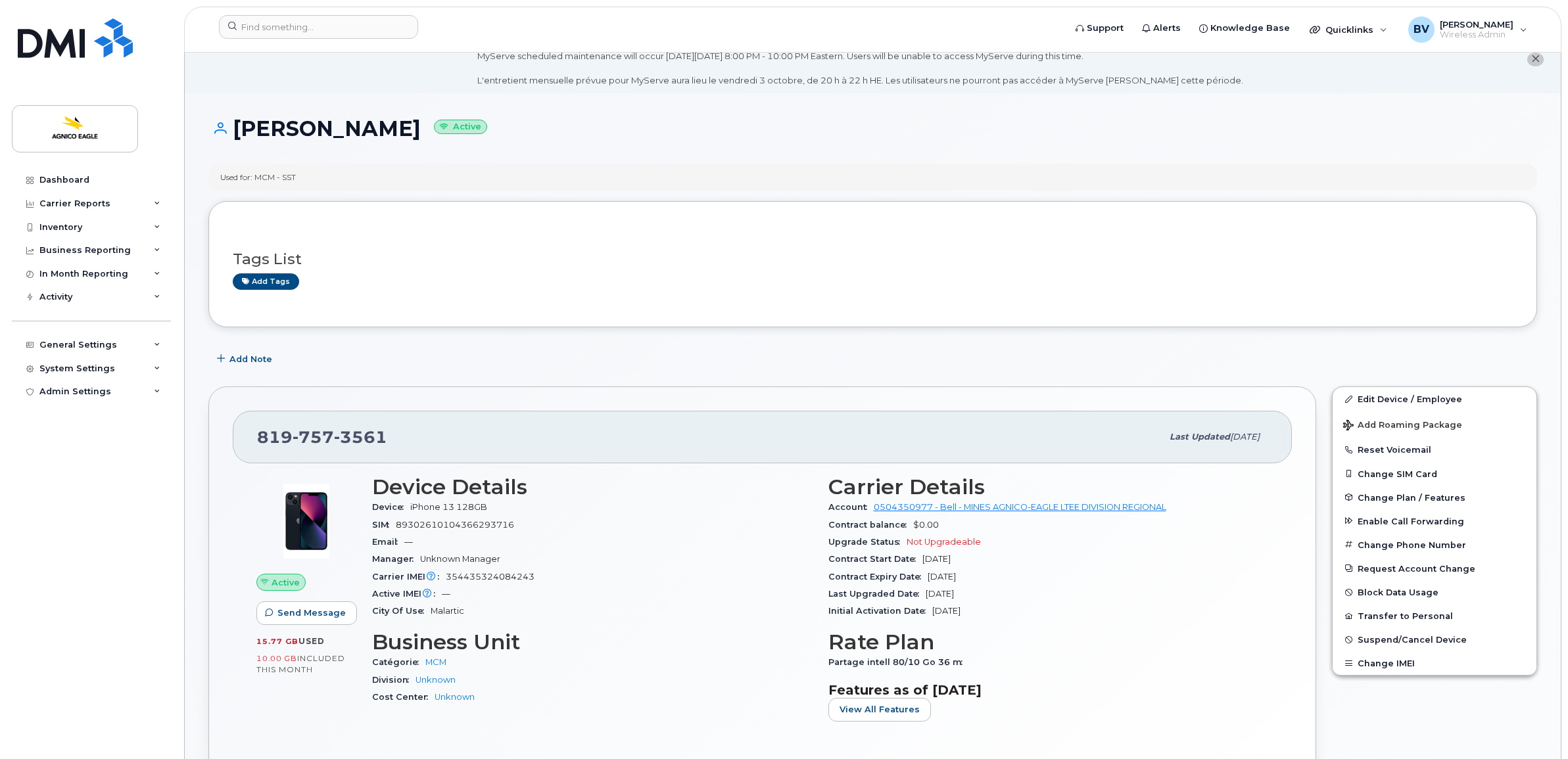
scroll to position [0, 0]
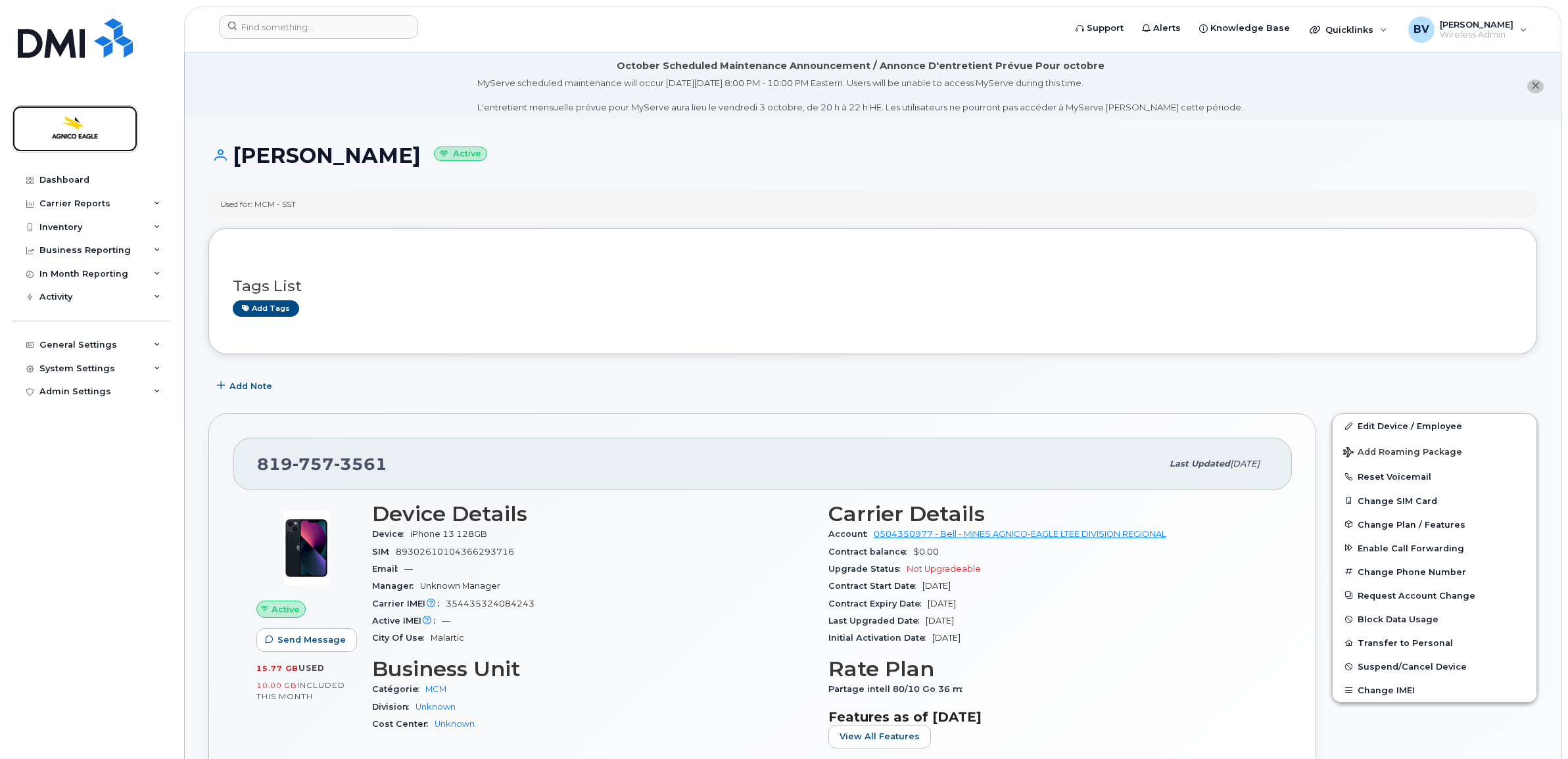
click at [74, 130] on img at bounding box center [75, 129] width 102 height 38
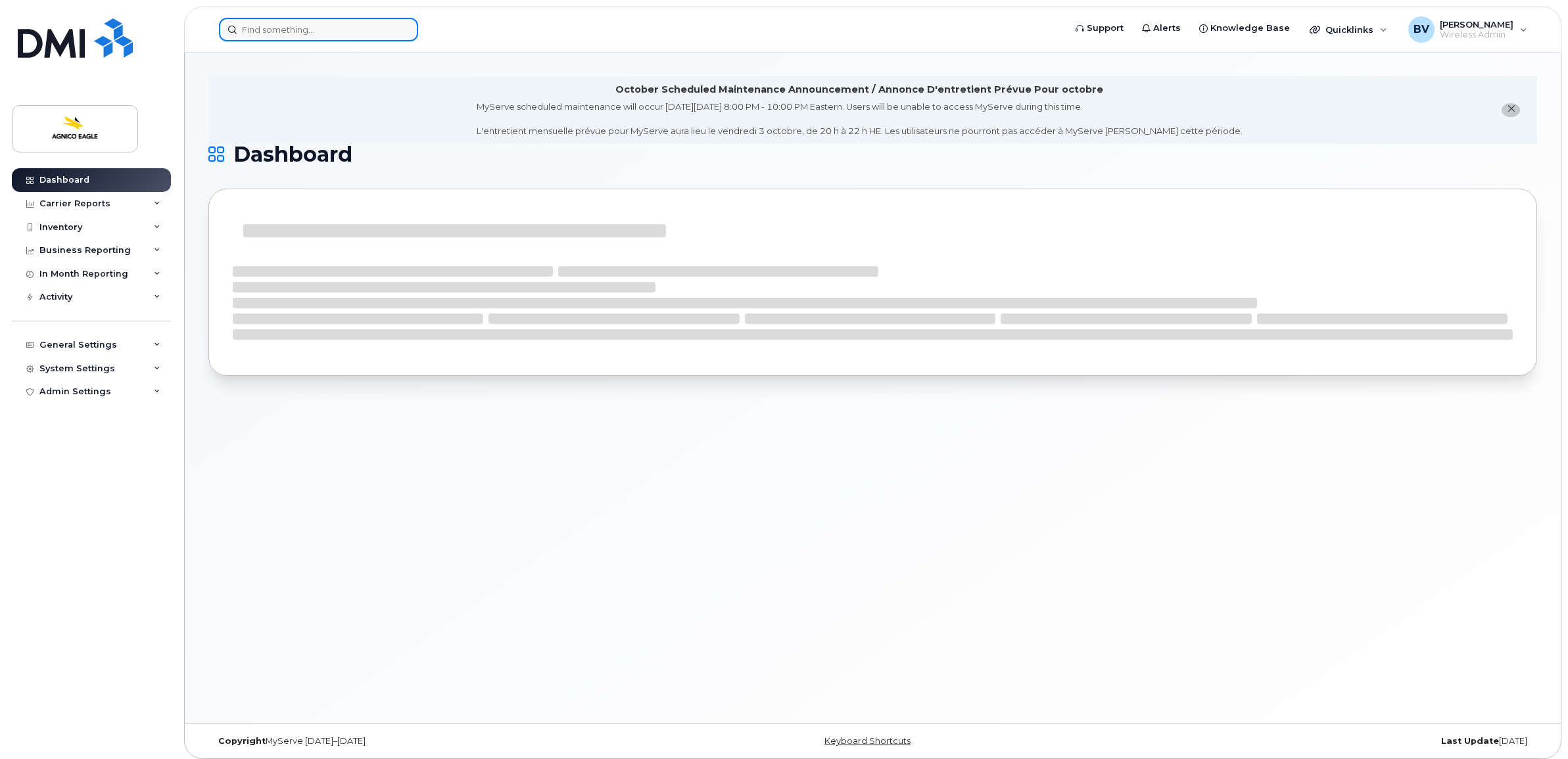
click at [334, 28] on input at bounding box center [318, 30] width 199 height 24
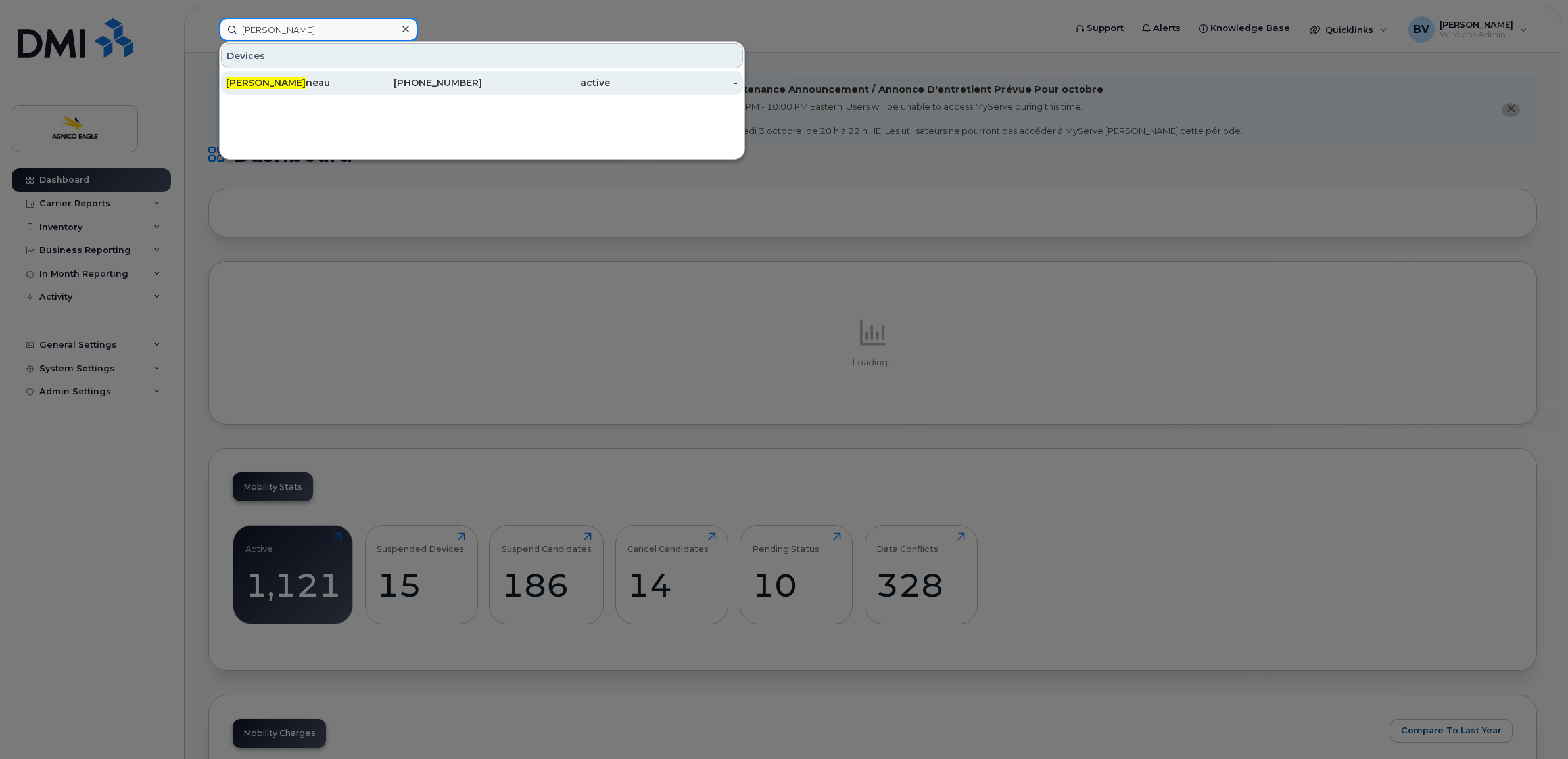
type input "[PERSON_NAME]"
click at [284, 78] on div "[PERSON_NAME] [PERSON_NAME]" at bounding box center [291, 83] width 128 height 13
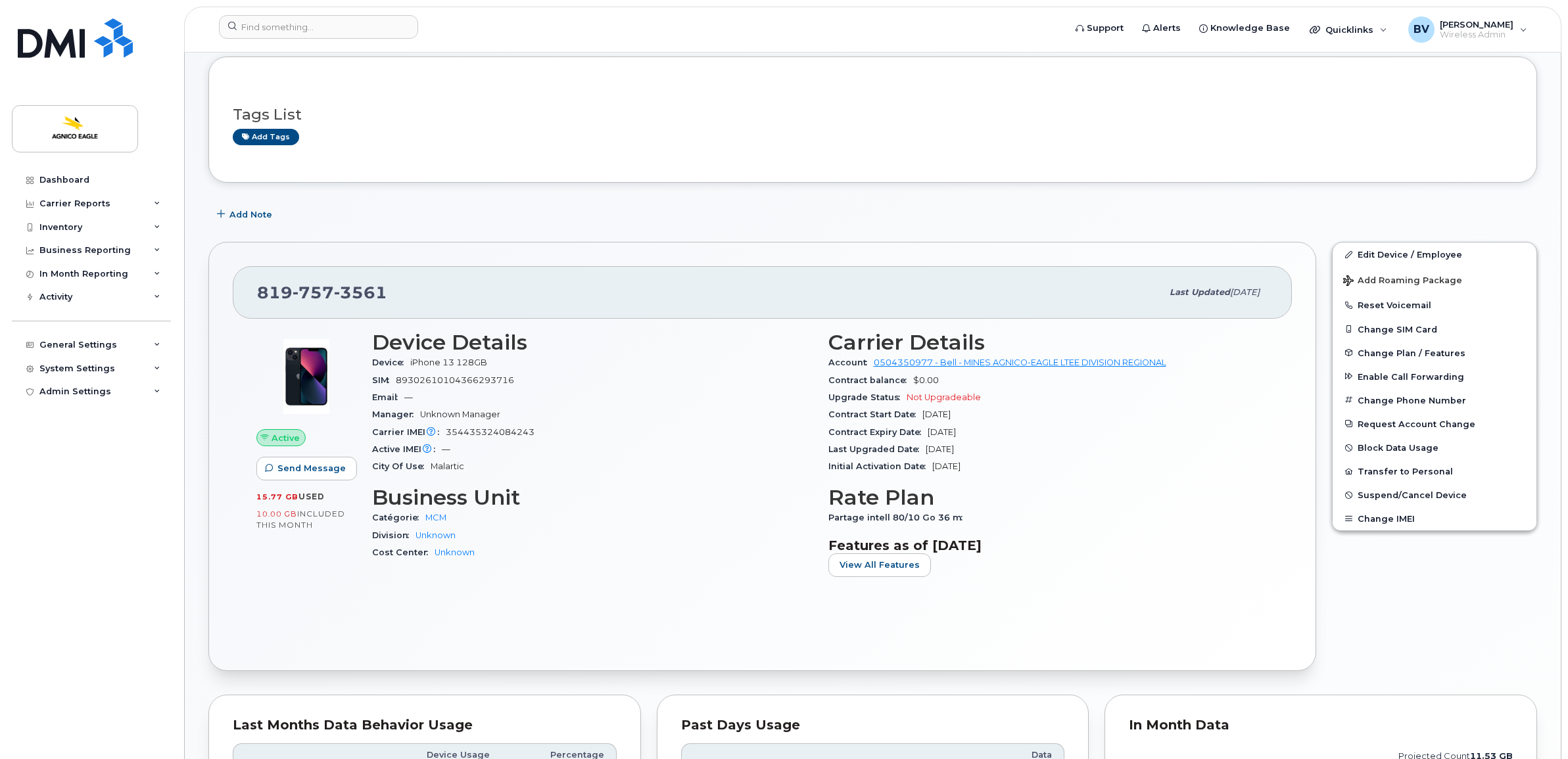
scroll to position [575, 0]
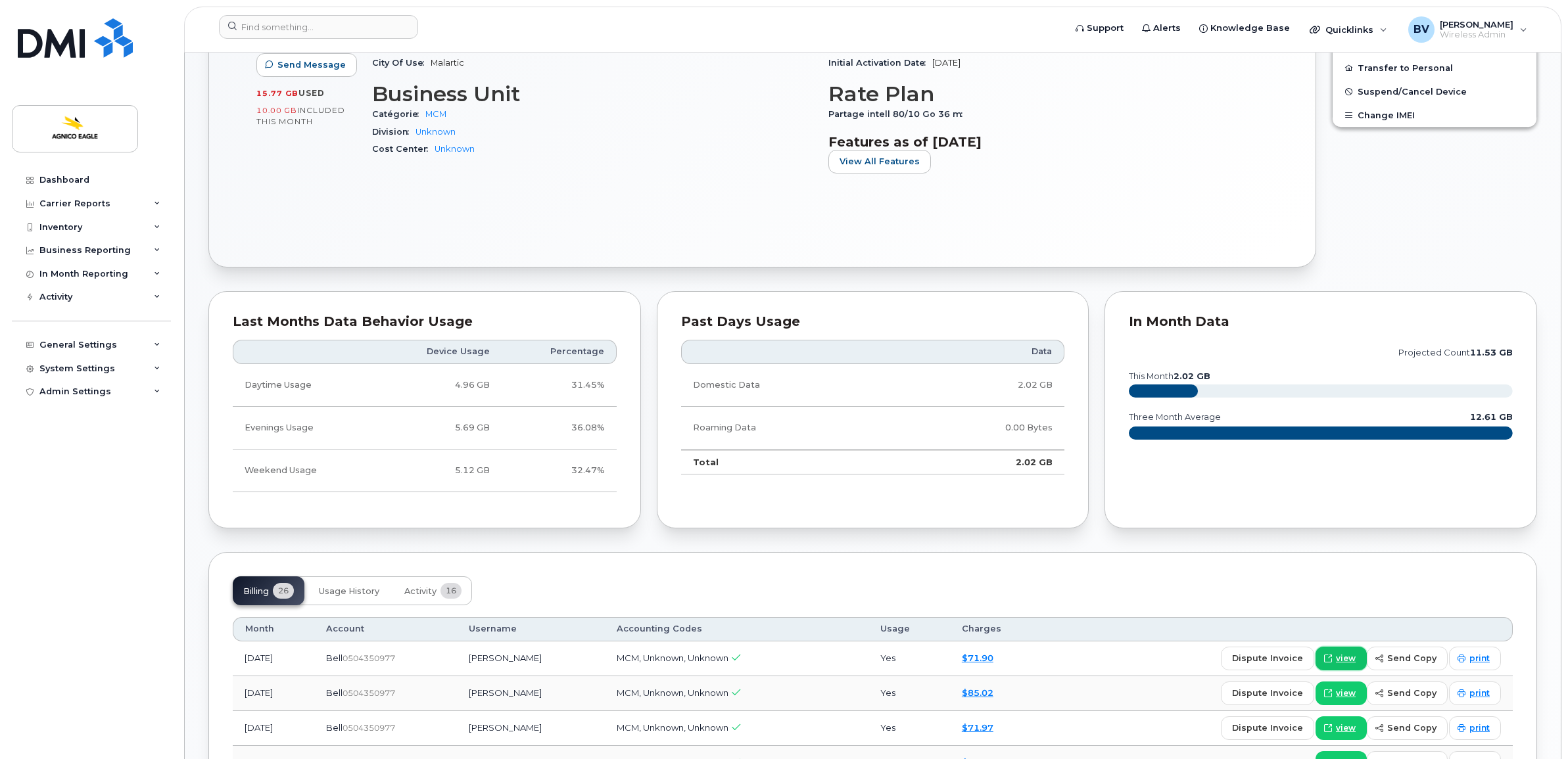
click at [1349, 660] on span "view" at bounding box center [1346, 658] width 20 height 12
click at [297, 26] on input at bounding box center [318, 27] width 199 height 24
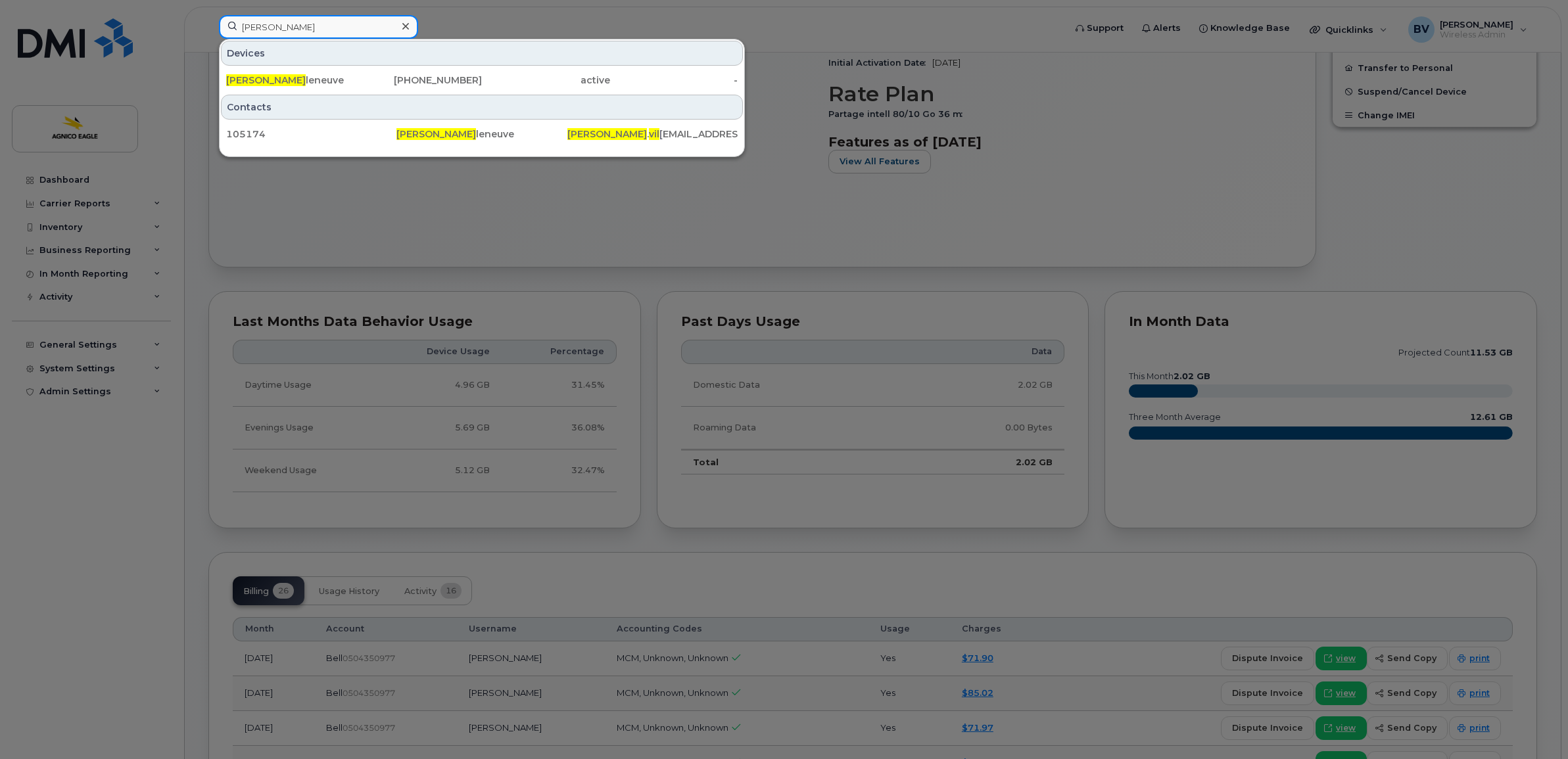
type input "[PERSON_NAME]"
click at [1145, 131] on div at bounding box center [784, 380] width 1568 height 759
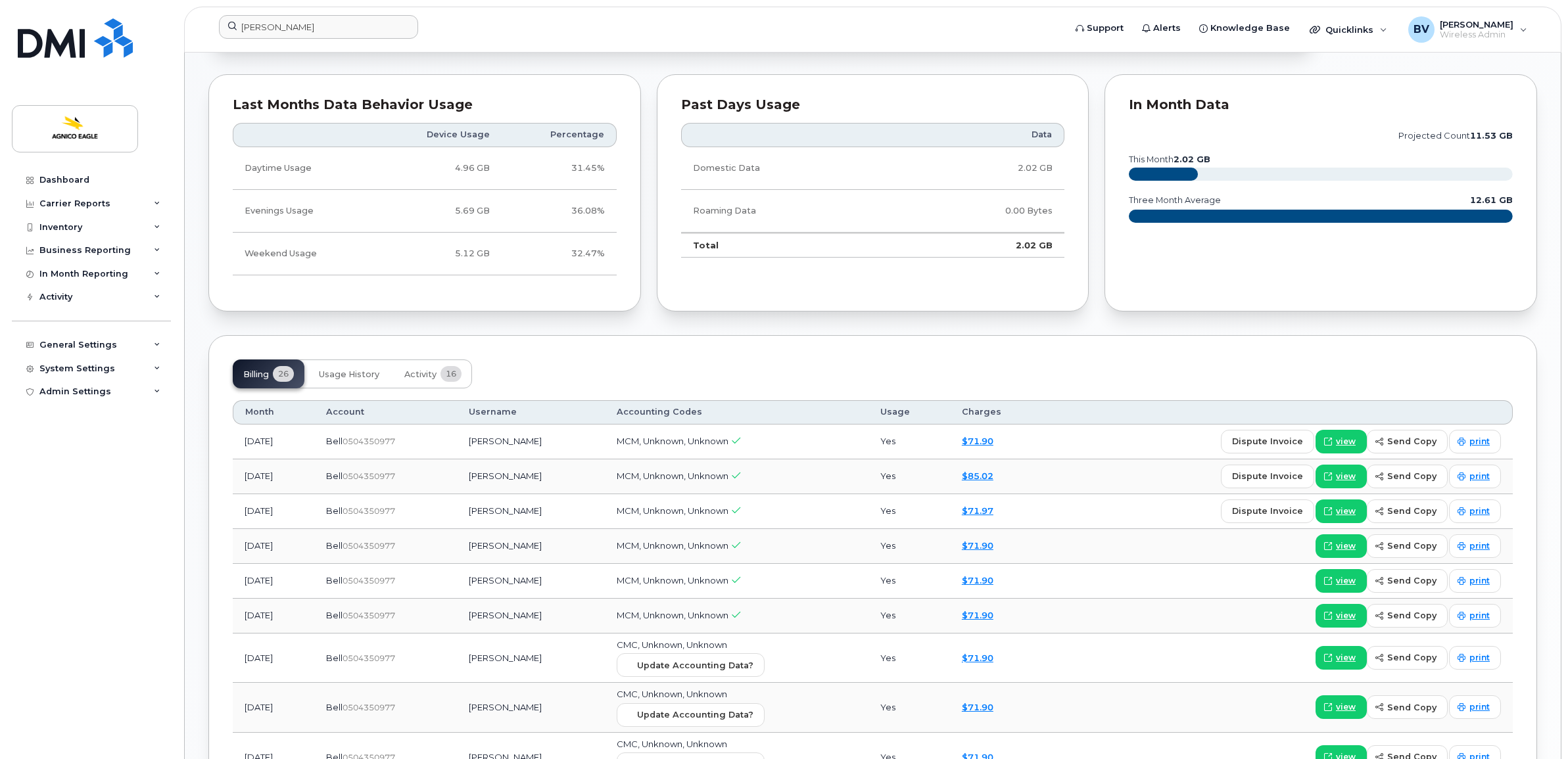
scroll to position [986, 0]
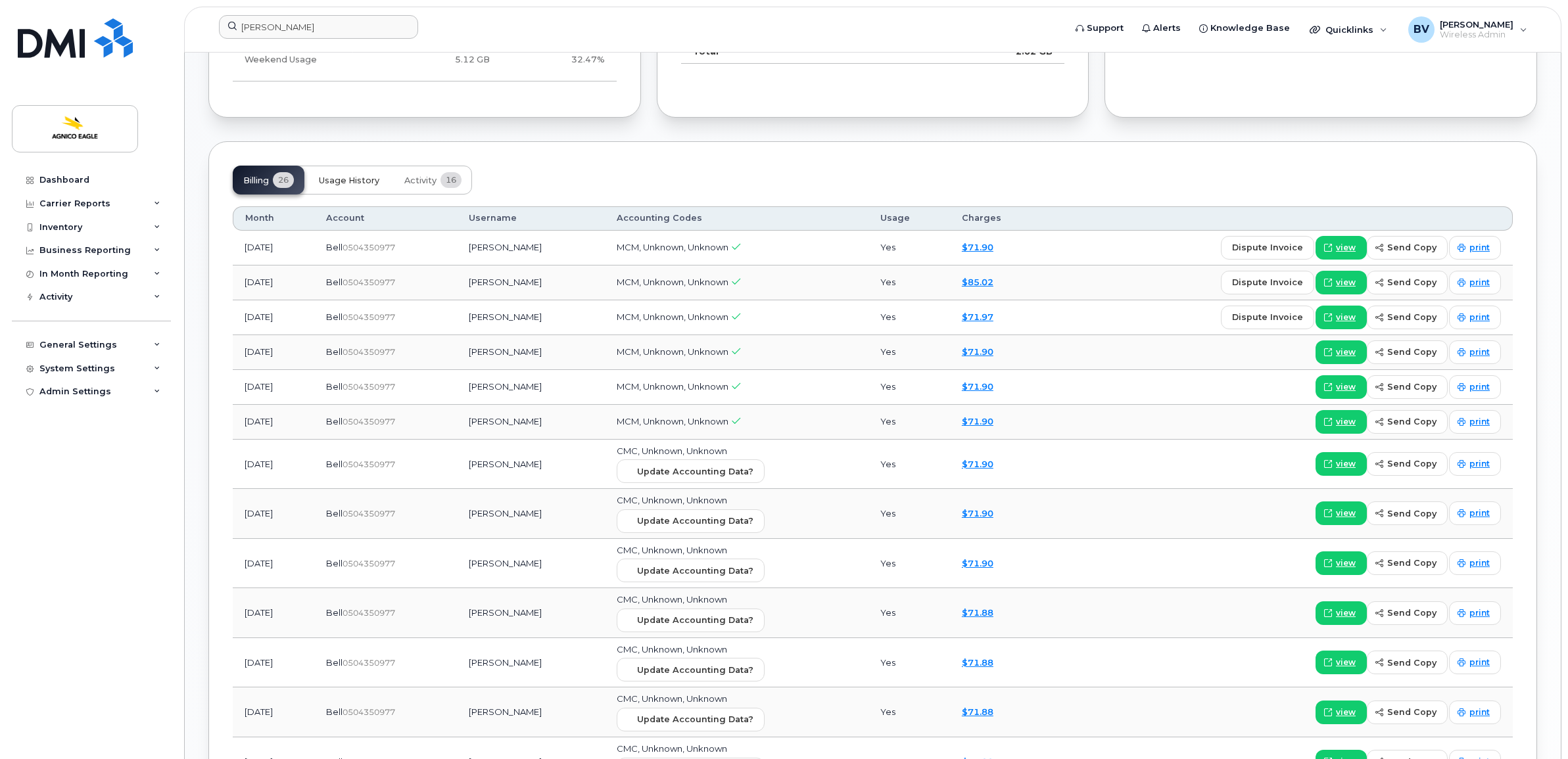
click at [368, 182] on span "Usage History" at bounding box center [349, 181] width 61 height 11
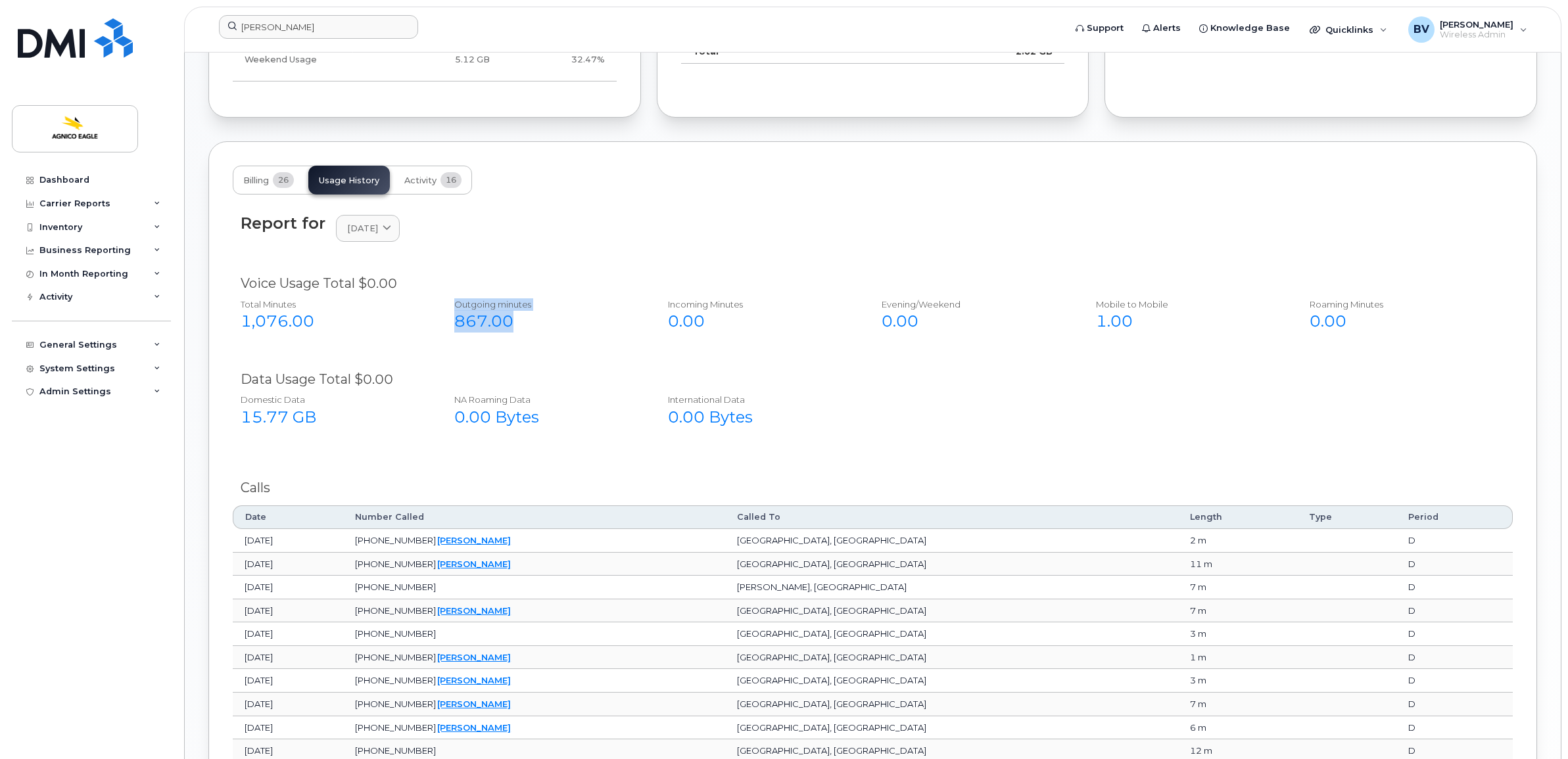
drag, startPoint x: 454, startPoint y: 303, endPoint x: 518, endPoint y: 320, distance: 66.2
click at [518, 320] on div "Outgoing minutes 867.00" at bounding box center [547, 316] width 206 height 45
drag, startPoint x: 518, startPoint y: 320, endPoint x: 421, endPoint y: 320, distance: 97.0
click at [421, 320] on div "1,076.00" at bounding box center [333, 322] width 185 height 23
click at [378, 235] on span "[DATE]" at bounding box center [363, 229] width 31 height 13
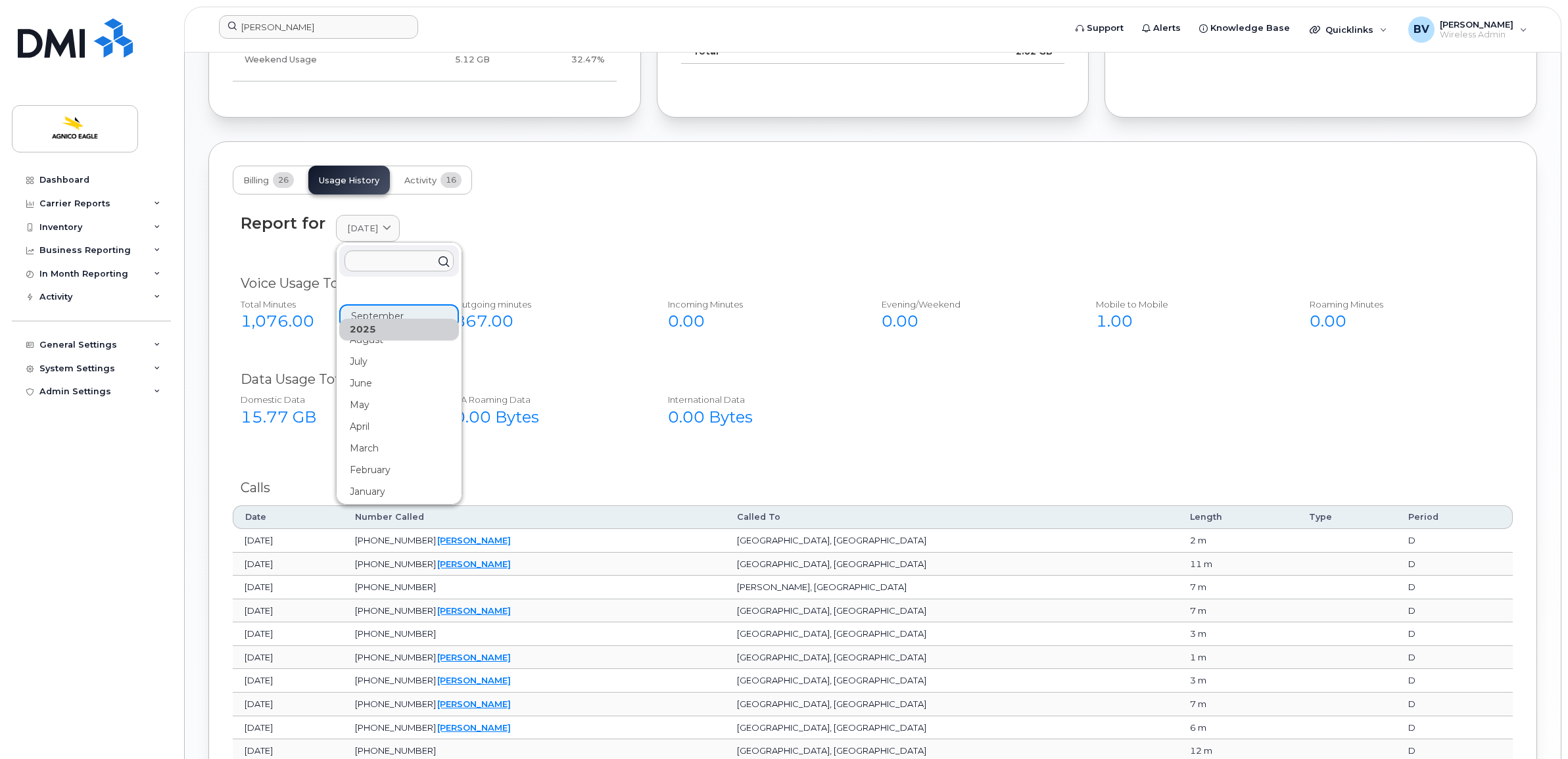
click at [372, 341] on div "2025" at bounding box center [399, 329] width 120 height 22
click at [370, 346] on div "August" at bounding box center [399, 340] width 120 height 22
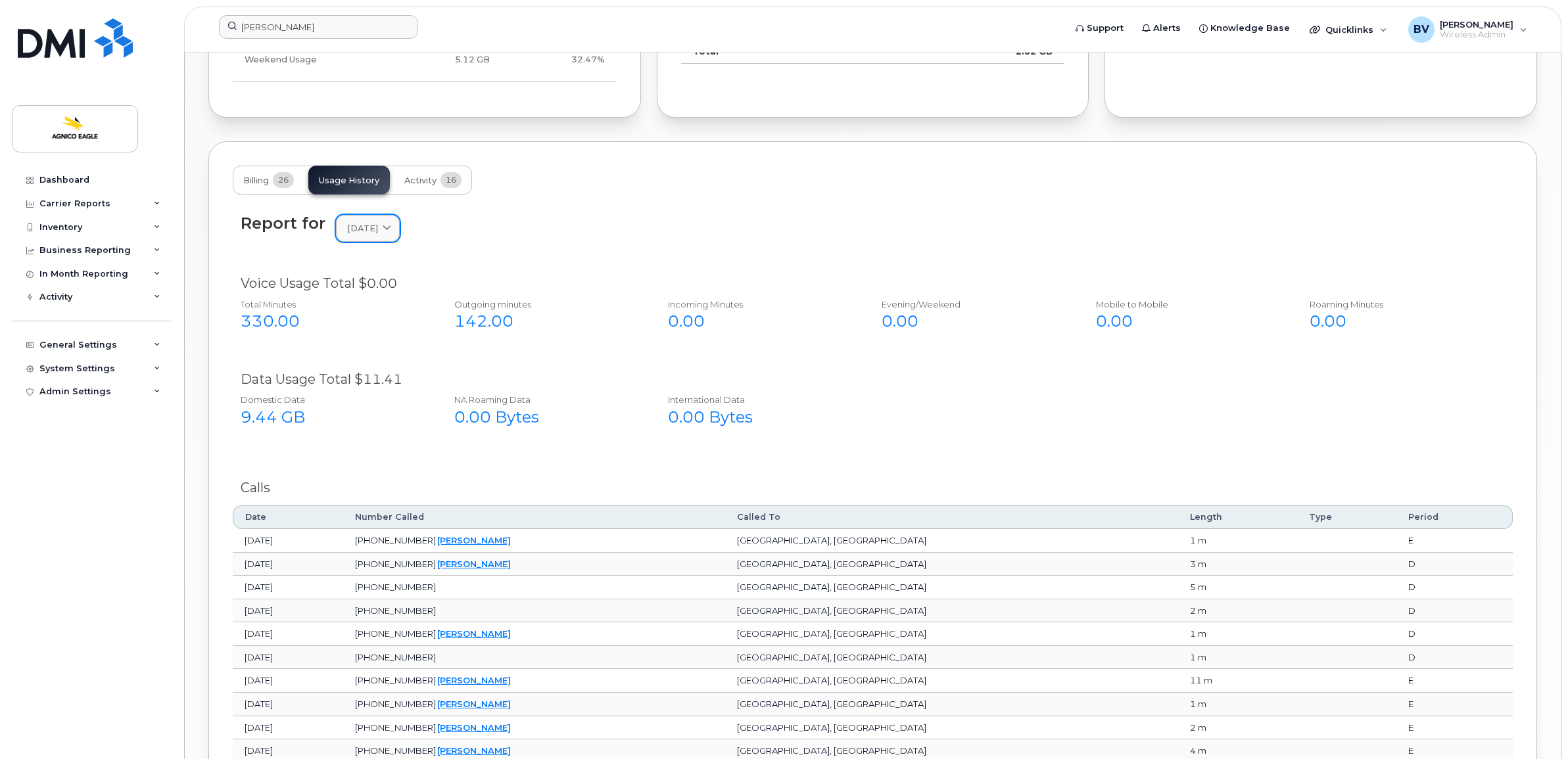
click at [378, 235] on span "[DATE]" at bounding box center [363, 229] width 31 height 13
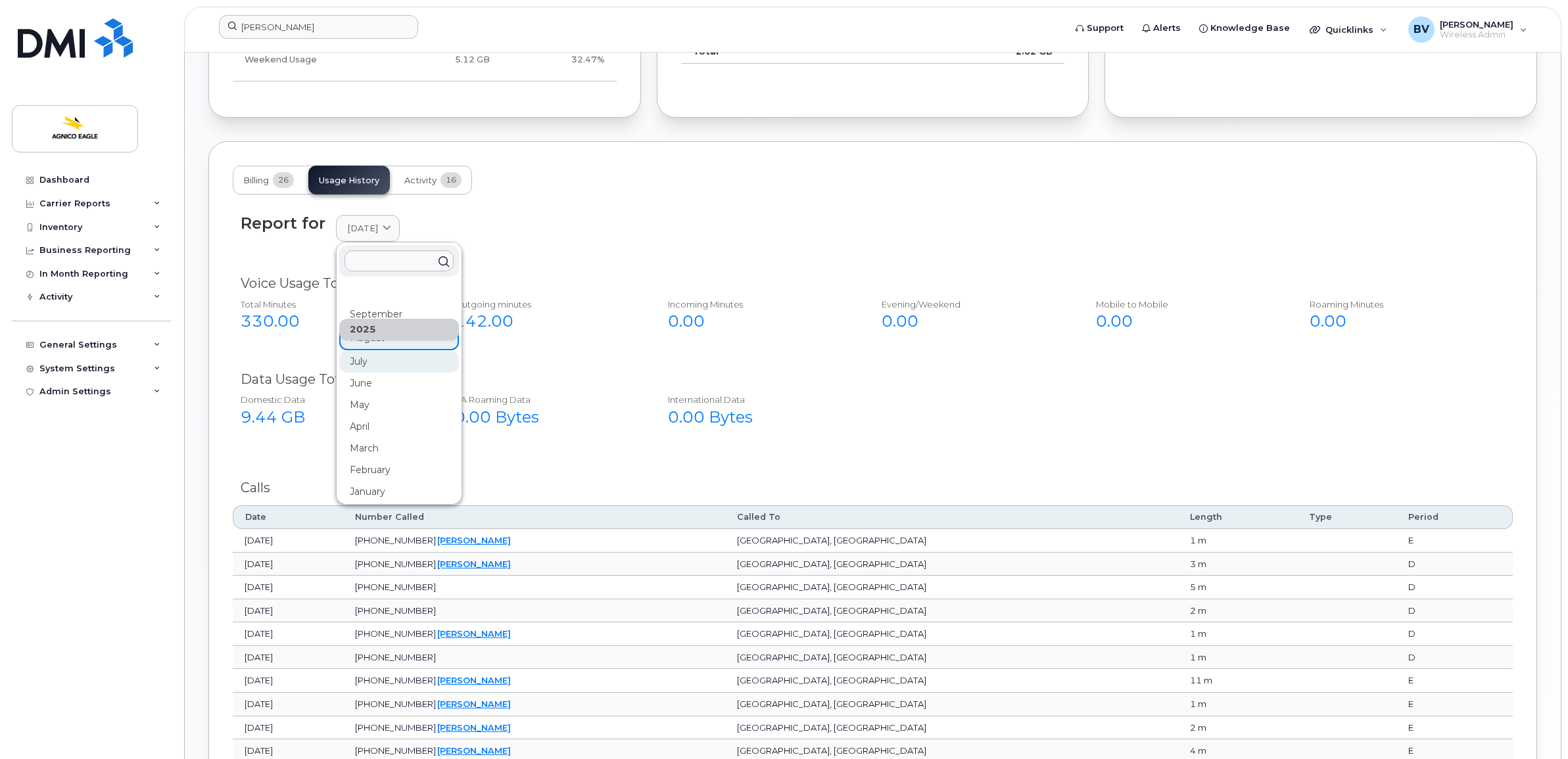
click at [359, 370] on div "July" at bounding box center [399, 362] width 120 height 22
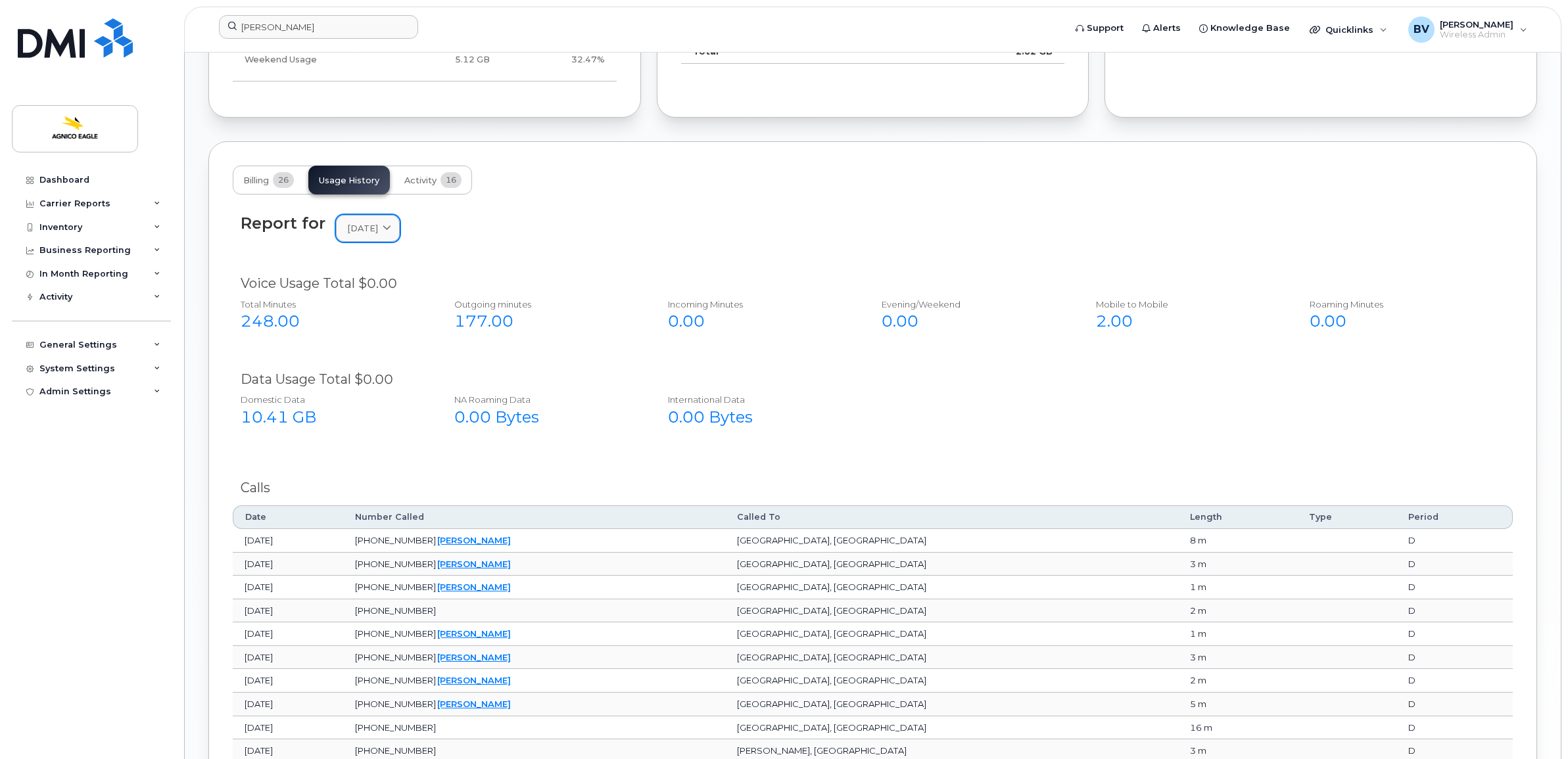
click at [372, 235] on span "[DATE]" at bounding box center [363, 229] width 31 height 13
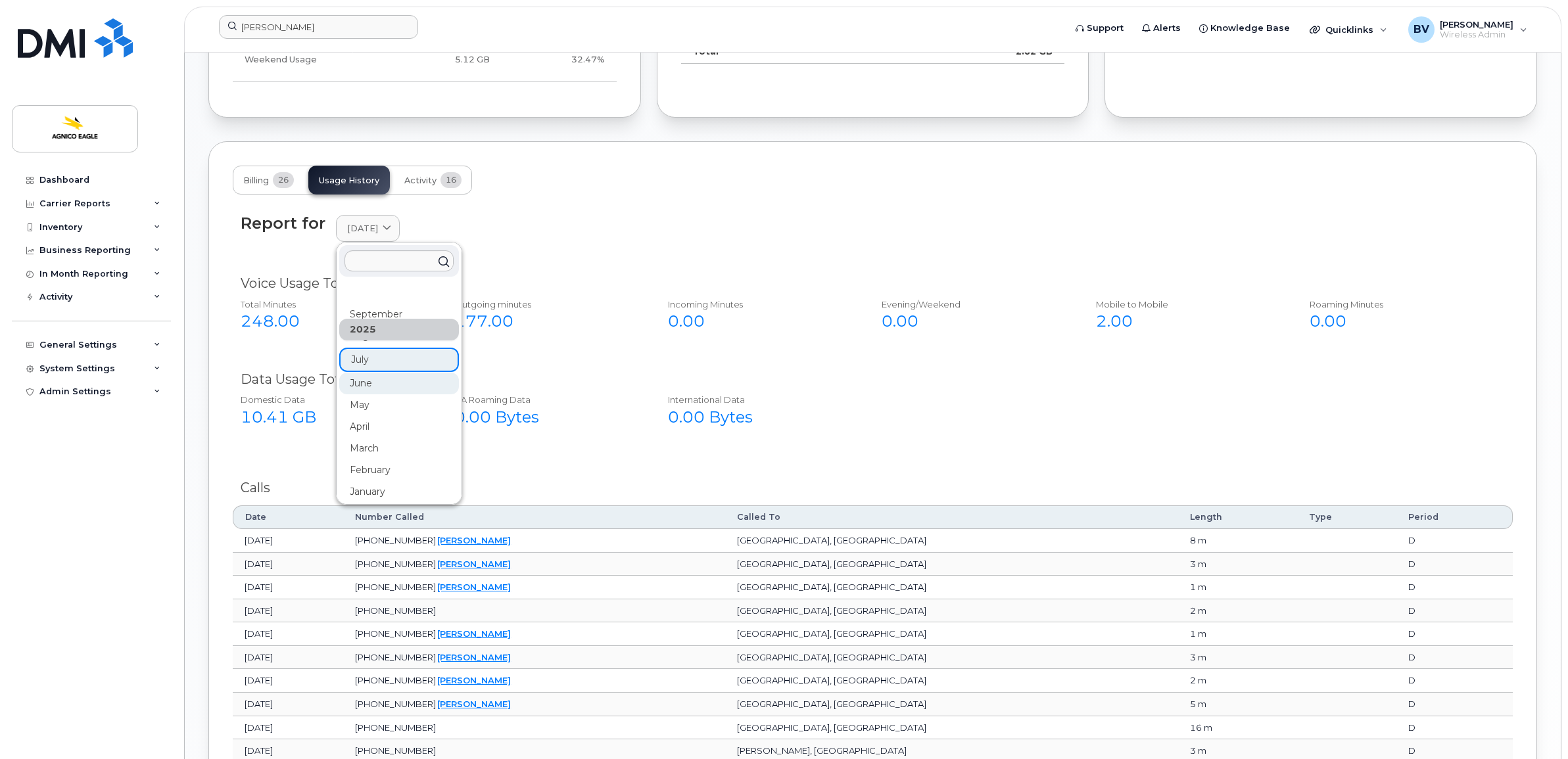
click at [357, 390] on div "June" at bounding box center [399, 383] width 120 height 22
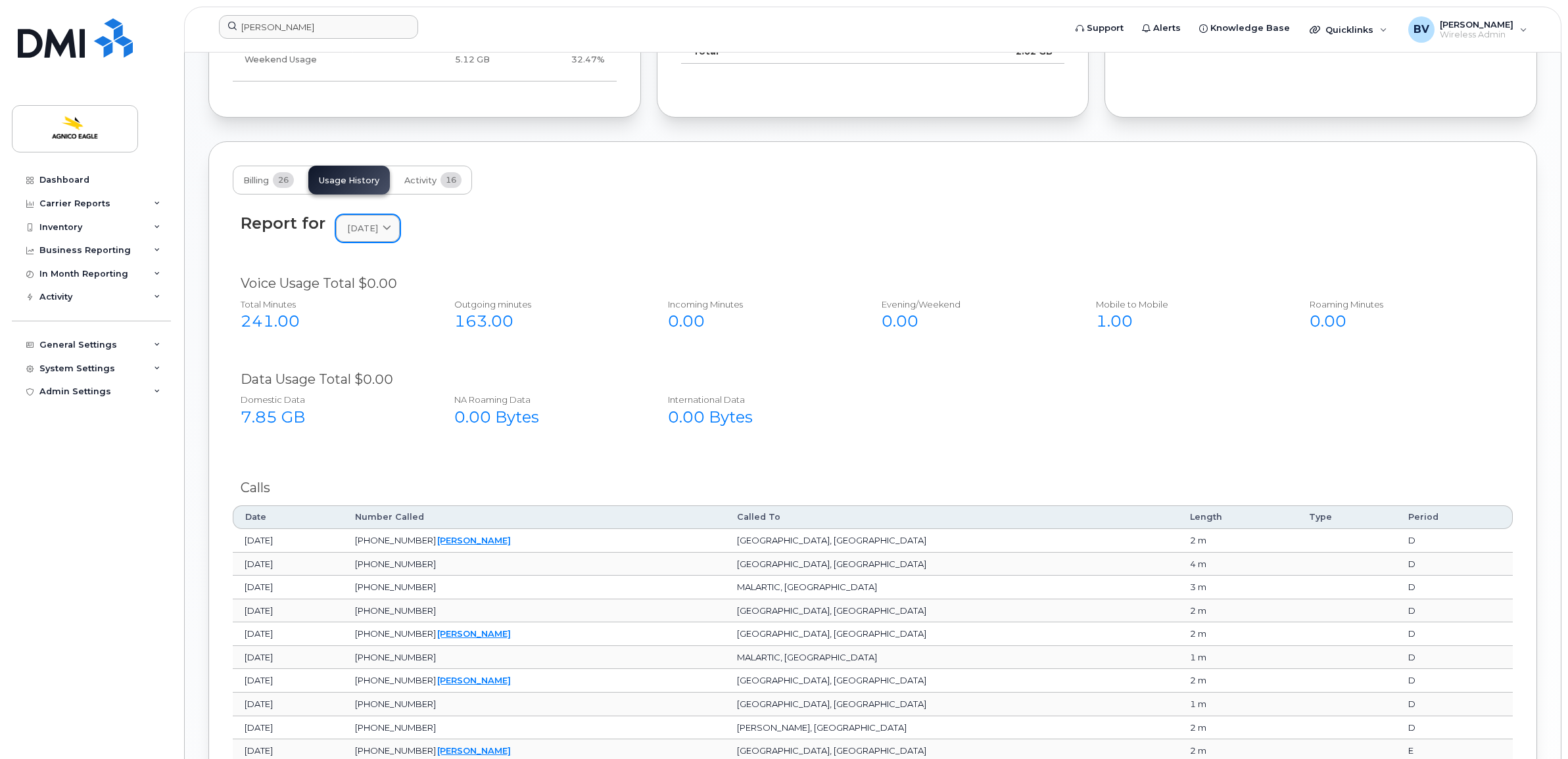
click at [375, 232] on span "[DATE]" at bounding box center [363, 229] width 31 height 13
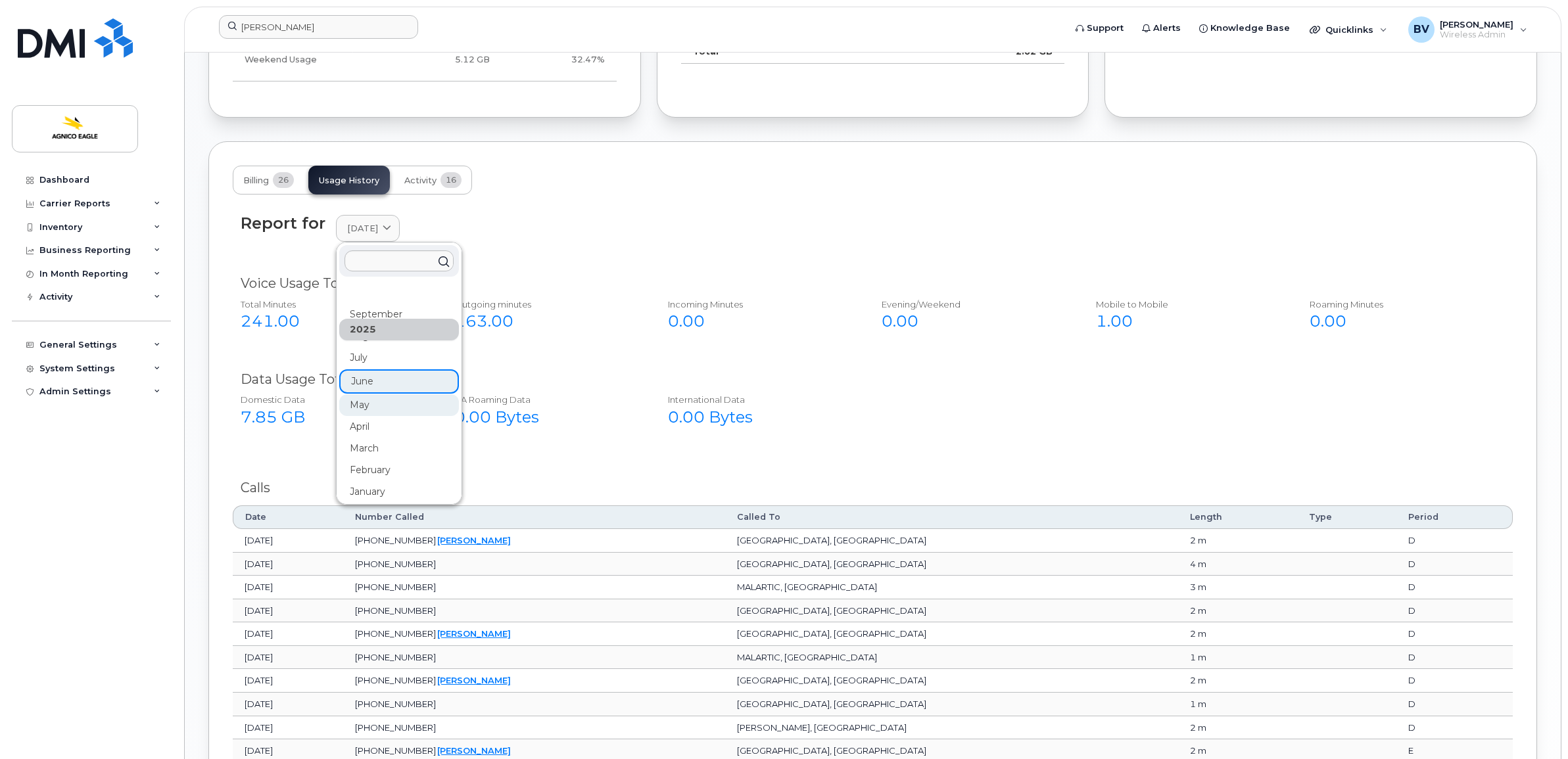
click at [356, 403] on div "May" at bounding box center [399, 405] width 120 height 22
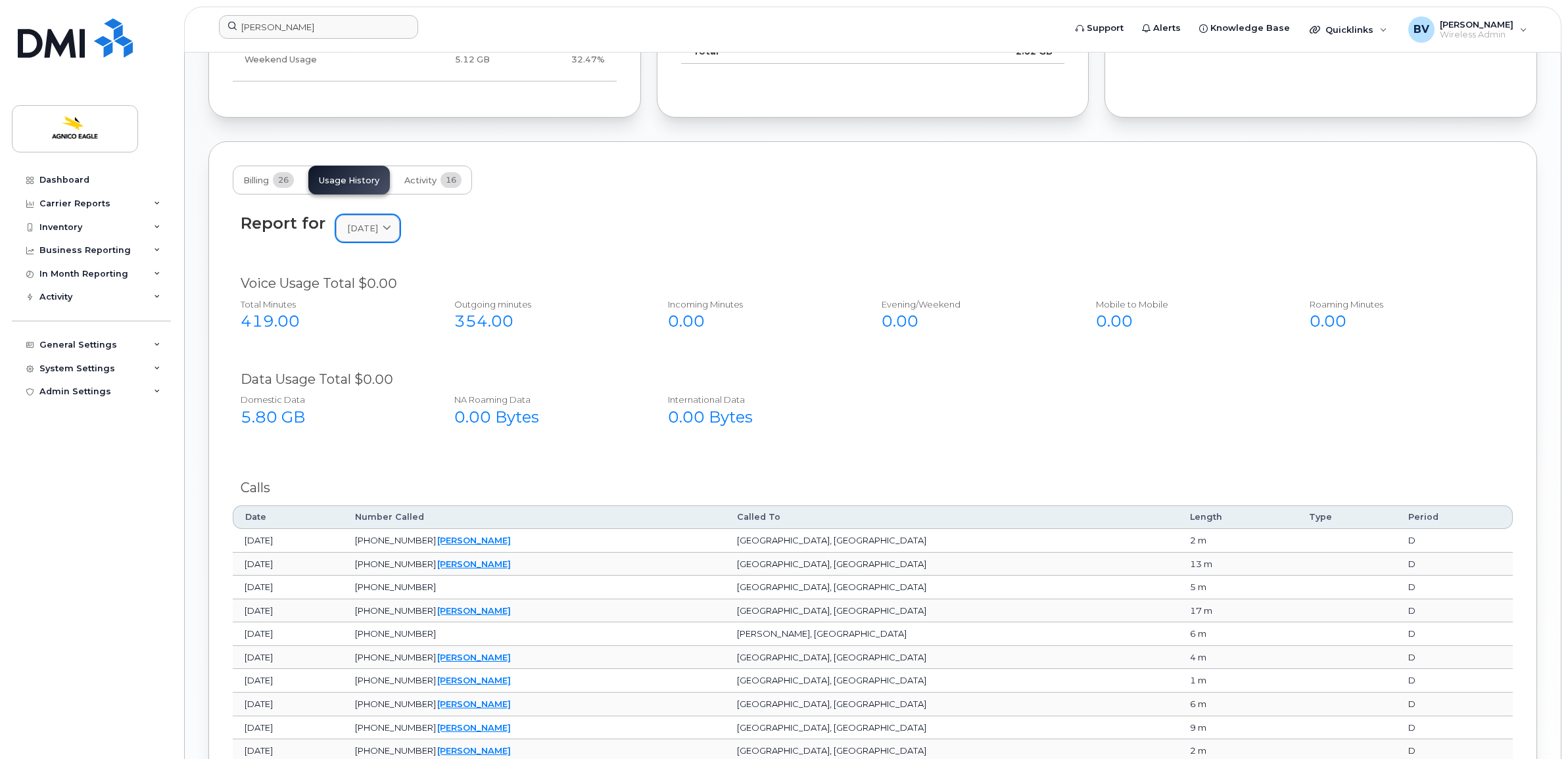
click at [375, 222] on link "[DATE]" at bounding box center [367, 229] width 63 height 27
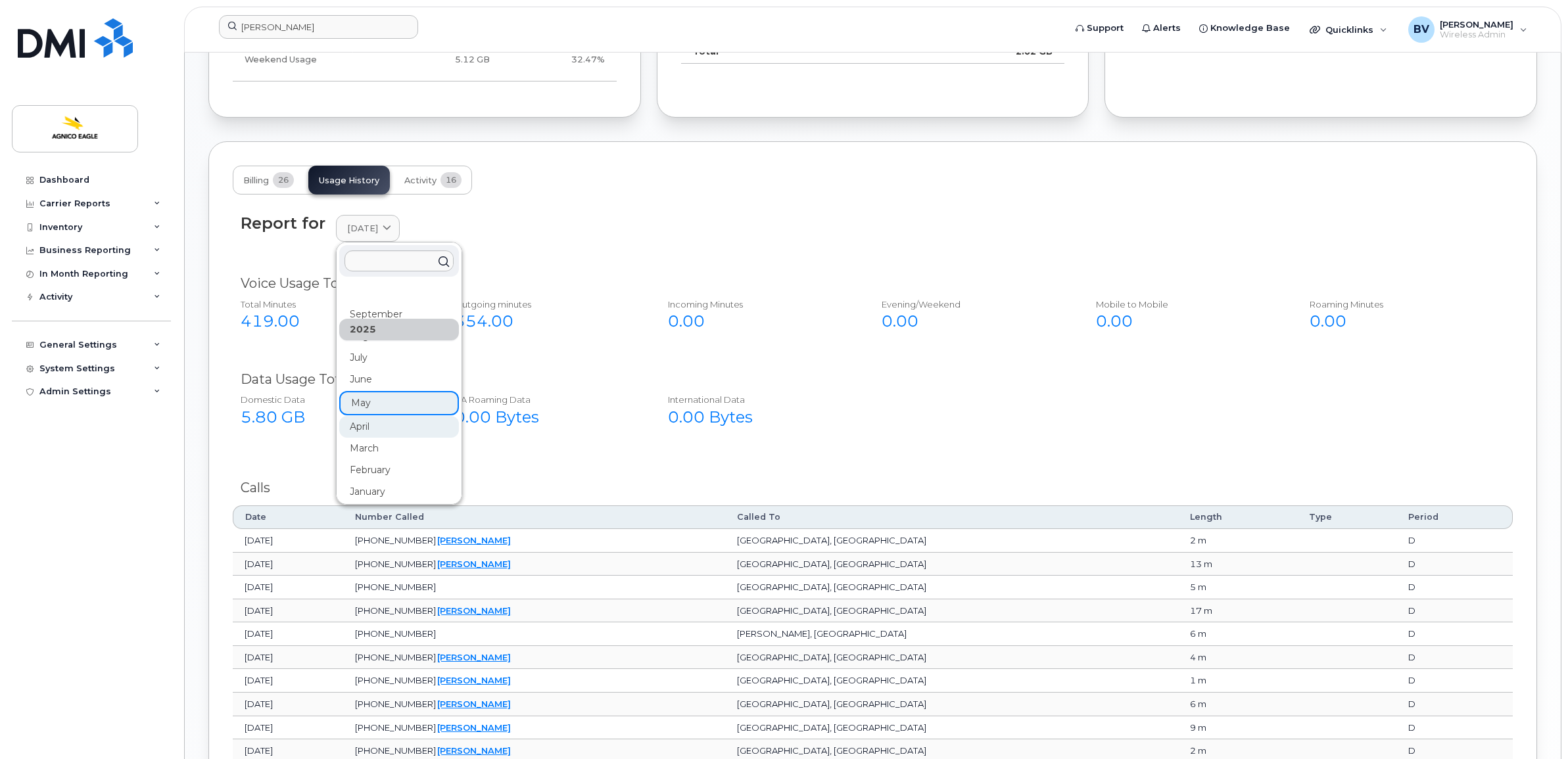
click at [359, 424] on div "April" at bounding box center [399, 427] width 120 height 22
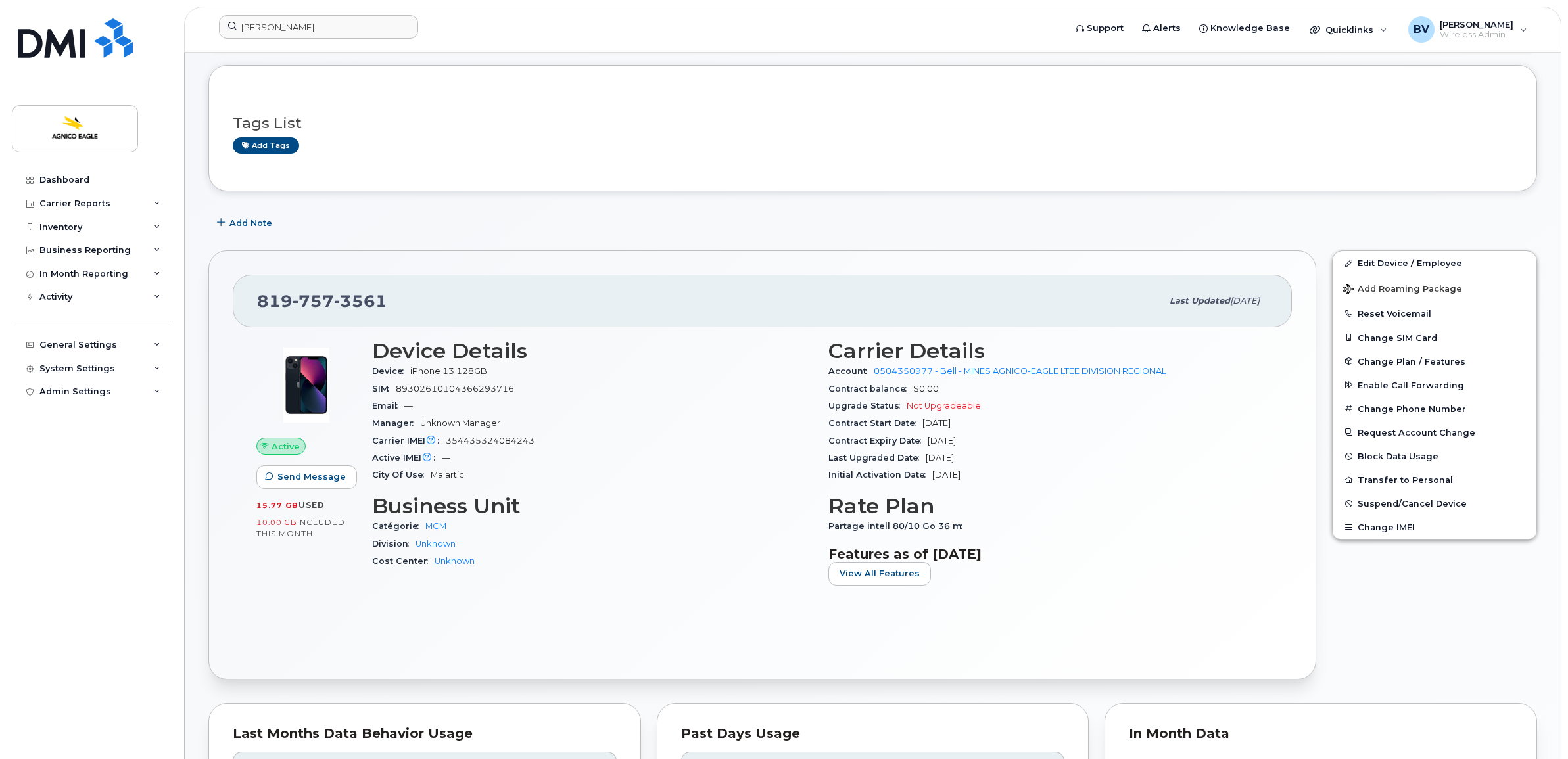
scroll to position [575, 0]
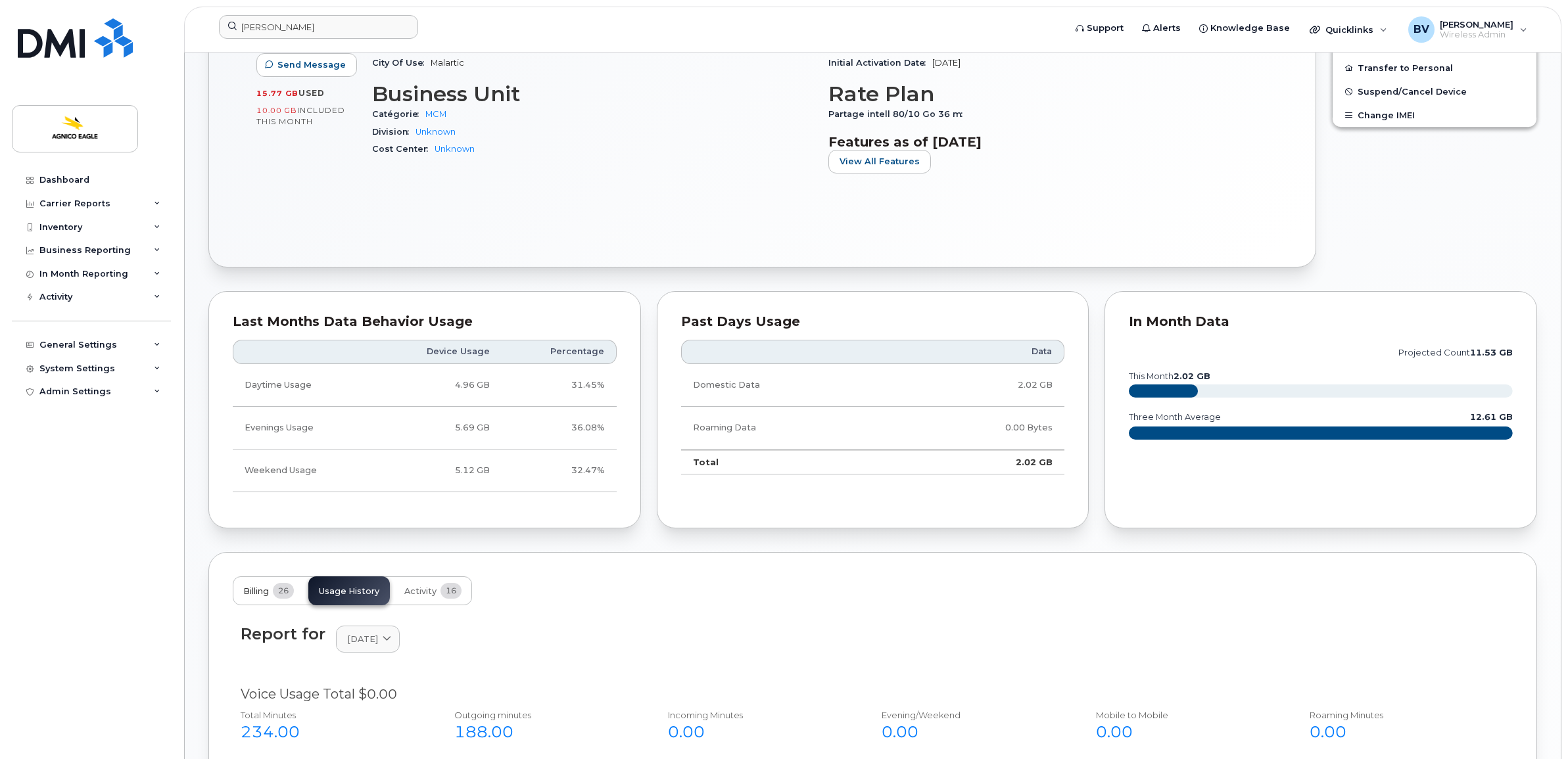
click at [278, 595] on span "26" at bounding box center [284, 591] width 21 height 16
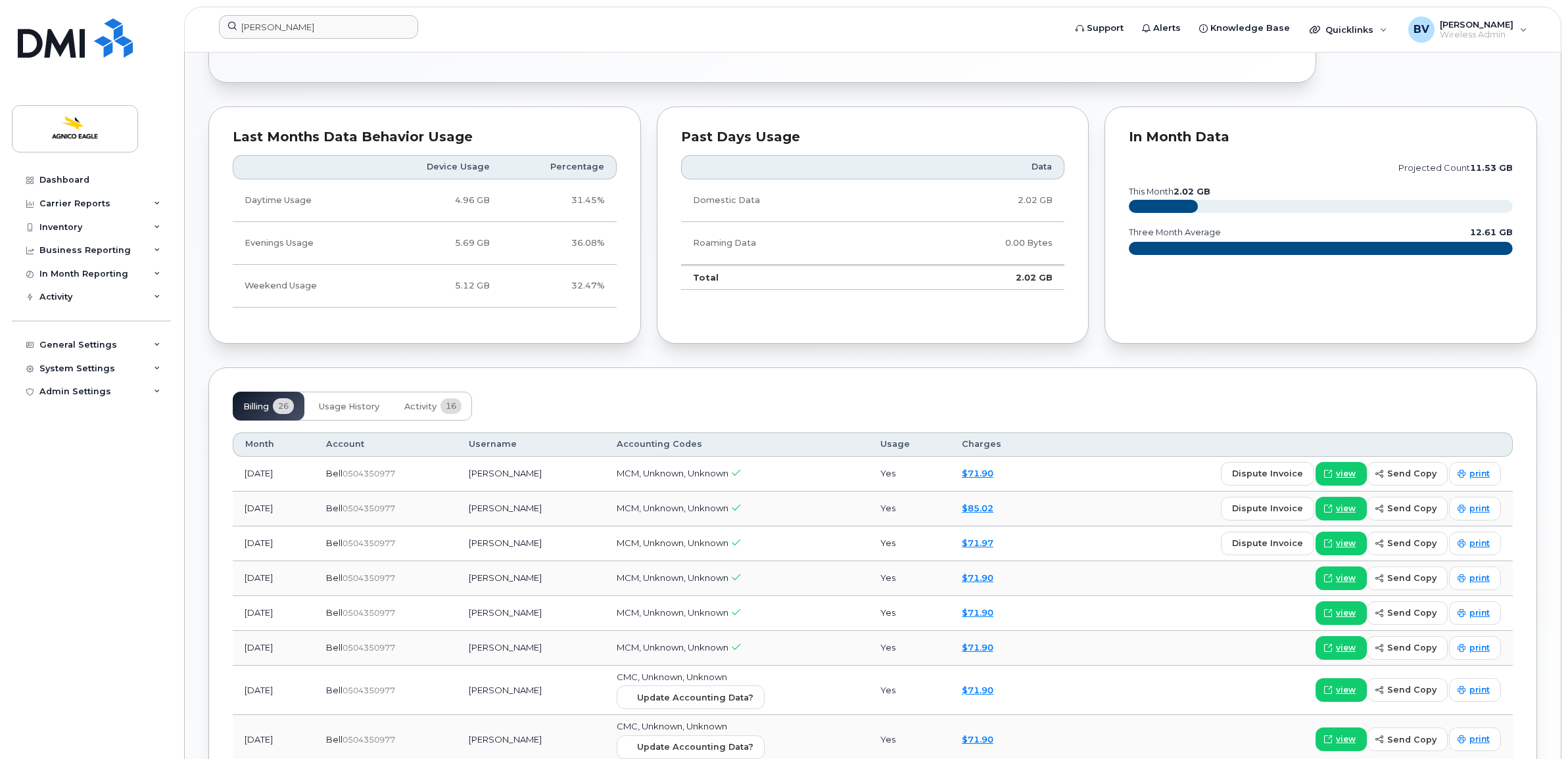
scroll to position [904, 0]
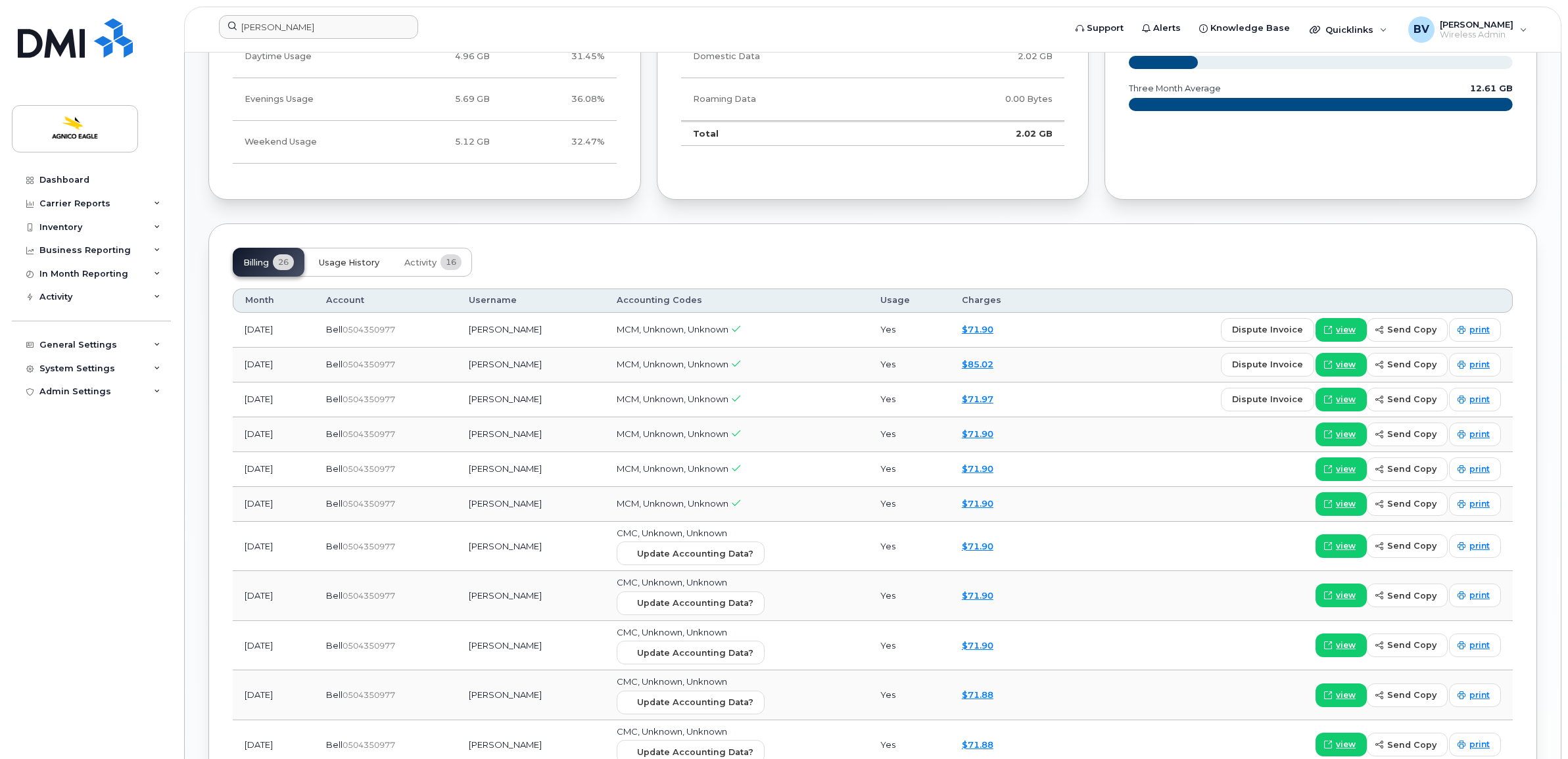
click at [343, 265] on span "Usage History" at bounding box center [349, 262] width 61 height 11
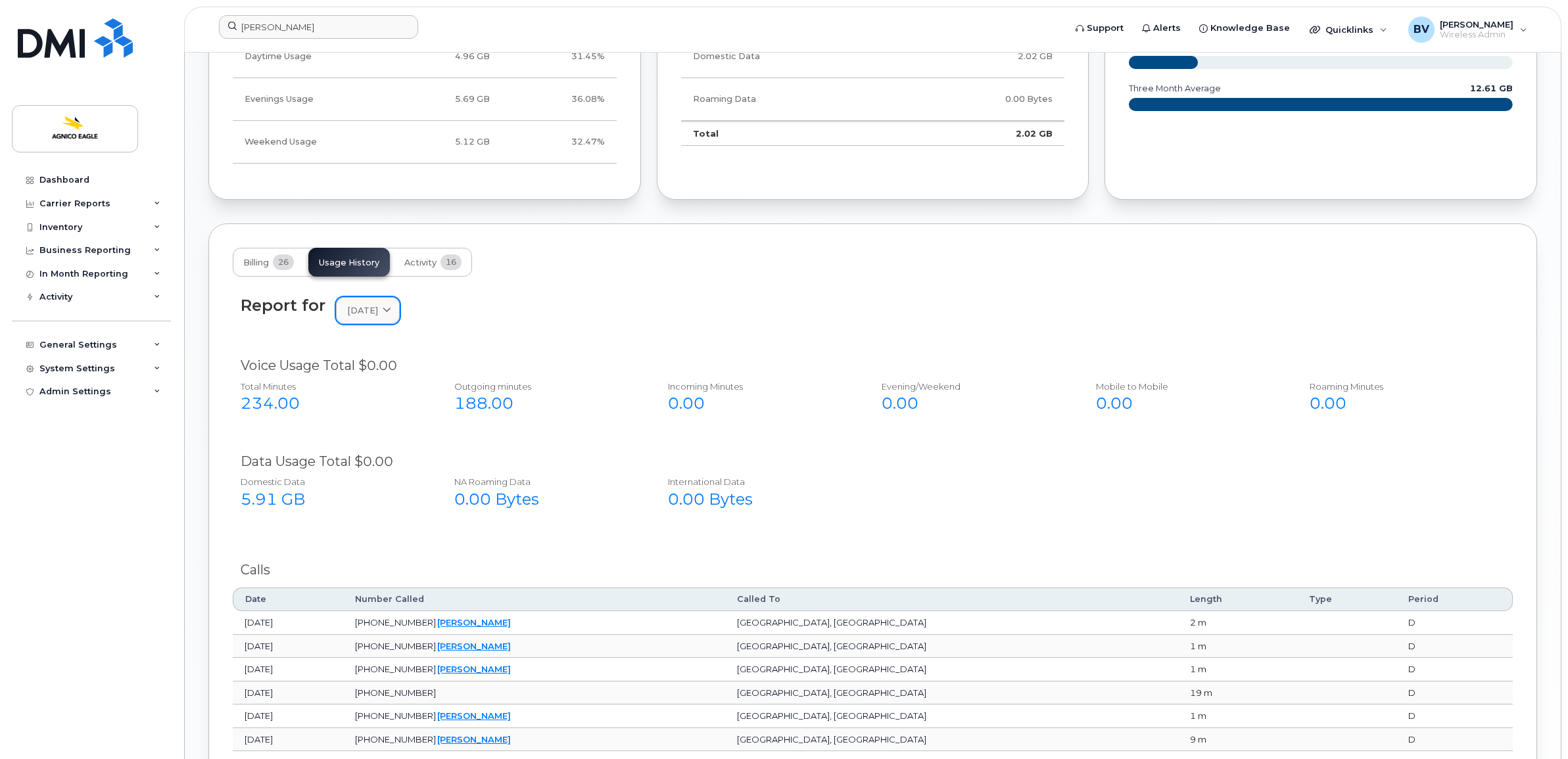
click at [363, 320] on link "[DATE]" at bounding box center [367, 310] width 63 height 27
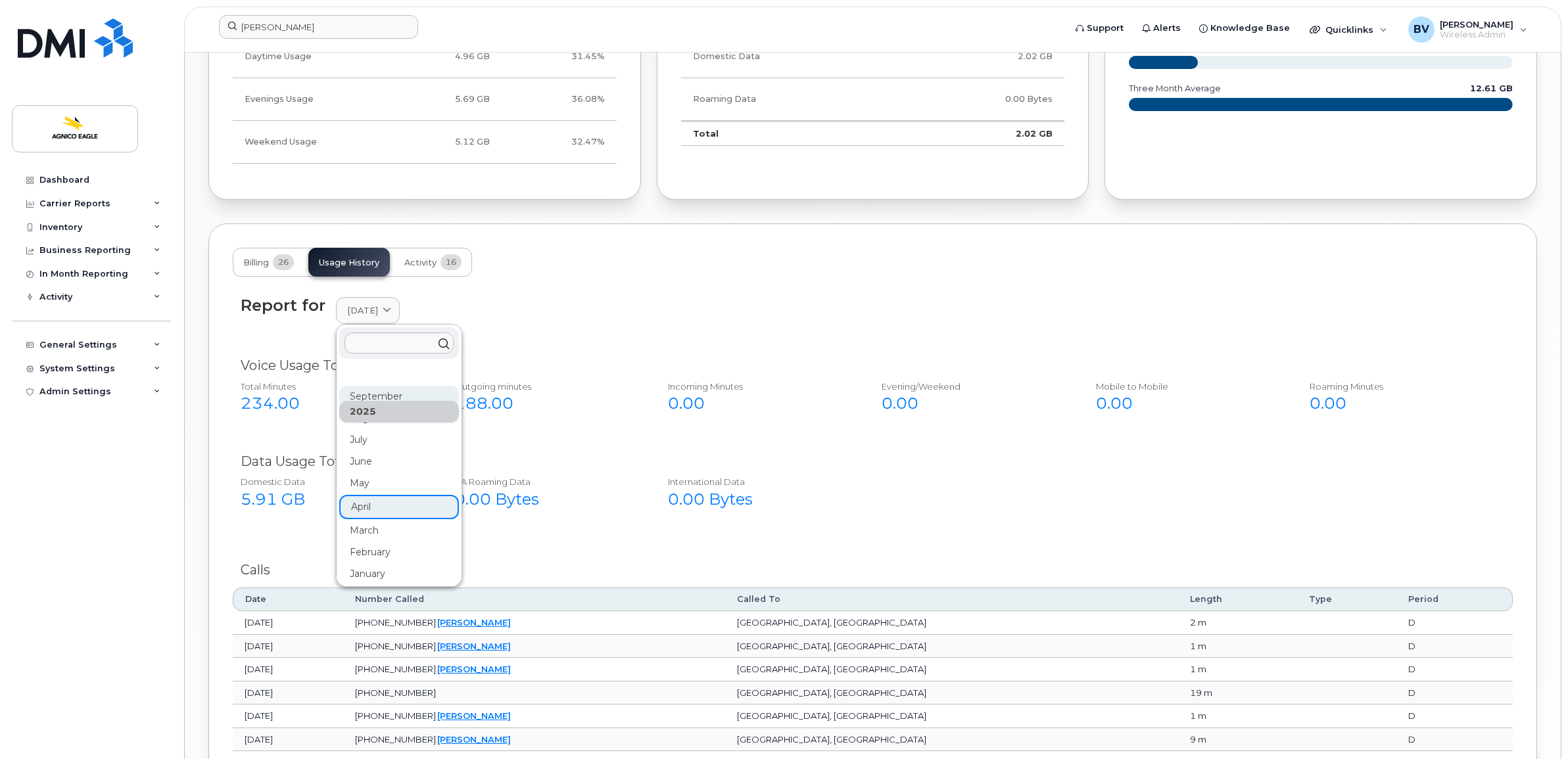
click at [370, 396] on div "September" at bounding box center [399, 396] width 120 height 22
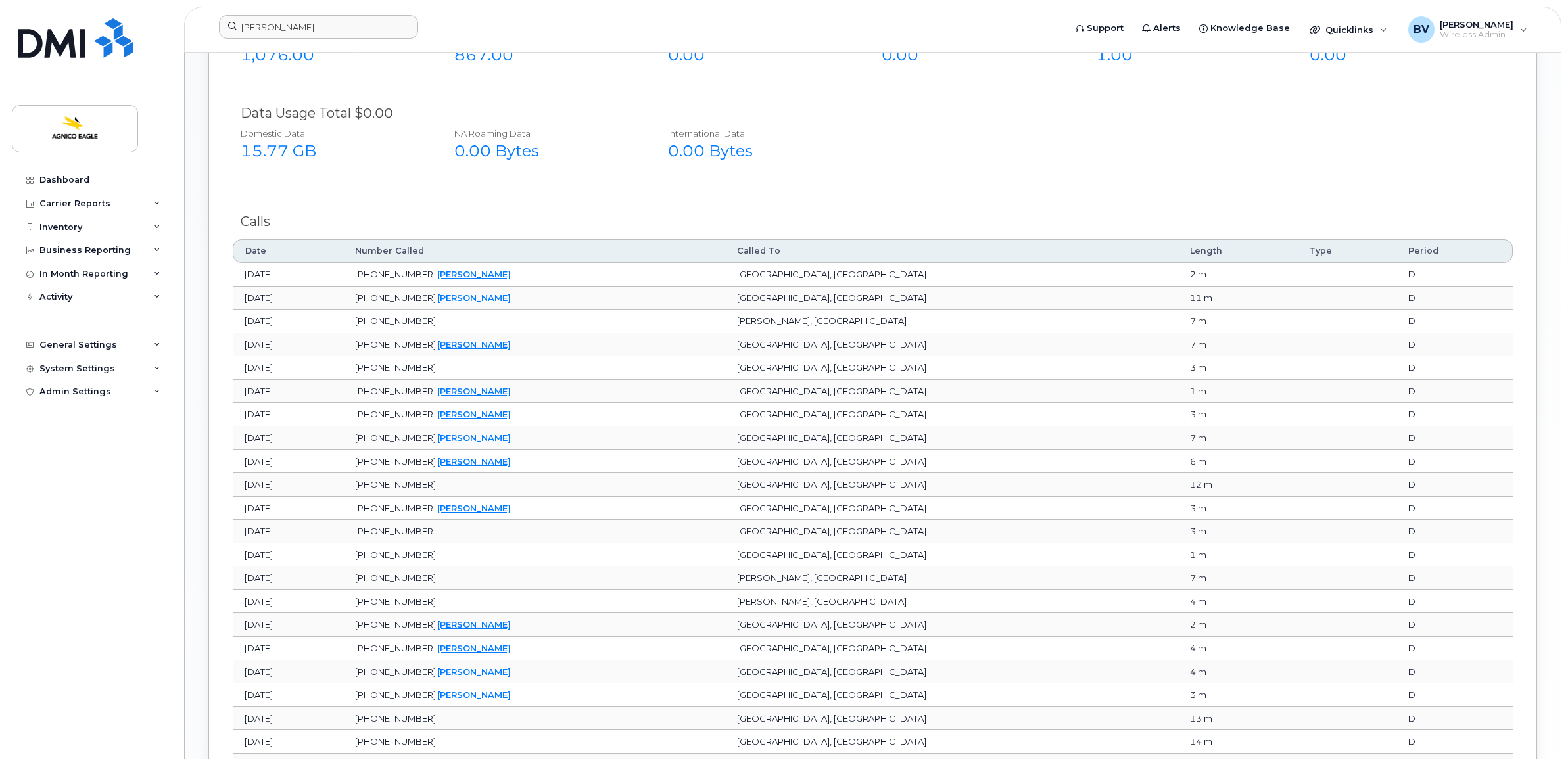
scroll to position [1315, 0]
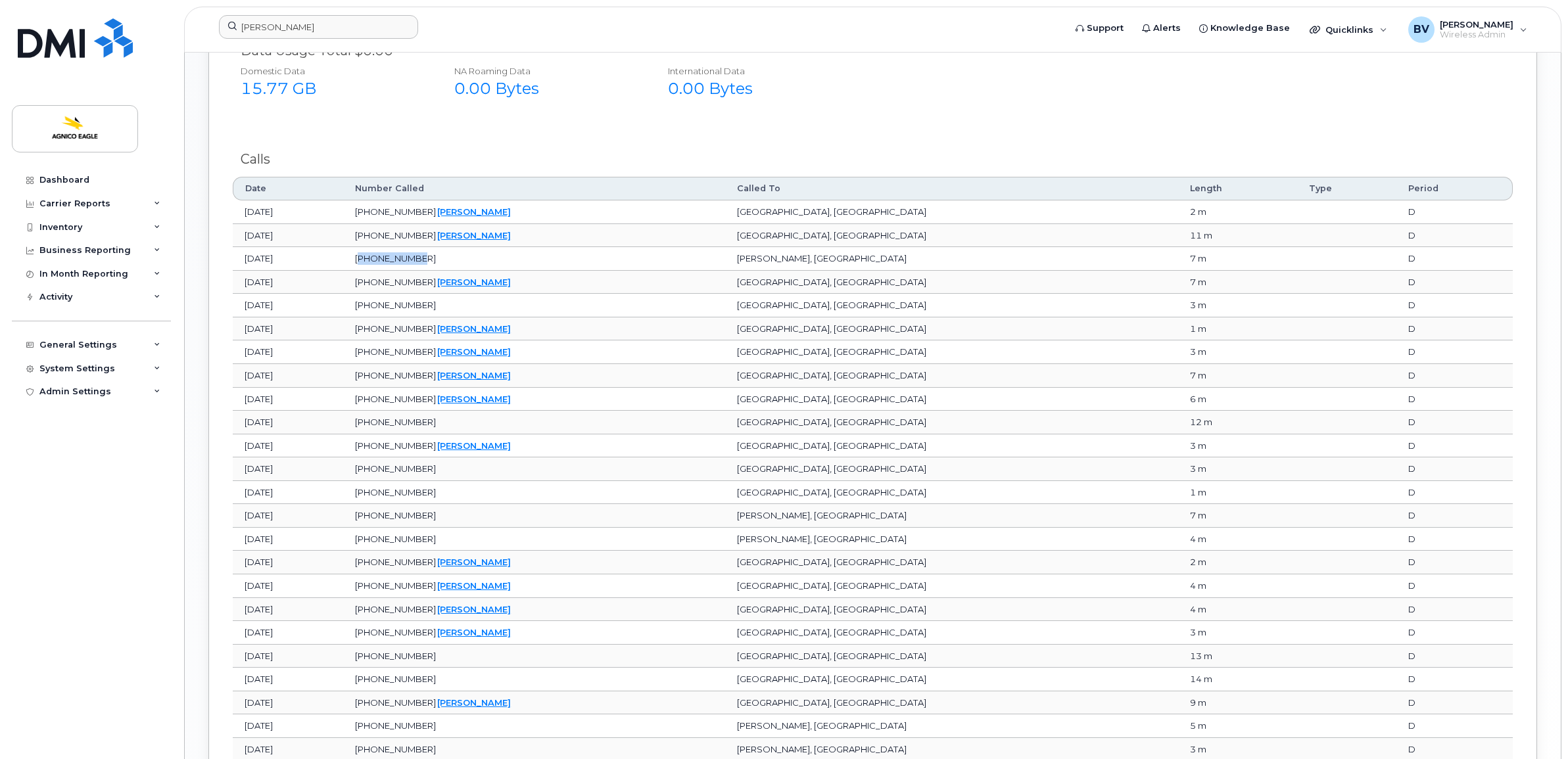
drag, startPoint x: 475, startPoint y: 264, endPoint x: 554, endPoint y: 265, distance: 79.0
click at [554, 265] on td "[PHONE_NUMBER]" at bounding box center [533, 259] width 382 height 24
drag, startPoint x: 554, startPoint y: 265, endPoint x: 517, endPoint y: 280, distance: 39.9
click at [436, 281] on span "[PHONE_NUMBER]" at bounding box center [395, 281] width 81 height 11
click at [436, 424] on span "[PHONE_NUMBER]" at bounding box center [395, 422] width 81 height 11
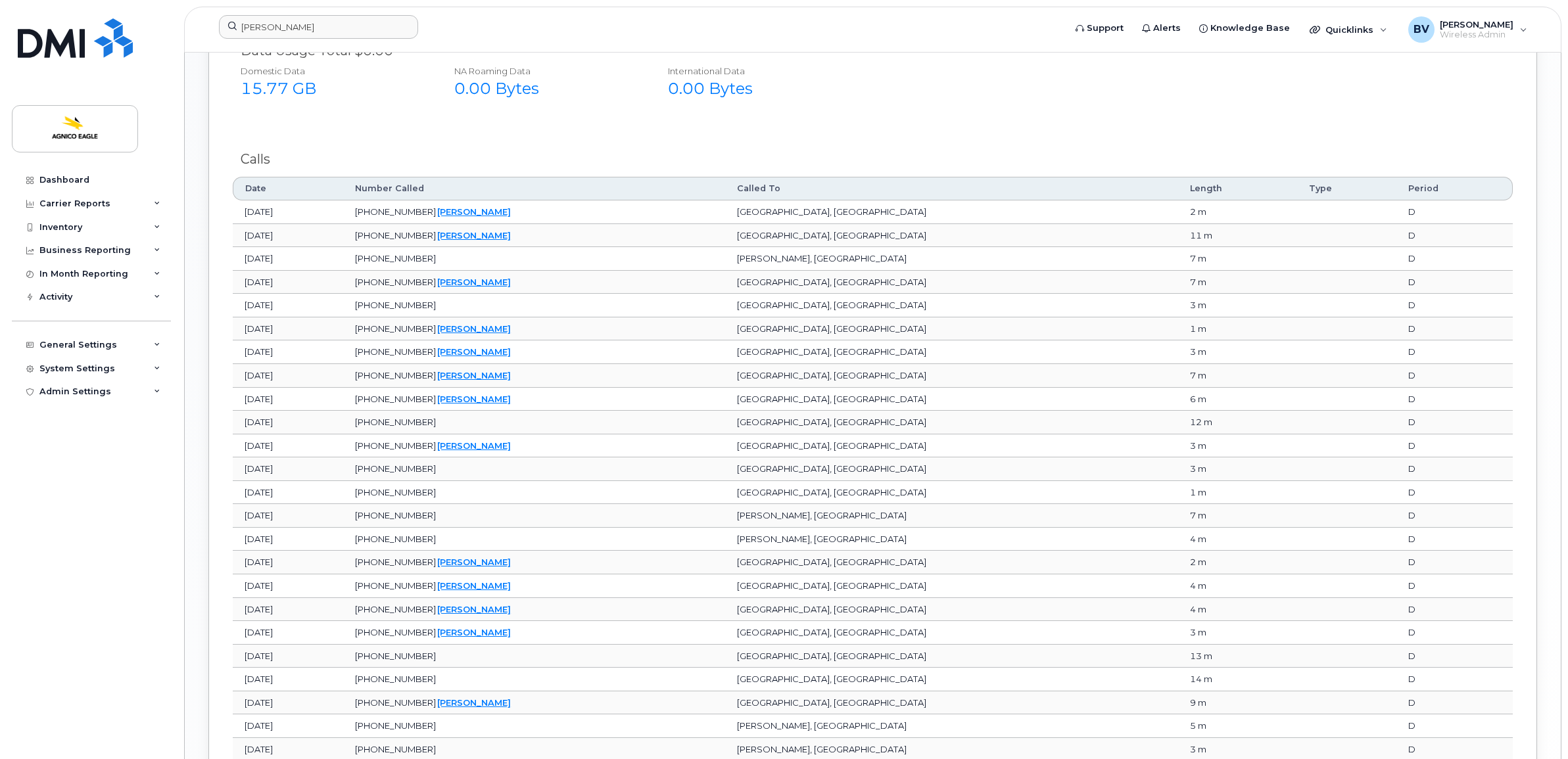
drag, startPoint x: 524, startPoint y: 424, endPoint x: 535, endPoint y: 426, distance: 11.2
click at [436, 426] on span "[PHONE_NUMBER]" at bounding box center [395, 422] width 81 height 11
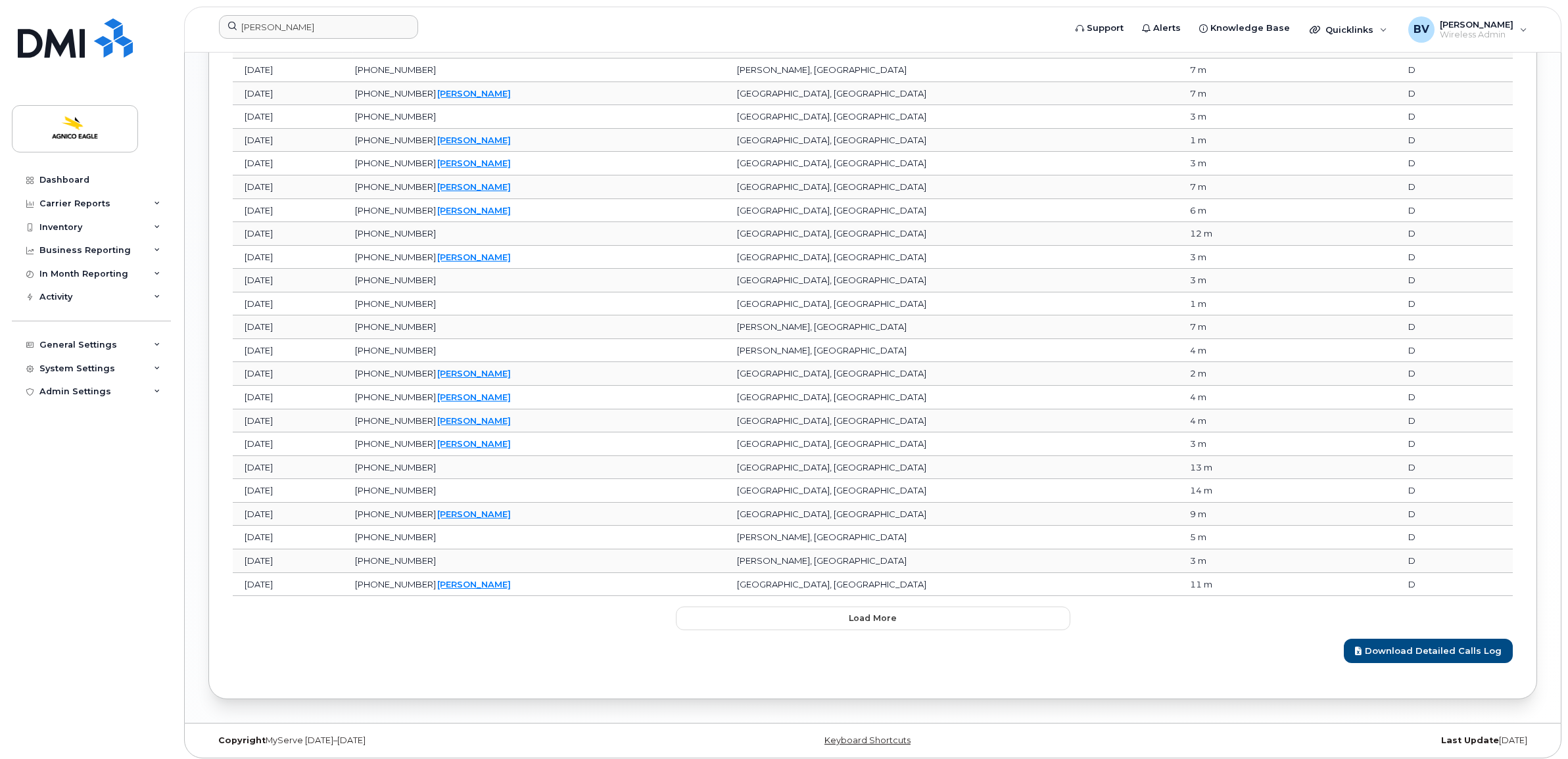
scroll to position [1516, 0]
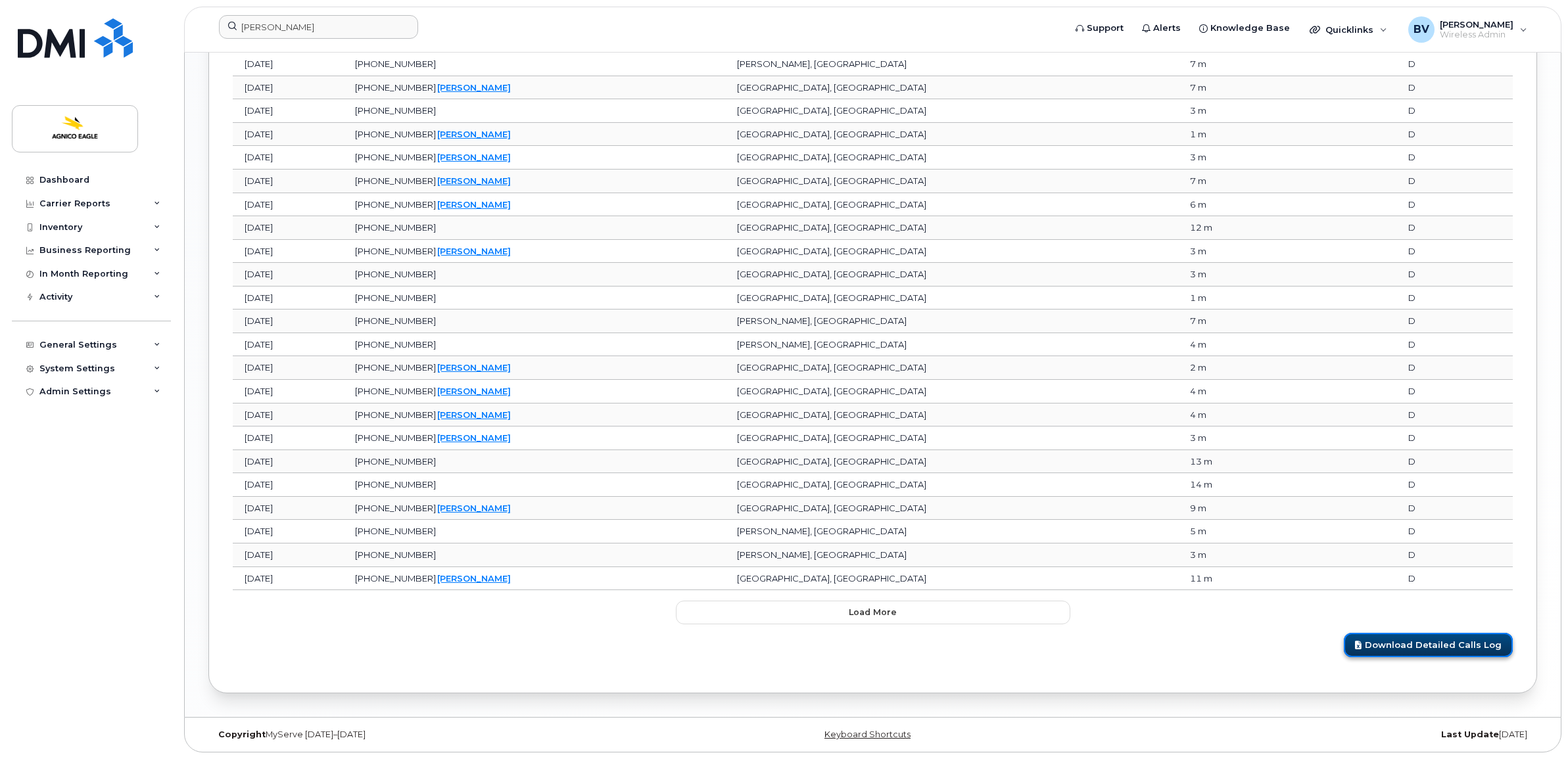
click at [1457, 643] on link "Download Detailed Calls Log" at bounding box center [1428, 645] width 169 height 24
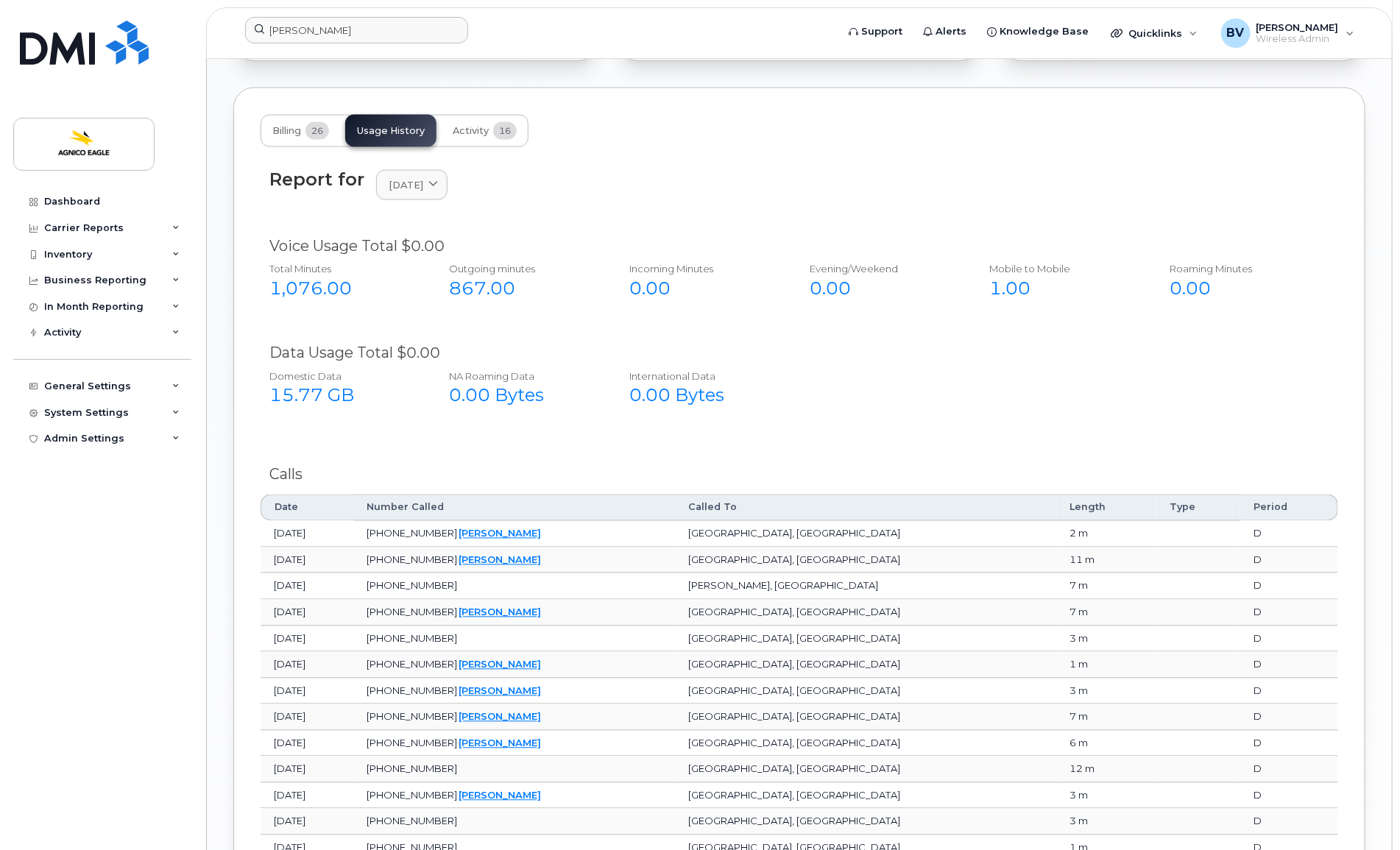
scroll to position [1066, 0]
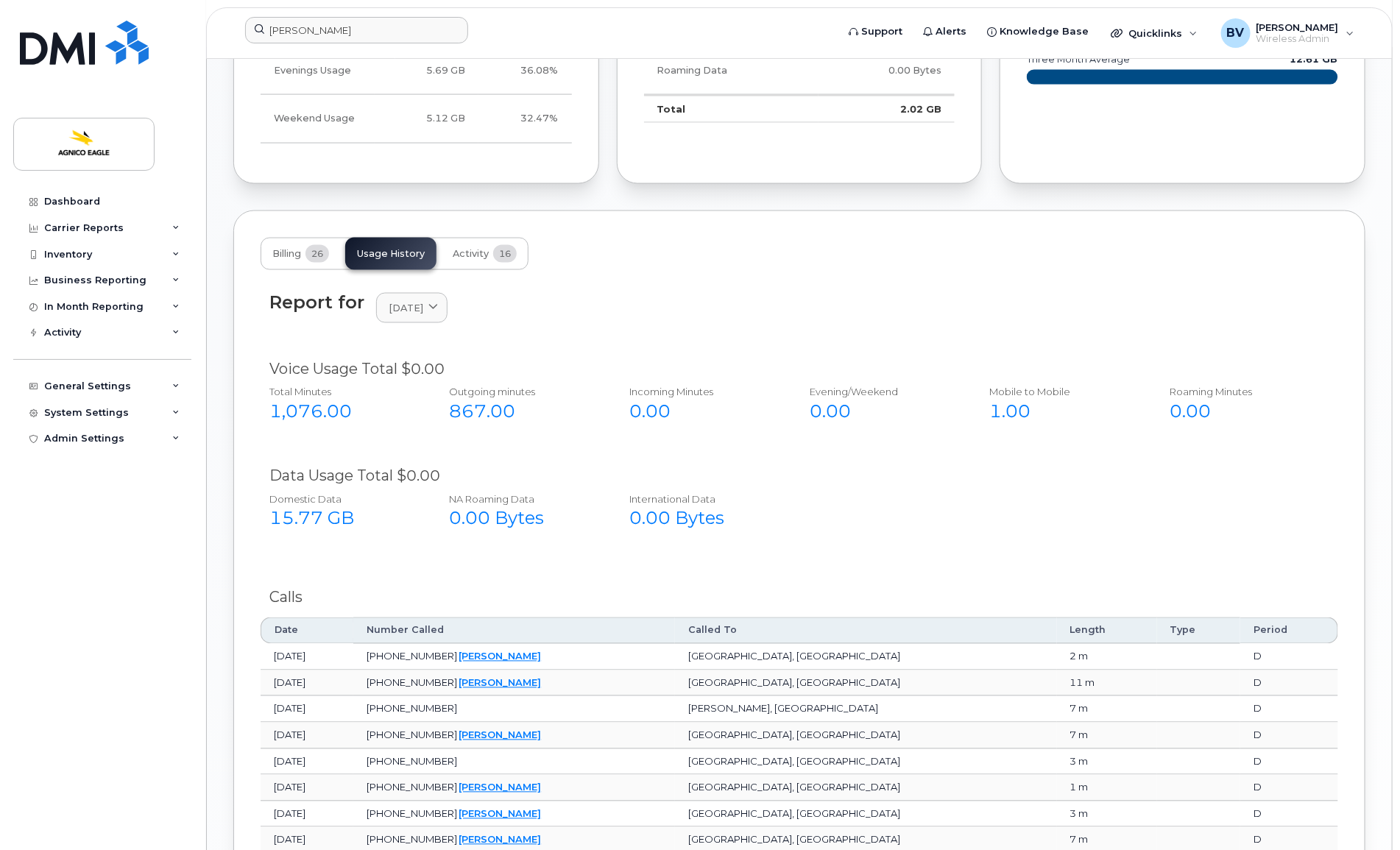
click at [274, 414] on div "1,076.00" at bounding box center [343, 412] width 148 height 25
drag, startPoint x: 342, startPoint y: 525, endPoint x: 355, endPoint y: 525, distance: 13.0
click at [355, 525] on div "15.77 GB" at bounding box center [343, 519] width 148 height 25
drag, startPoint x: 355, startPoint y: 525, endPoint x: 366, endPoint y: 525, distance: 11.0
click at [366, 525] on div "15.77 GB" at bounding box center [343, 519] width 148 height 25
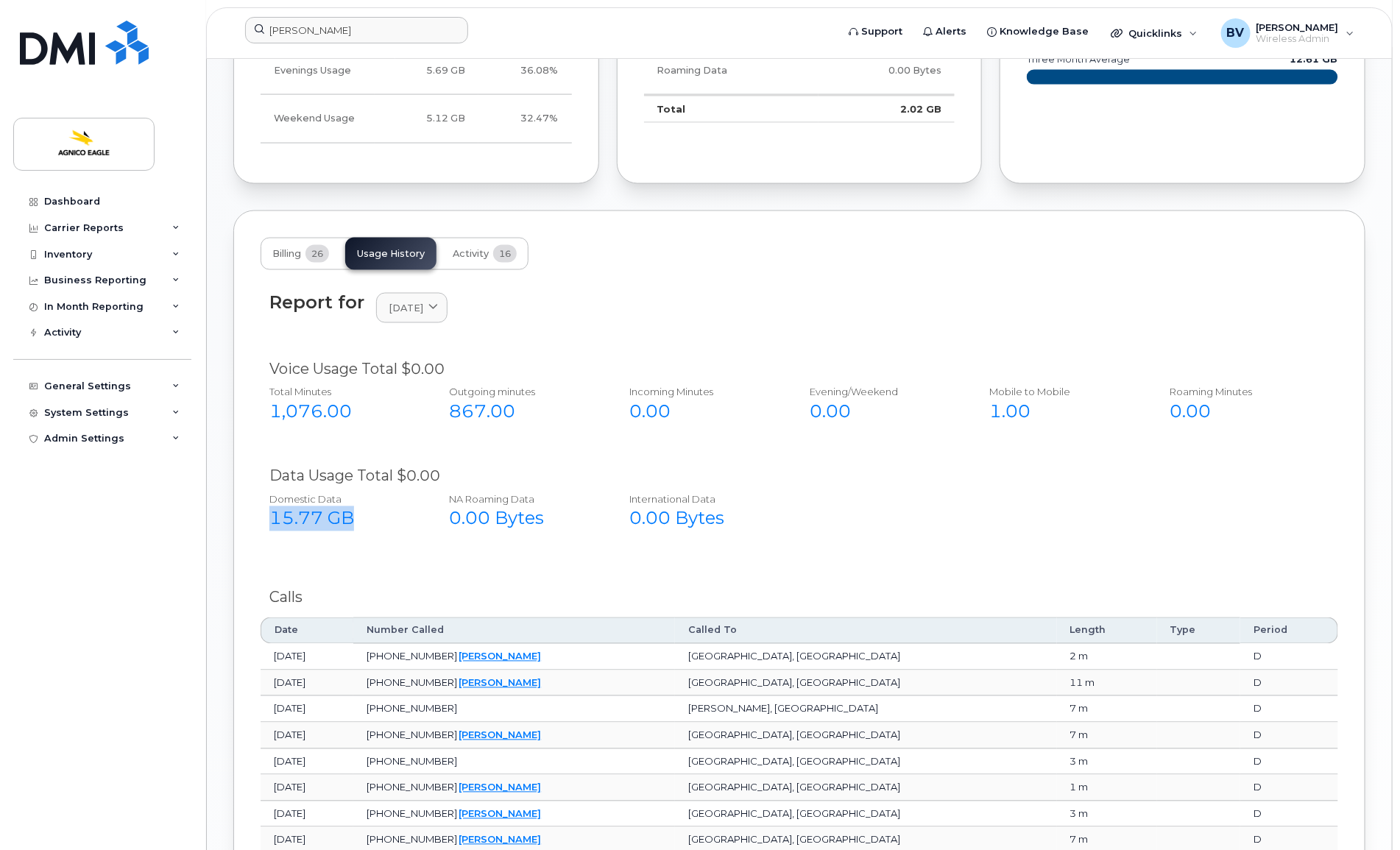
drag, startPoint x: 366, startPoint y: 525, endPoint x: 357, endPoint y: 526, distance: 9.1
click at [357, 526] on div "15.77 GB" at bounding box center [343, 519] width 148 height 25
drag, startPoint x: 351, startPoint y: 528, endPoint x: 265, endPoint y: 530, distance: 86.0
click at [265, 530] on div "Domestic Data 15.77 GB" at bounding box center [343, 513] width 171 height 51
click at [440, 510] on div "NA Roaming Data 0.00 Bytes" at bounding box center [524, 513] width 171 height 51
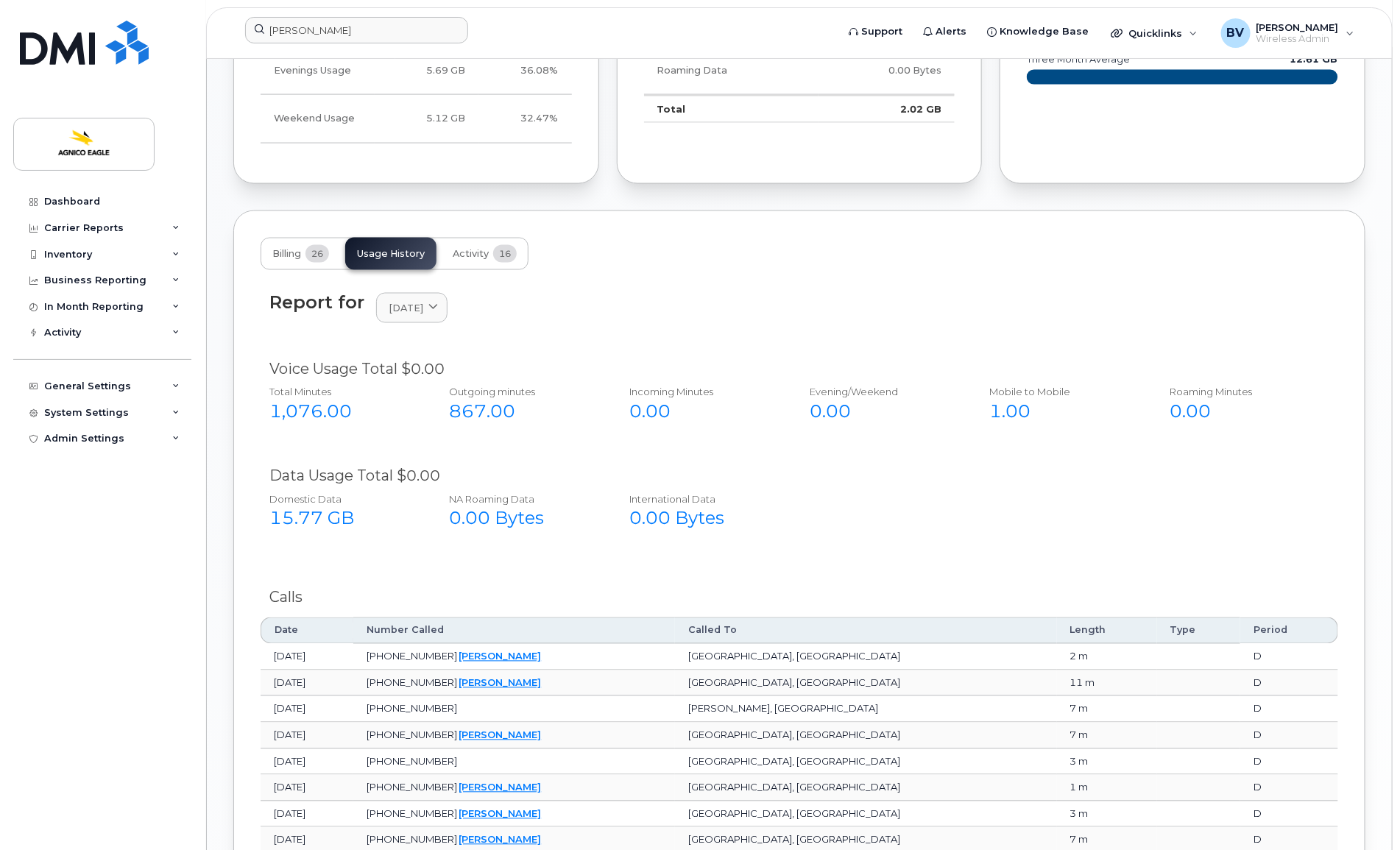
click at [786, 435] on div "Total Minutes 1,076.00 Outgoing minutes 867.00 Incoming Minutes 0.00 Evening/We…" at bounding box center [789, 409] width 1080 height 59
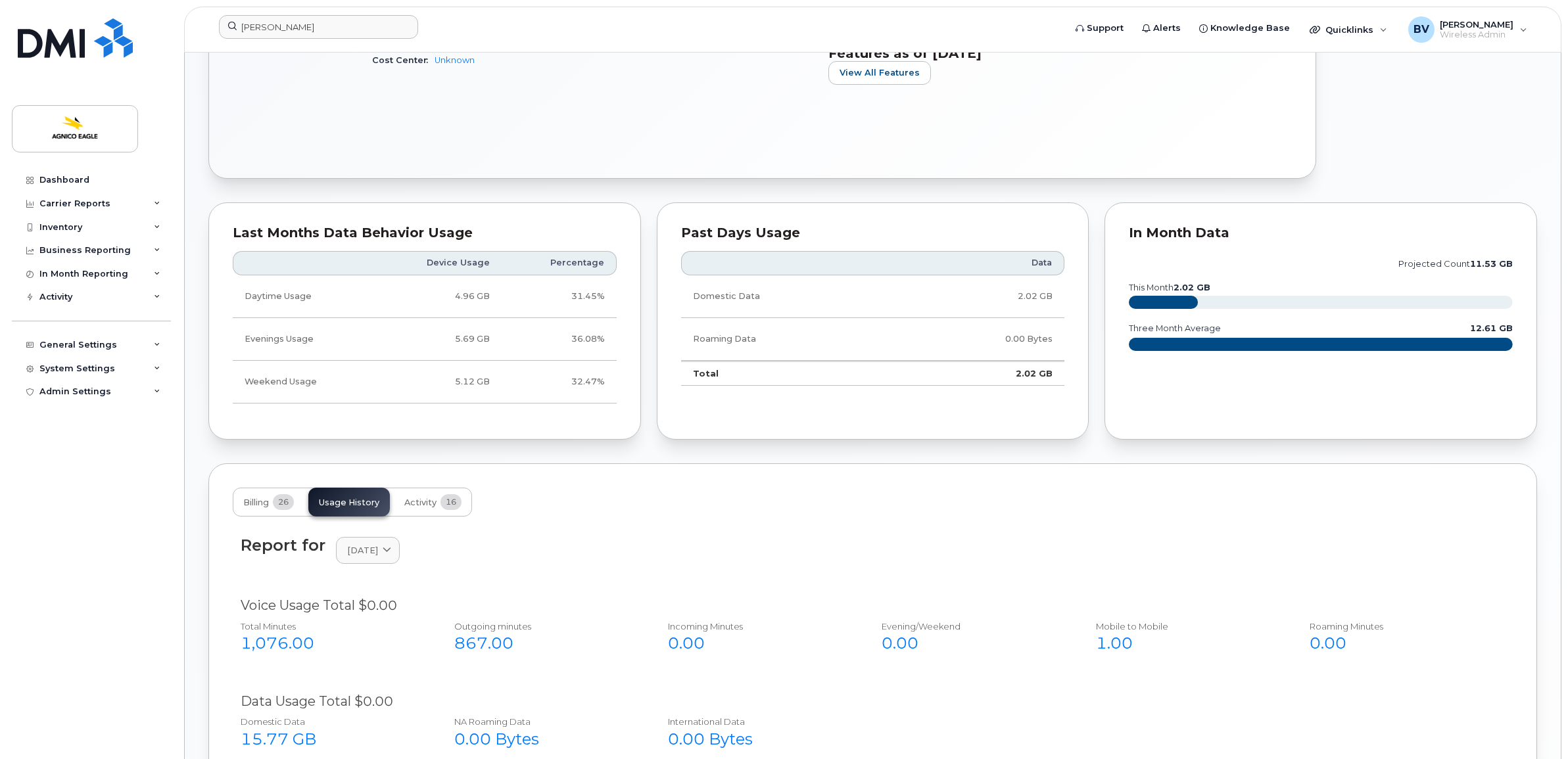
scroll to position [693, 0]
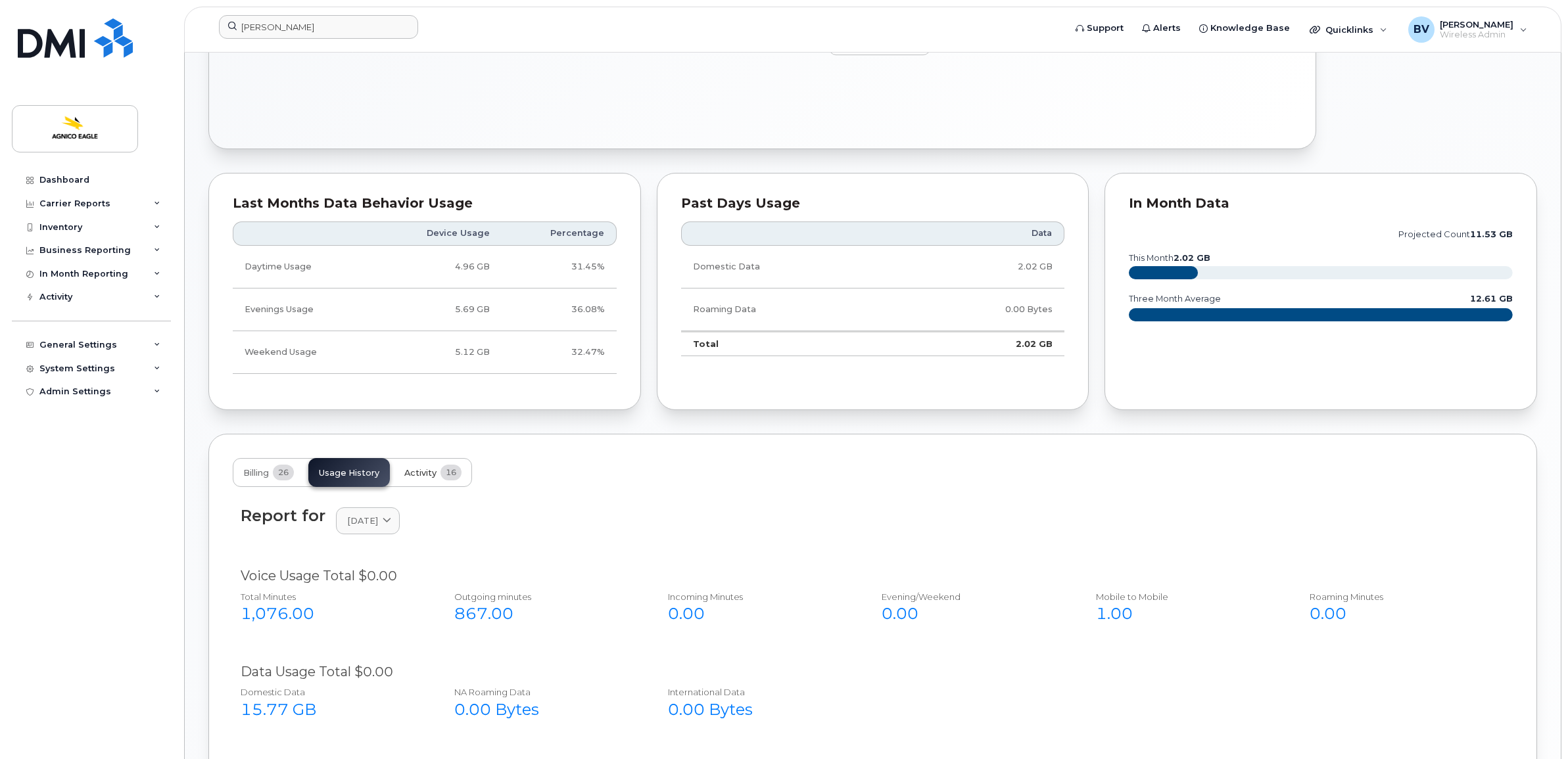
click at [432, 472] on span "Activity" at bounding box center [420, 473] width 32 height 11
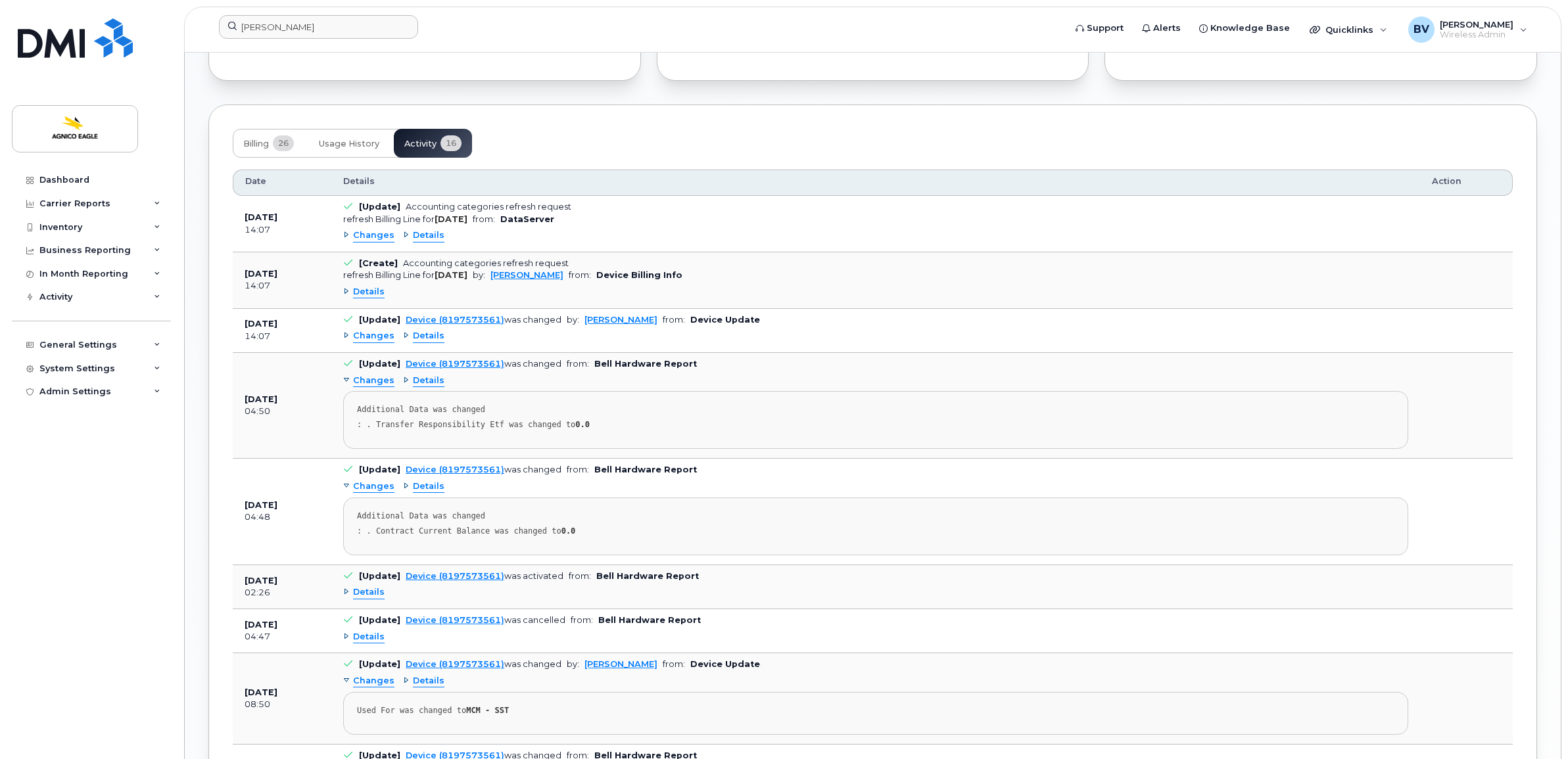
scroll to position [1022, 0]
click at [336, 143] on span "Usage History" at bounding box center [349, 145] width 61 height 11
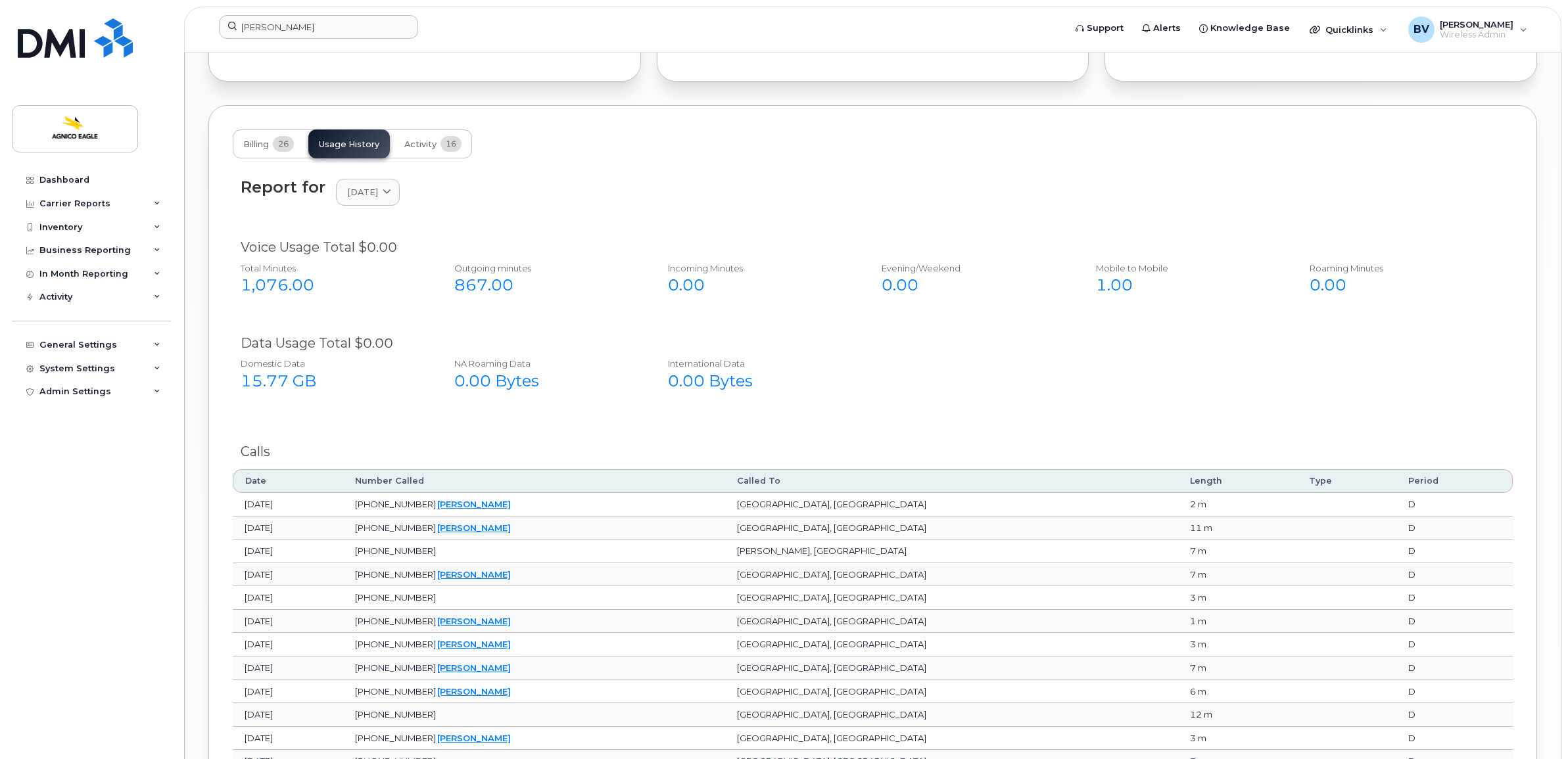
click at [333, 461] on div "Calls" at bounding box center [873, 451] width 1264 height 19
click at [596, 269] on div "Outgoing minutes" at bounding box center [547, 269] width 185 height 13
click at [633, 222] on div "Report for [DATE] [DATE] August July June May April March February January [DAT…" at bounding box center [873, 200] width 1280 height 60
